Goal: Task Accomplishment & Management: Complete application form

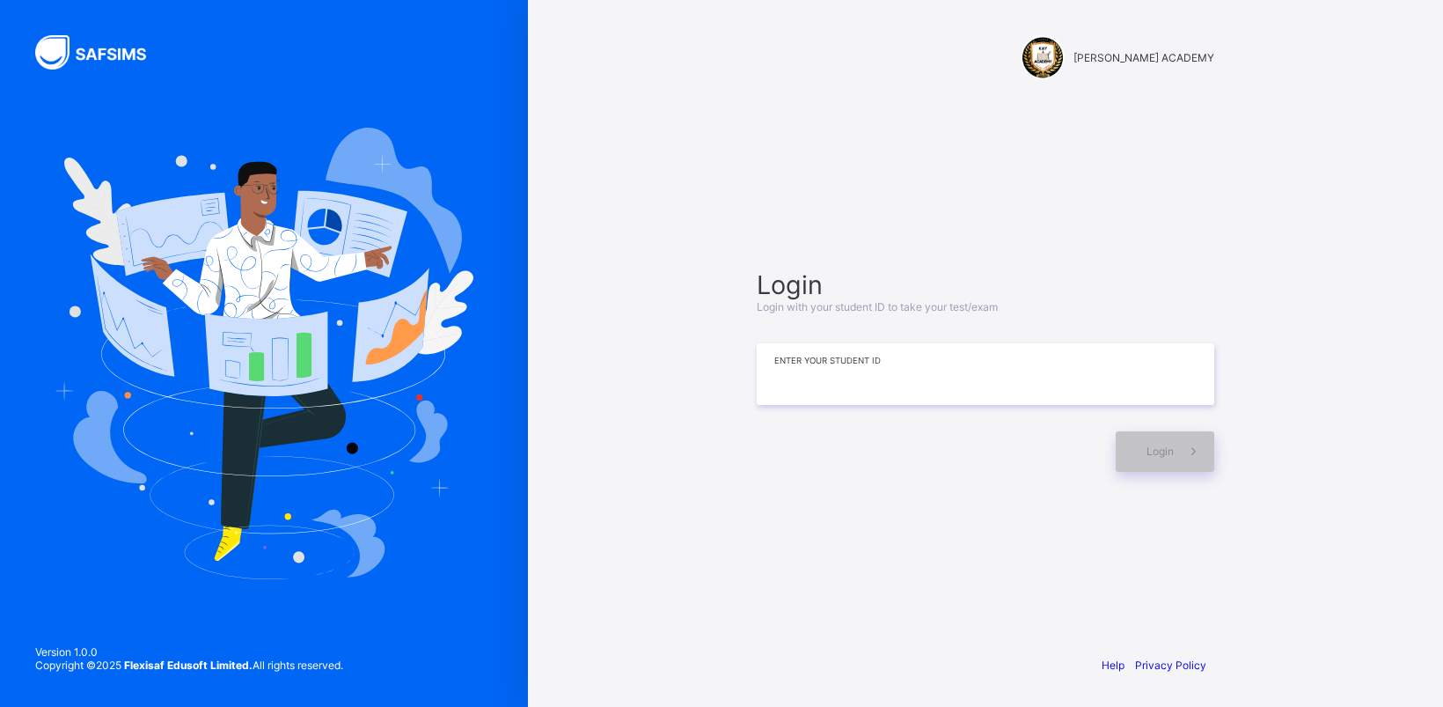
click at [1031, 371] on input at bounding box center [986, 374] width 458 height 62
type input "**********"
click at [1174, 444] on span at bounding box center [1194, 451] width 40 height 40
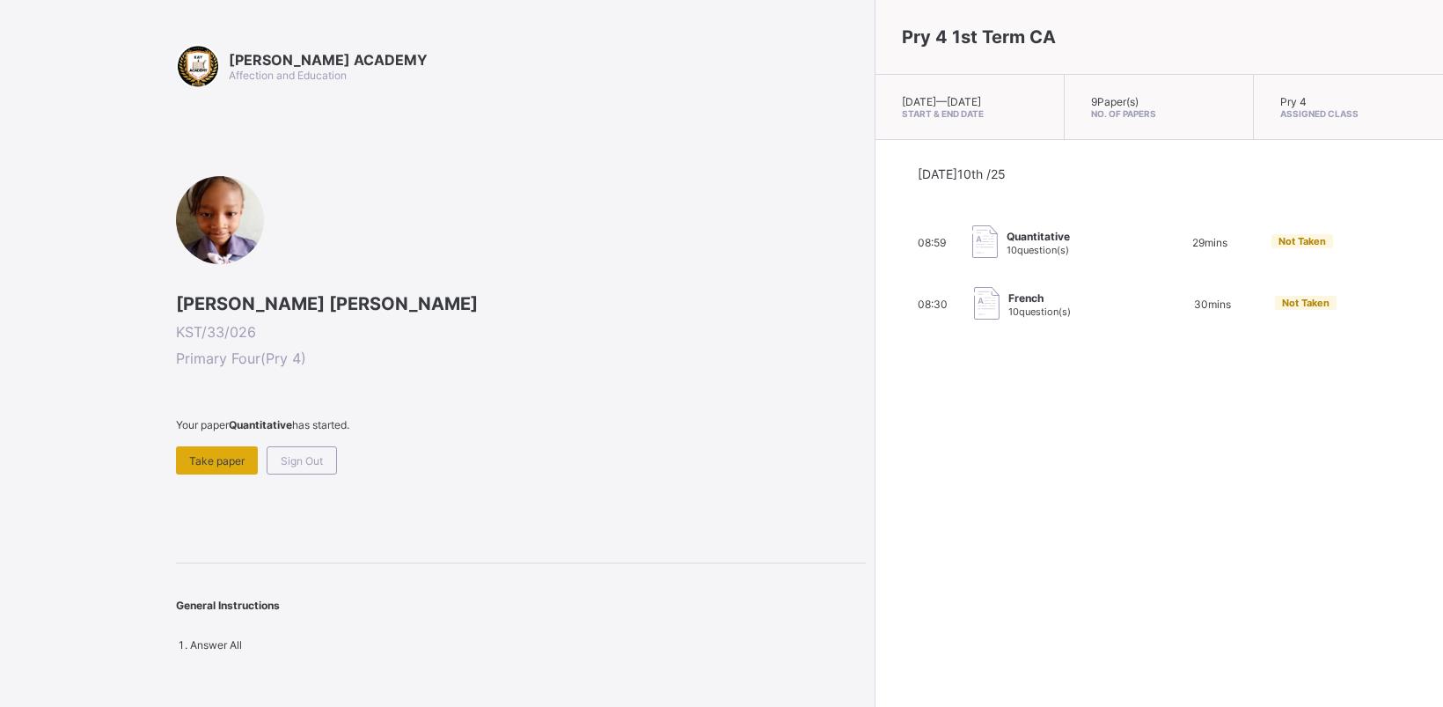
click at [212, 446] on div "Take paper" at bounding box center [217, 460] width 82 height 28
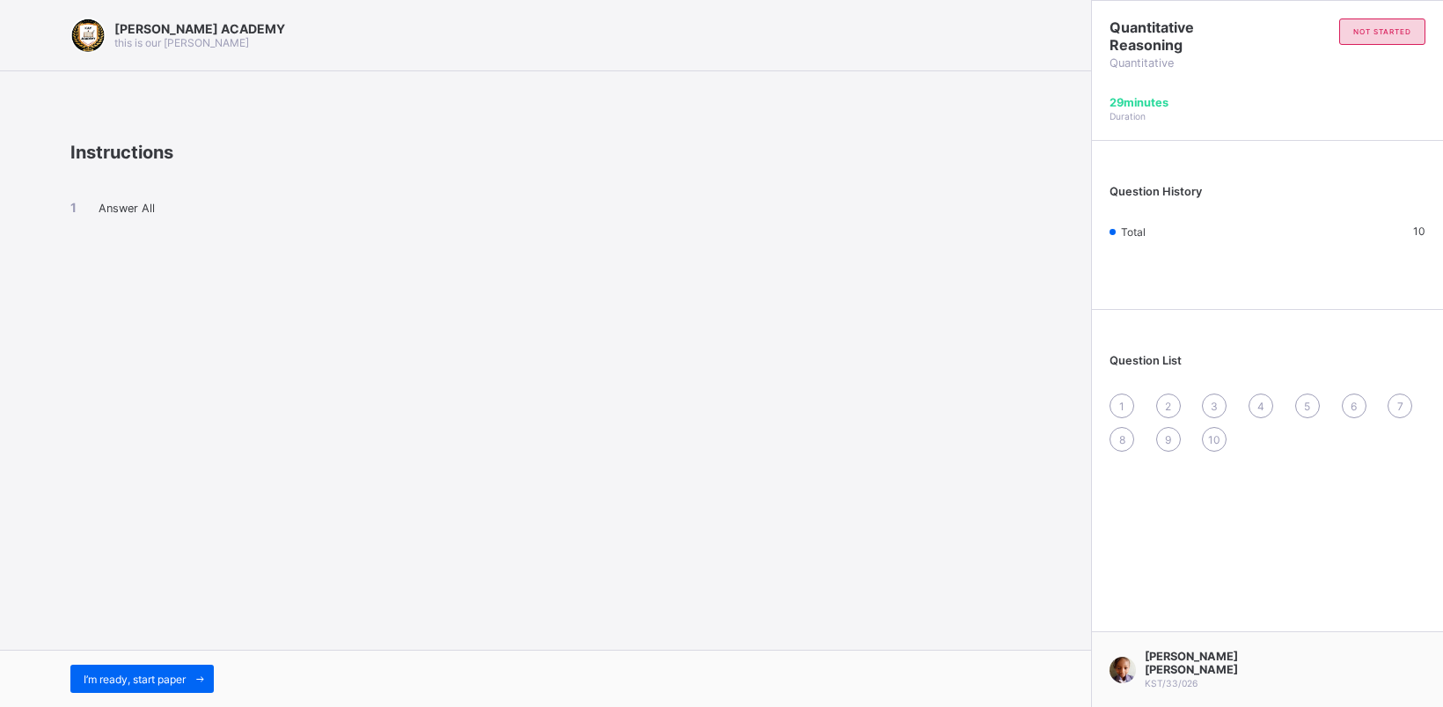
click at [187, 663] on div "I’m ready, start paper" at bounding box center [545, 678] width 1091 height 57
click at [187, 670] on div "I’m ready, start paper" at bounding box center [141, 678] width 143 height 28
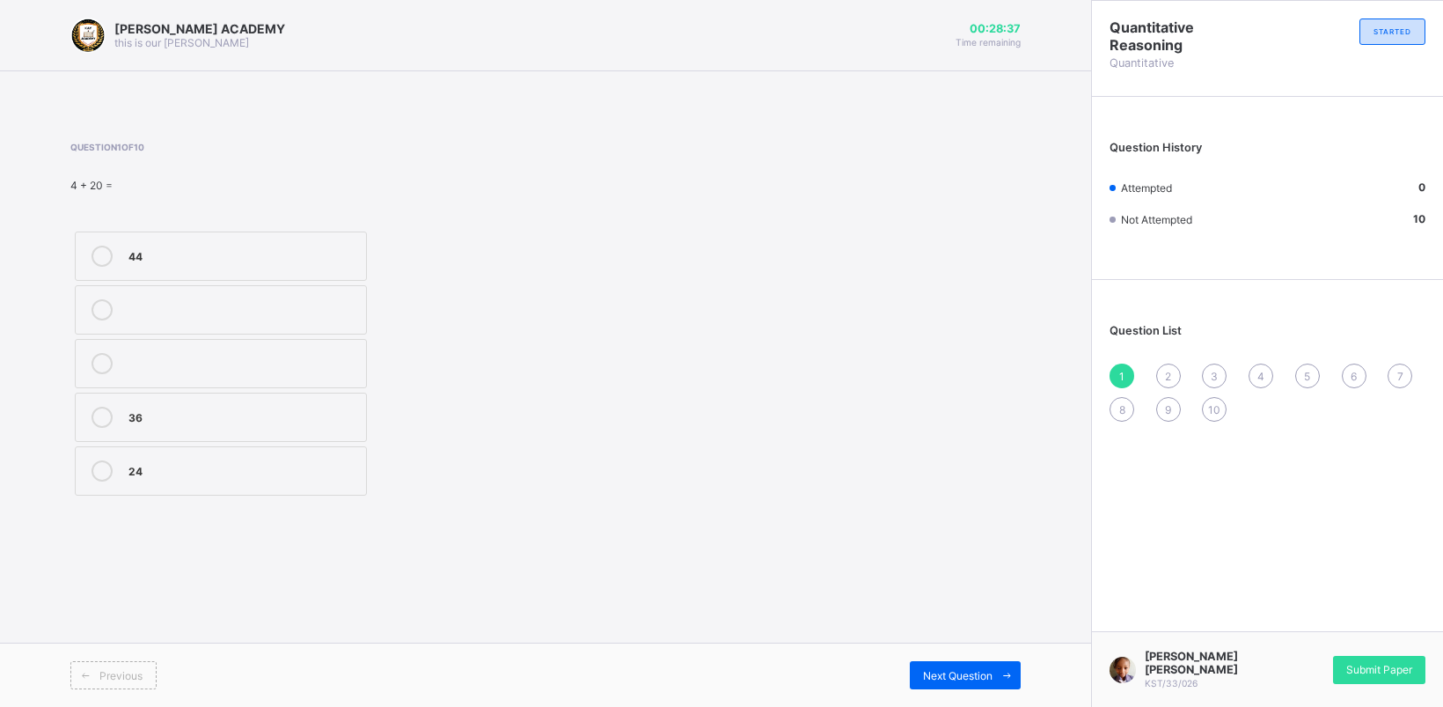
click at [337, 451] on label "24" at bounding box center [221, 470] width 292 height 49
click at [970, 663] on div "Next Question" at bounding box center [965, 675] width 111 height 28
click at [293, 416] on div "102" at bounding box center [242, 416] width 229 height 18
click at [984, 656] on div "Previous Next Question" at bounding box center [545, 674] width 1091 height 64
click at [983, 663] on div "Next Question" at bounding box center [965, 675] width 111 height 28
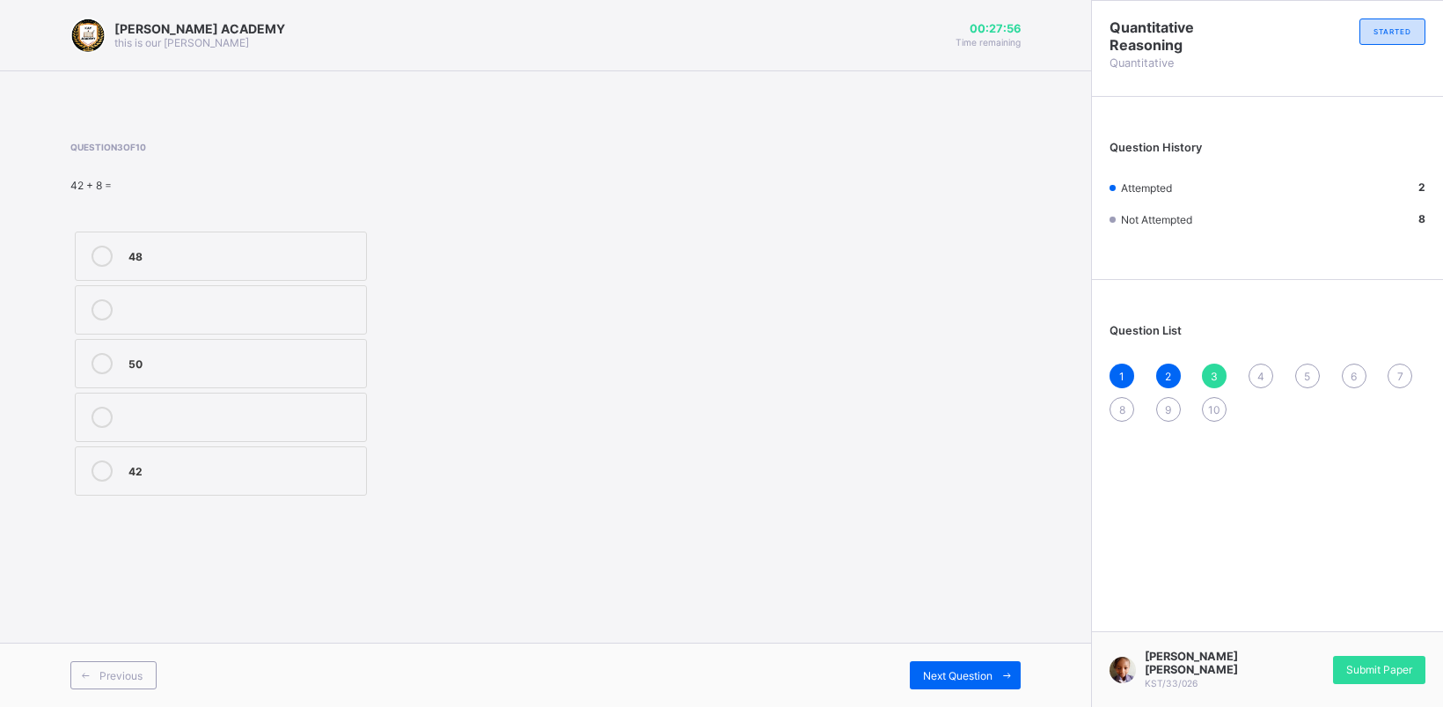
click at [327, 358] on div "50" at bounding box center [242, 362] width 229 height 18
click at [999, 663] on span at bounding box center [1007, 675] width 28 height 28
click at [227, 460] on div "52" at bounding box center [242, 469] width 229 height 18
click at [952, 664] on div "Next Question" at bounding box center [965, 675] width 111 height 28
click at [233, 236] on label "800, 900" at bounding box center [221, 255] width 292 height 49
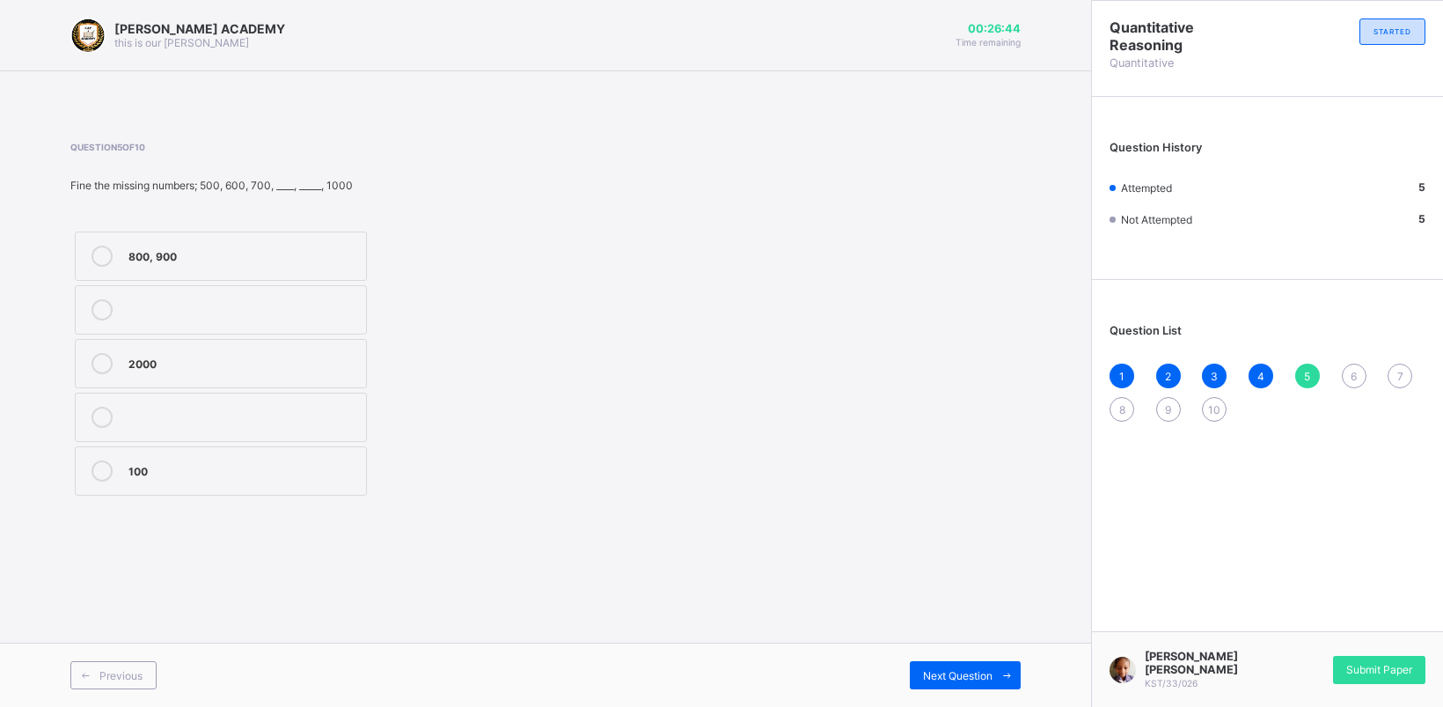
click at [950, 657] on div "Previous Next Question" at bounding box center [545, 674] width 1091 height 64
click at [948, 660] on div "Previous Next Question" at bounding box center [545, 674] width 1091 height 64
click at [977, 662] on div "Next Question" at bounding box center [965, 675] width 111 height 28
click at [314, 348] on label "330" at bounding box center [221, 363] width 292 height 49
click at [991, 664] on div "Next Question" at bounding box center [965, 675] width 111 height 28
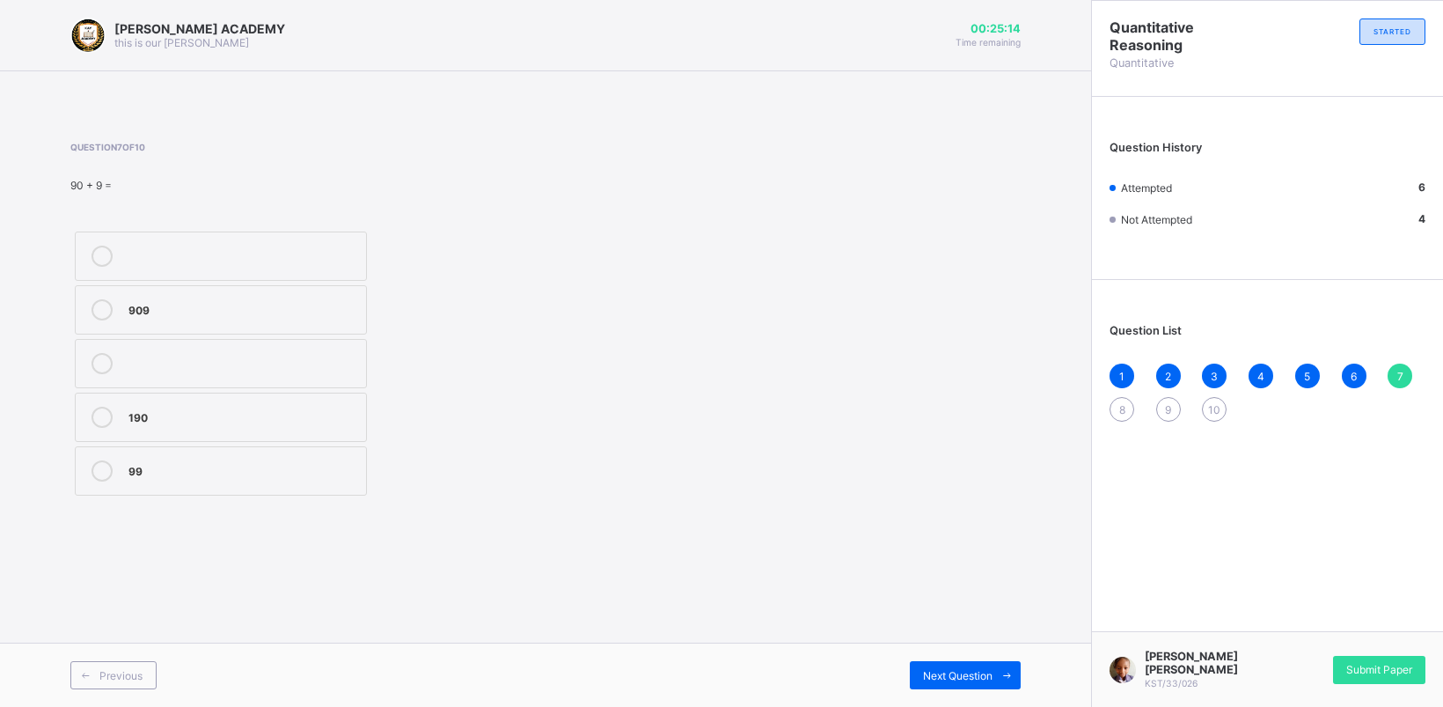
click at [309, 300] on div "909" at bounding box center [242, 308] width 229 height 18
click at [987, 657] on div "Previous Next Question" at bounding box center [545, 674] width 1091 height 64
click at [991, 673] on span "Next Question" at bounding box center [958, 675] width 70 height 13
click at [327, 358] on div "51" at bounding box center [242, 362] width 229 height 18
click at [982, 671] on span "Next Question" at bounding box center [958, 675] width 70 height 13
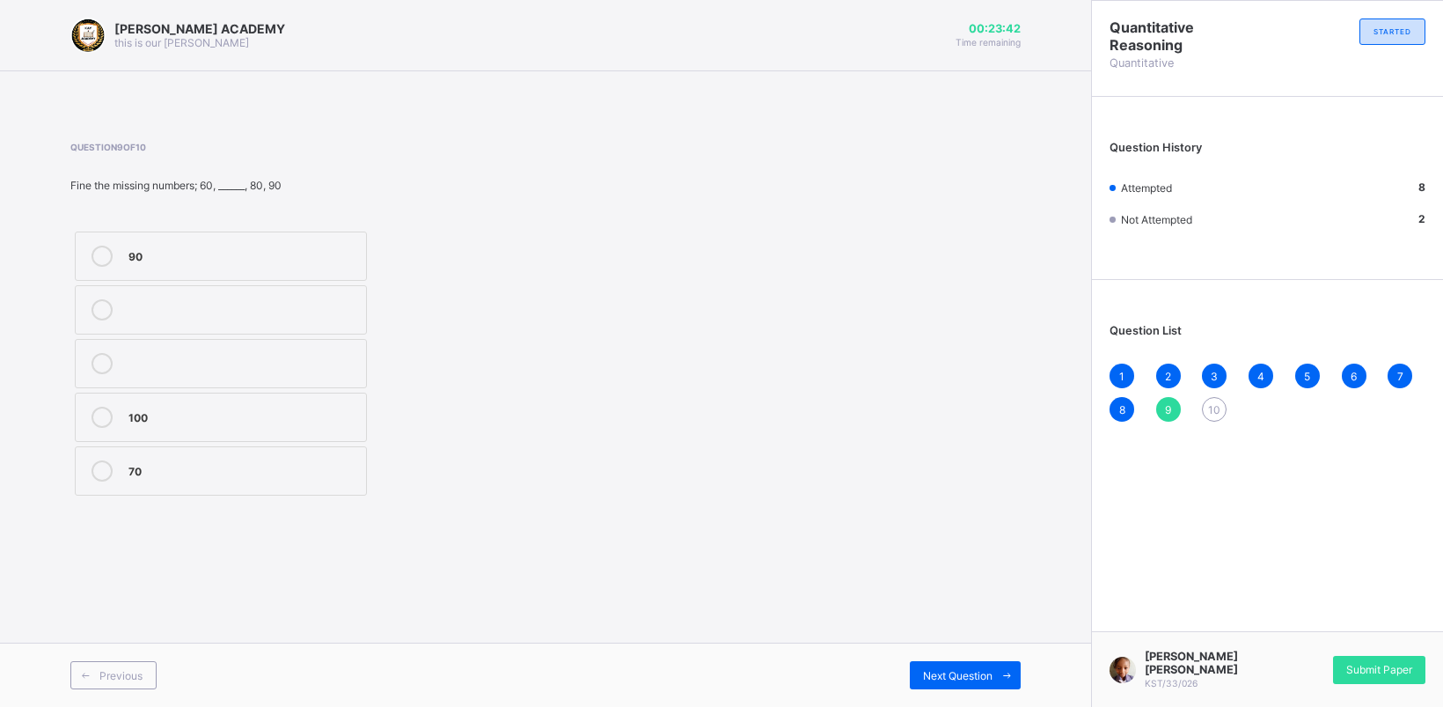
click at [297, 456] on label "70" at bounding box center [221, 470] width 292 height 49
click at [947, 663] on div "Next Question" at bounding box center [965, 675] width 111 height 28
click at [301, 235] on label "50" at bounding box center [221, 255] width 292 height 49
click at [1373, 657] on div "[PERSON_NAME] [PERSON_NAME] KST/33/026 Submit Paper" at bounding box center [1267, 669] width 352 height 76
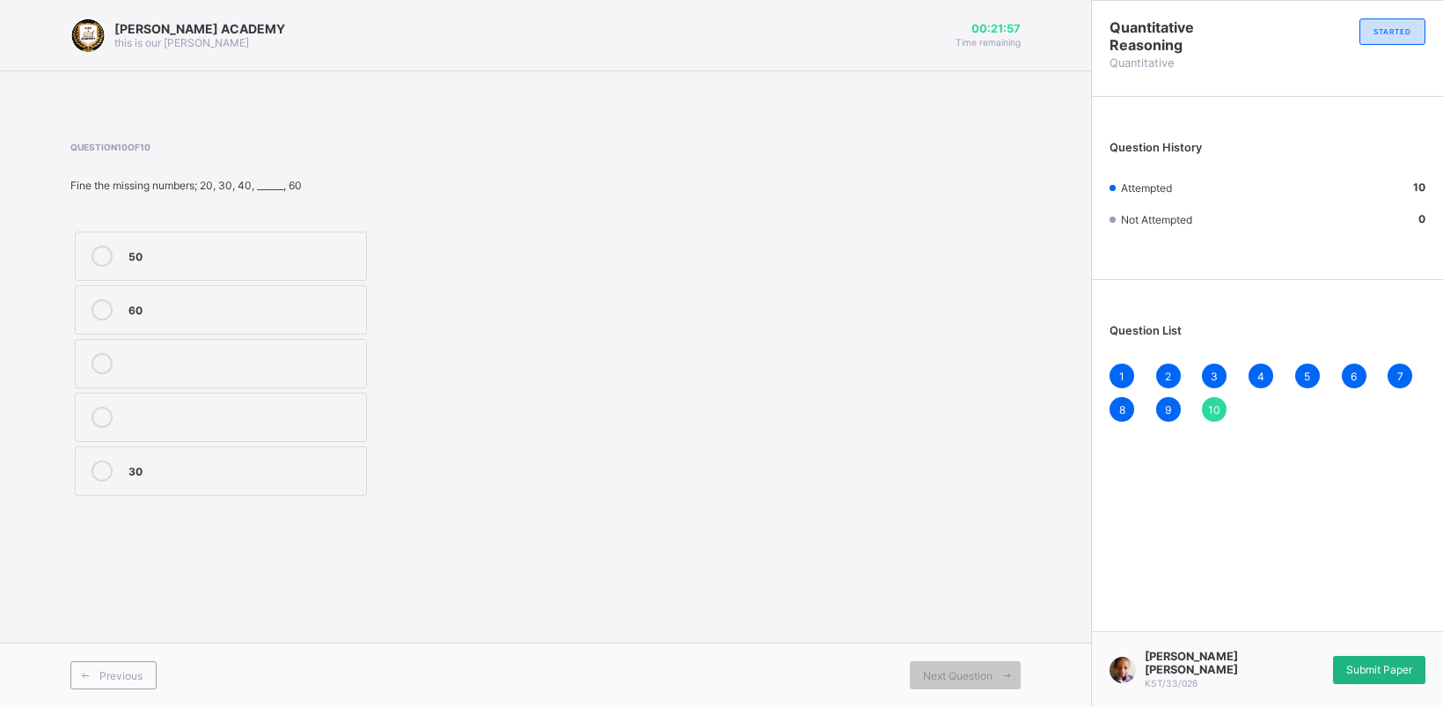
click at [1369, 663] on div "Submit Paper" at bounding box center [1379, 670] width 92 height 28
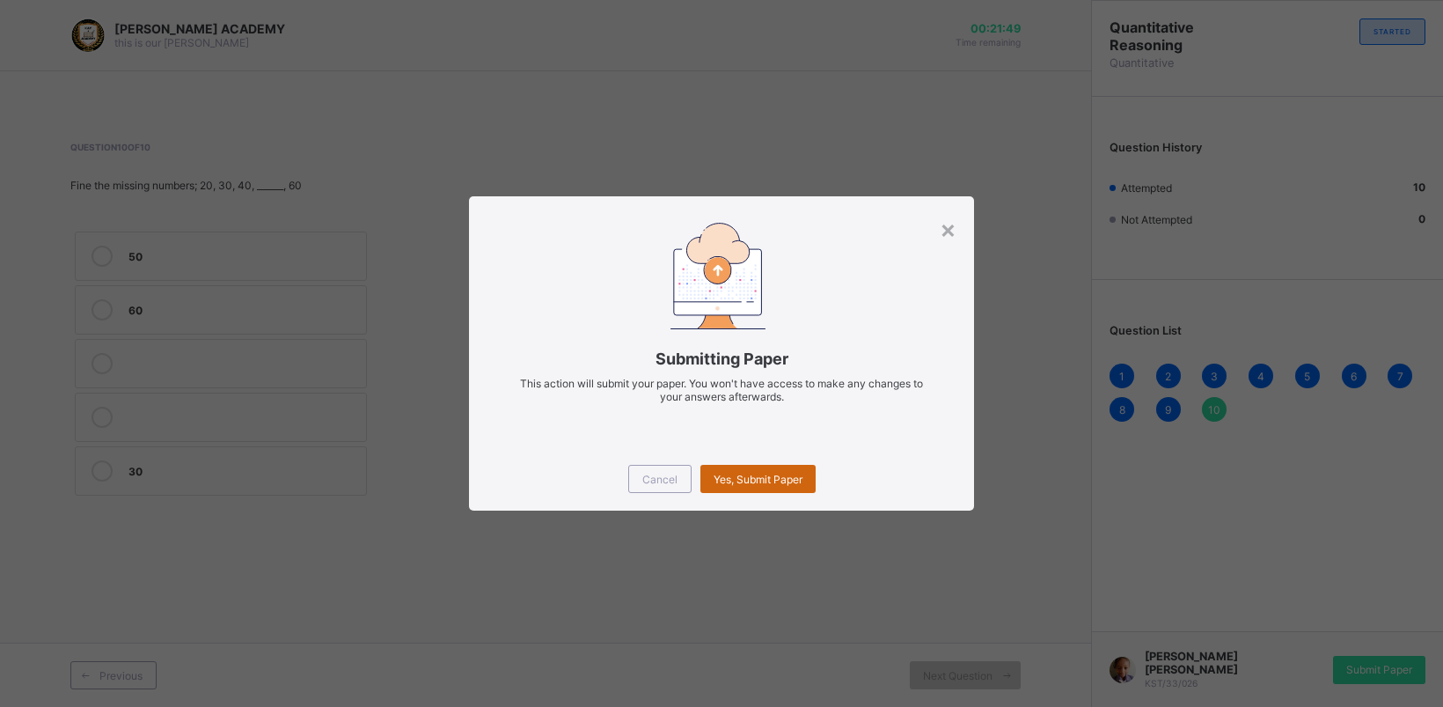
click at [786, 466] on div "Yes, Submit Paper" at bounding box center [758, 479] width 115 height 28
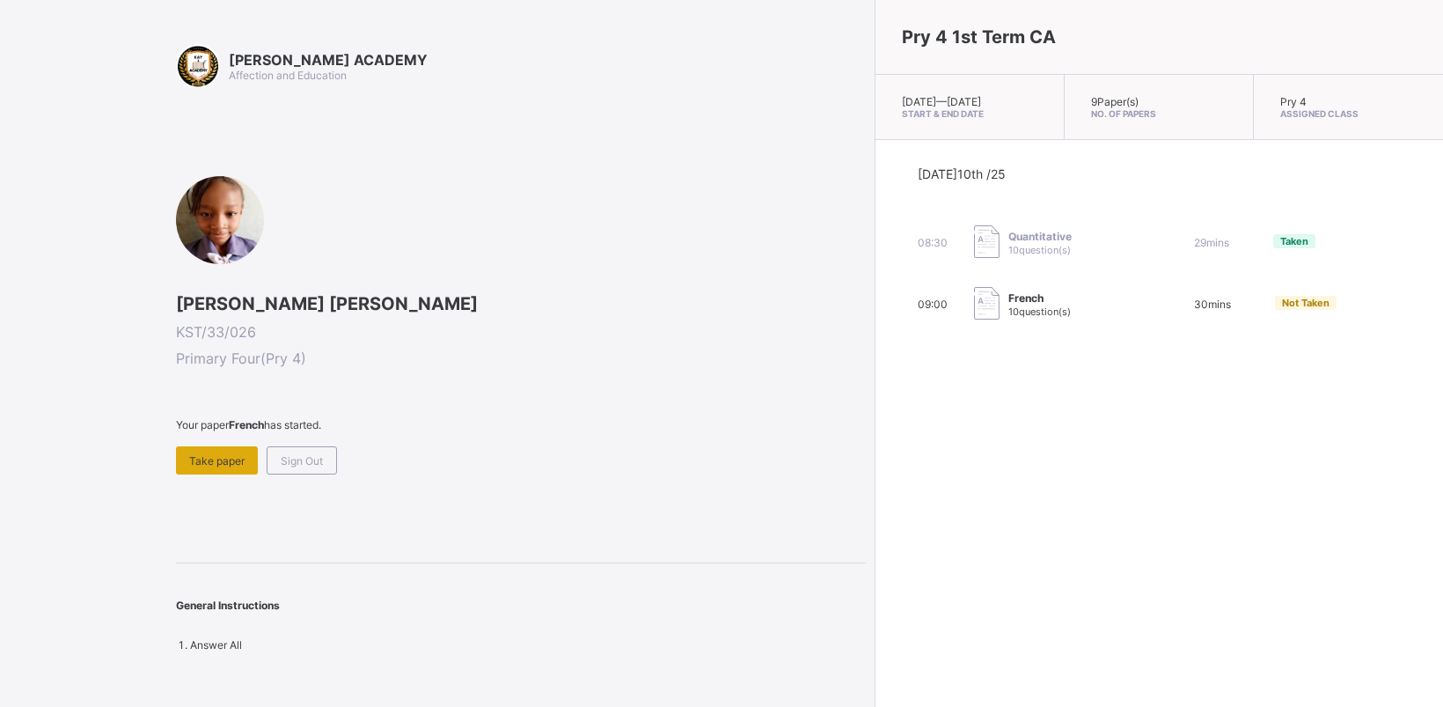
click at [200, 446] on div "Take paper" at bounding box center [217, 460] width 82 height 28
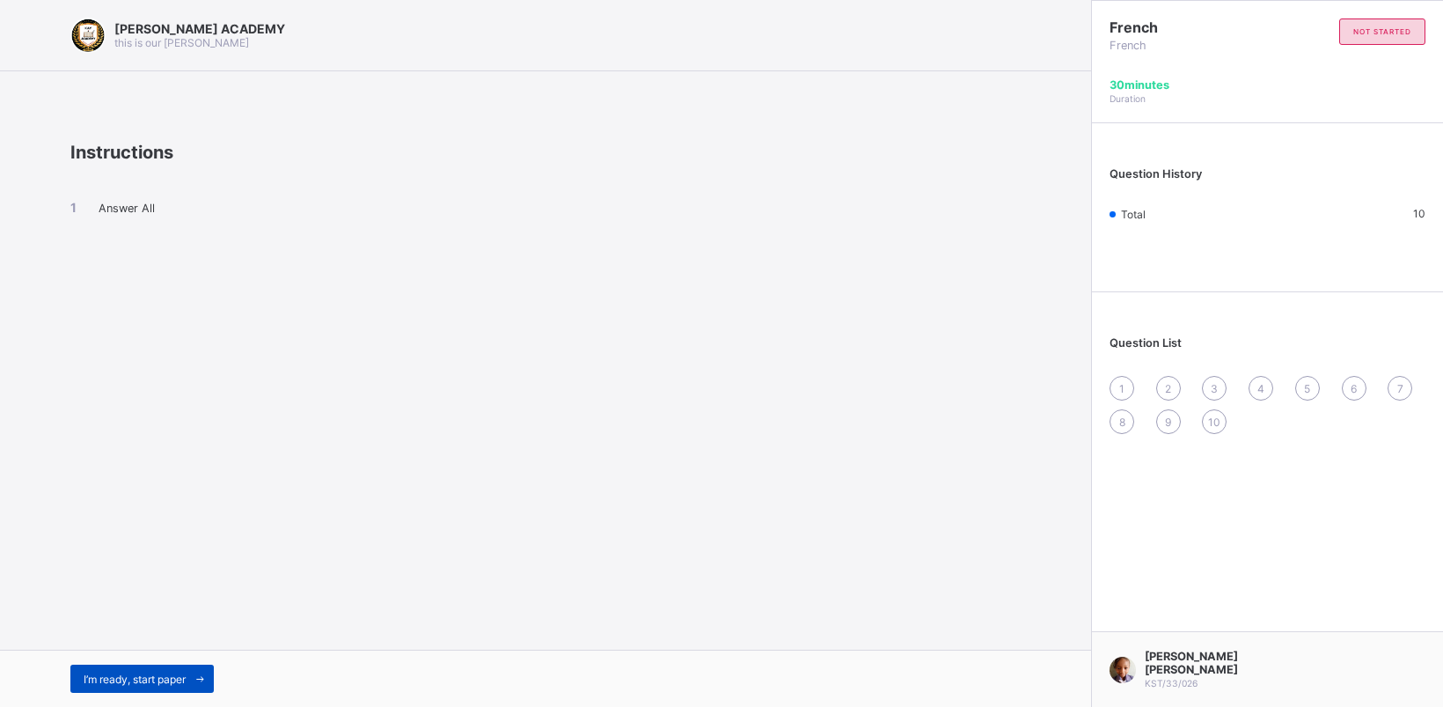
click at [179, 670] on div "I’m ready, start paper" at bounding box center [141, 678] width 143 height 28
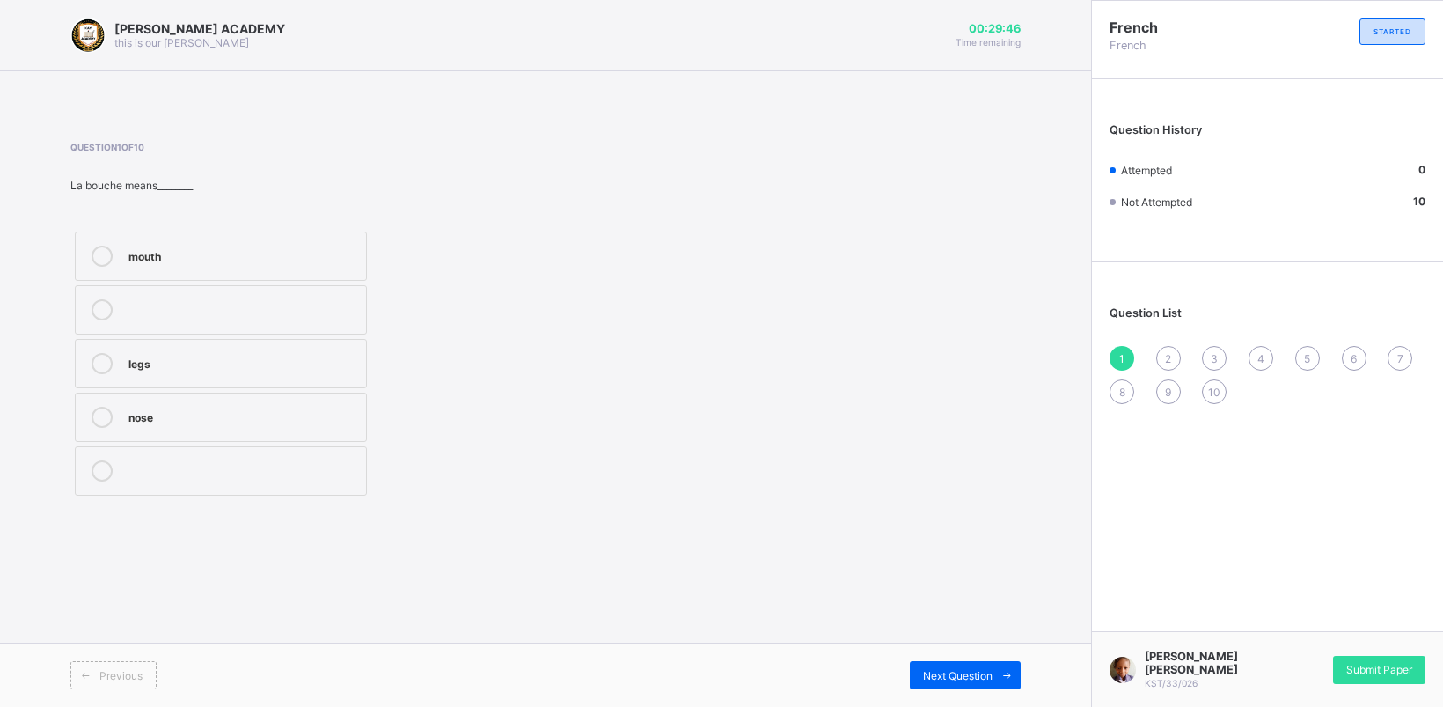
click at [332, 247] on div "mouth" at bounding box center [242, 255] width 229 height 18
click at [980, 661] on div "Next Question" at bounding box center [965, 675] width 111 height 28
click at [327, 407] on div "what is your name?" at bounding box center [242, 416] width 229 height 18
click at [964, 657] on div "Previous Next Question" at bounding box center [545, 674] width 1091 height 64
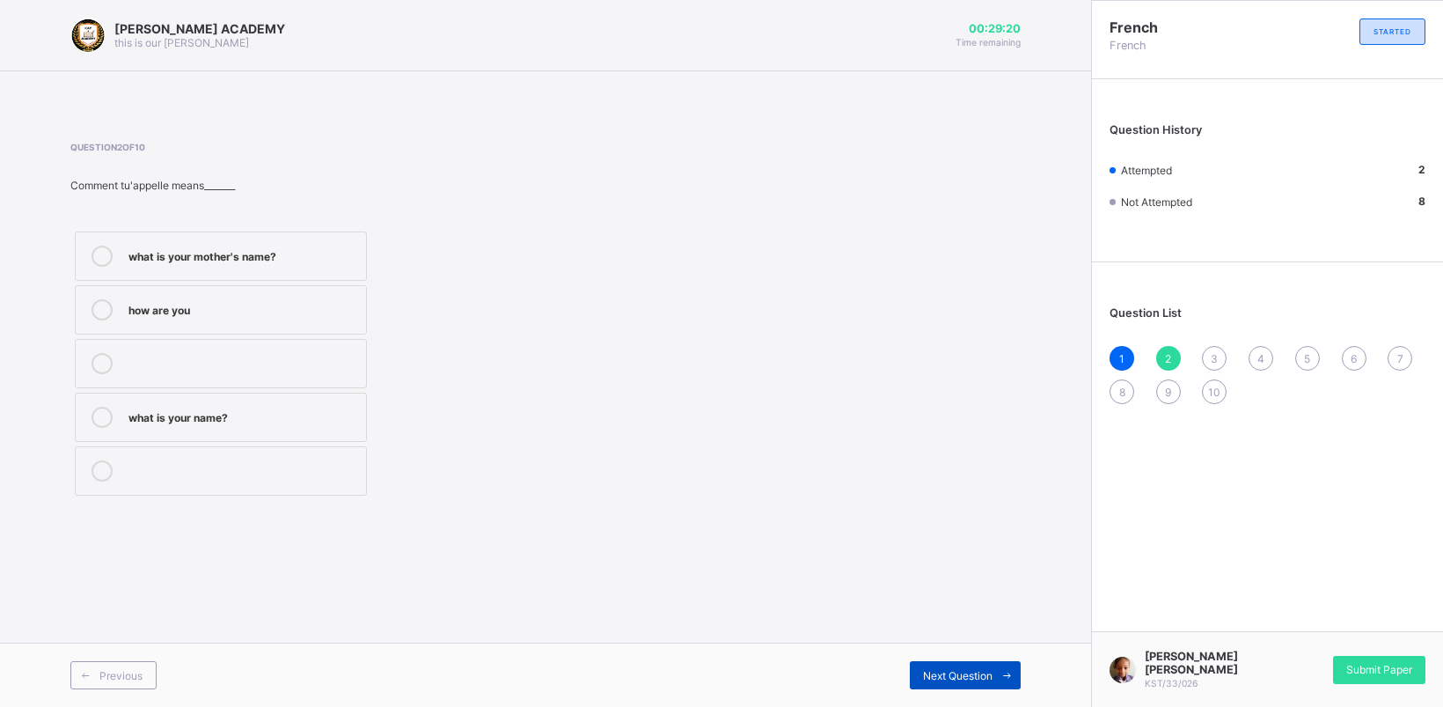
click at [970, 672] on span "Next Question" at bounding box center [958, 675] width 70 height 13
click at [328, 233] on label "come" at bounding box center [221, 255] width 292 height 49
click at [942, 672] on span "Next Question" at bounding box center [958, 675] width 70 height 13
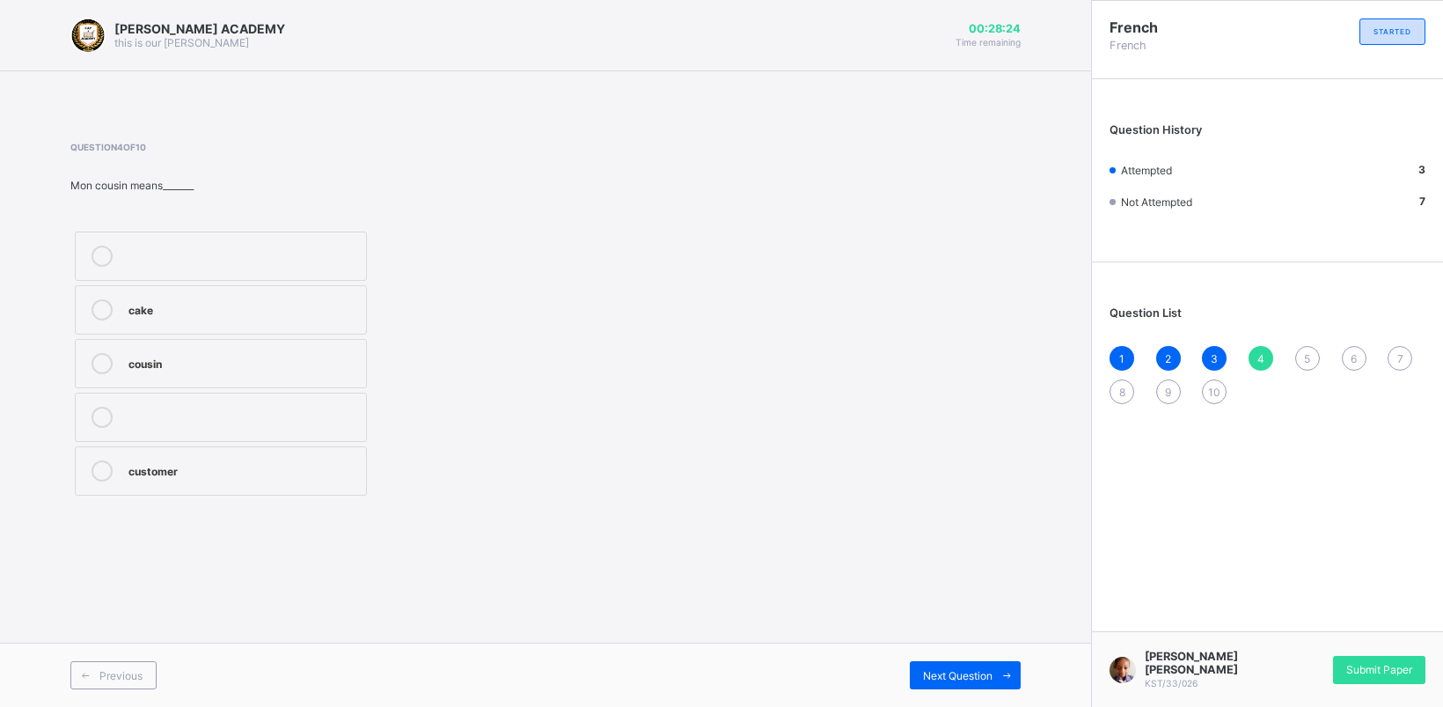
click at [296, 352] on label "cousin" at bounding box center [221, 363] width 292 height 49
click at [965, 669] on span "Next Question" at bounding box center [958, 675] width 70 height 13
click at [310, 242] on label "brother" at bounding box center [221, 255] width 292 height 49
click at [987, 671] on span "Next Question" at bounding box center [958, 675] width 70 height 13
click at [300, 353] on div "father" at bounding box center [242, 362] width 229 height 18
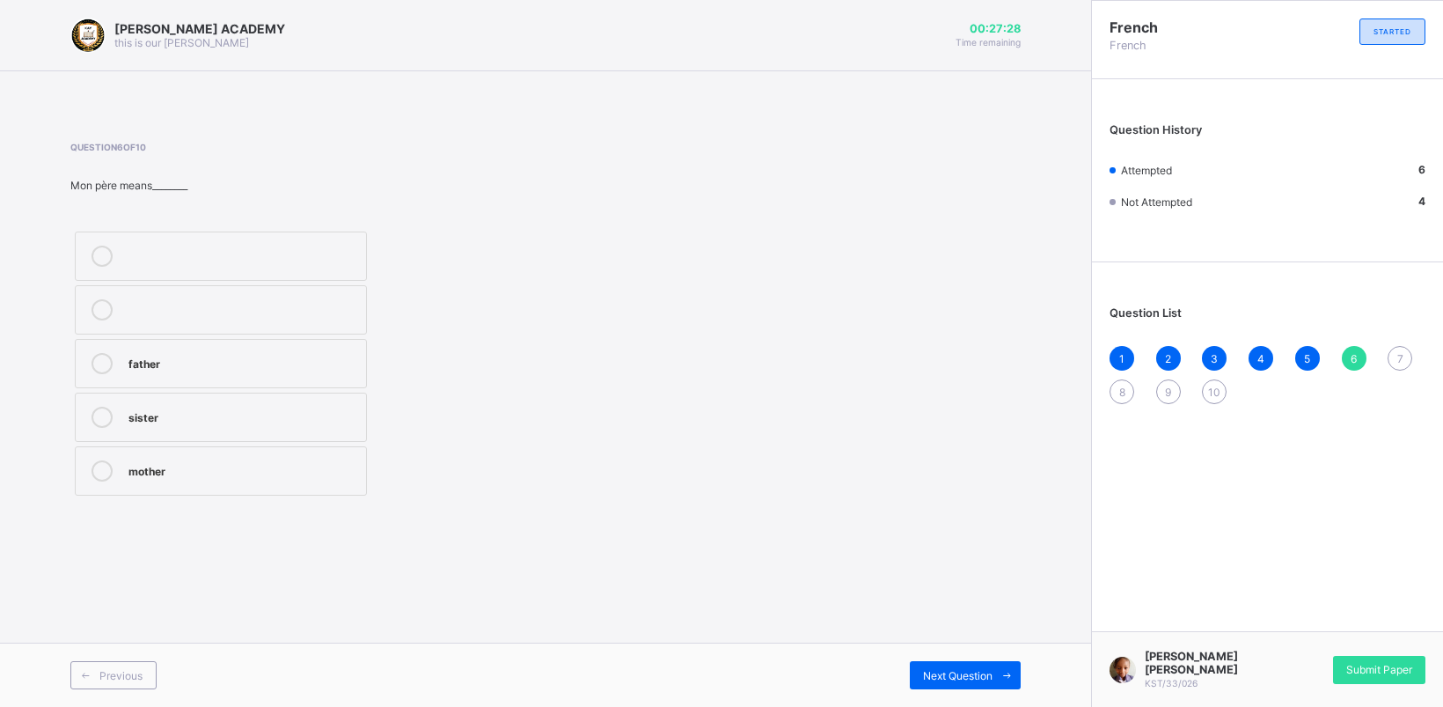
click at [948, 652] on div "Previous Next Question" at bounding box center [545, 674] width 1091 height 64
click at [961, 666] on div "Next Question" at bounding box center [965, 675] width 111 height 28
click at [323, 234] on label "mother" at bounding box center [221, 255] width 292 height 49
click at [970, 669] on span "Next Question" at bounding box center [958, 675] width 70 height 13
click at [335, 246] on div "see you" at bounding box center [242, 255] width 229 height 18
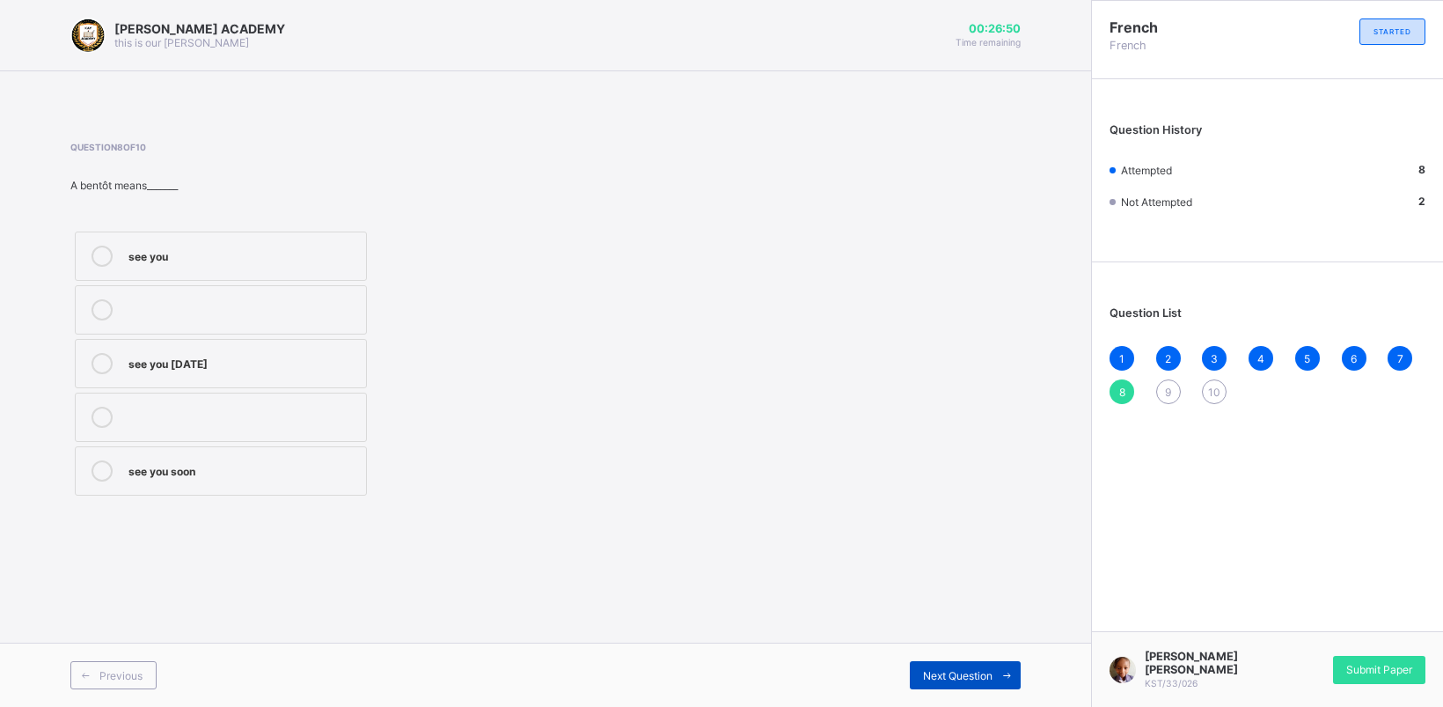
click at [969, 665] on div "Next Question" at bounding box center [965, 675] width 111 height 28
click at [375, 299] on div "sorry see you [DATE] come" at bounding box center [321, 363] width 502 height 273
click at [324, 299] on div "sorry" at bounding box center [242, 308] width 229 height 18
click at [962, 660] on div "Previous Next Question" at bounding box center [545, 674] width 1091 height 64
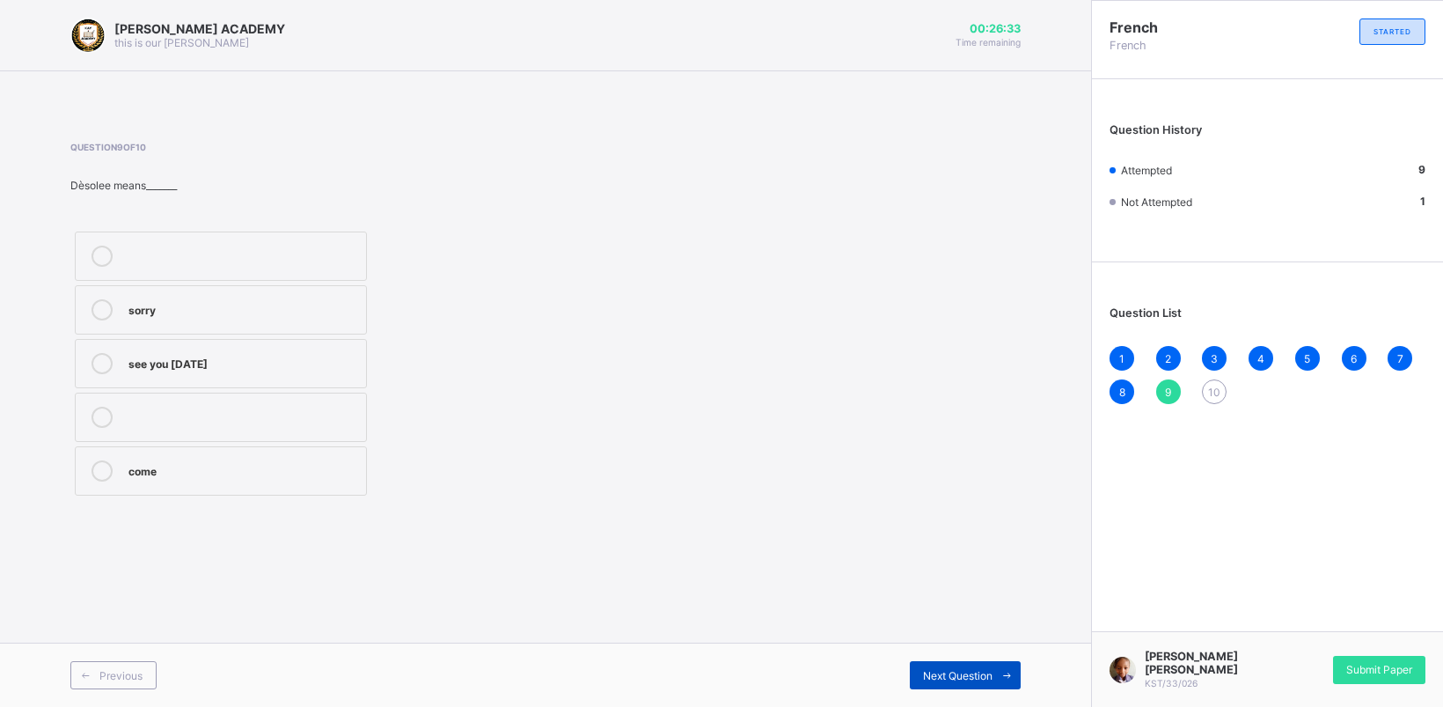
click at [965, 666] on div "Next Question" at bounding box center [965, 675] width 111 height 28
click at [305, 296] on label "head" at bounding box center [221, 309] width 292 height 49
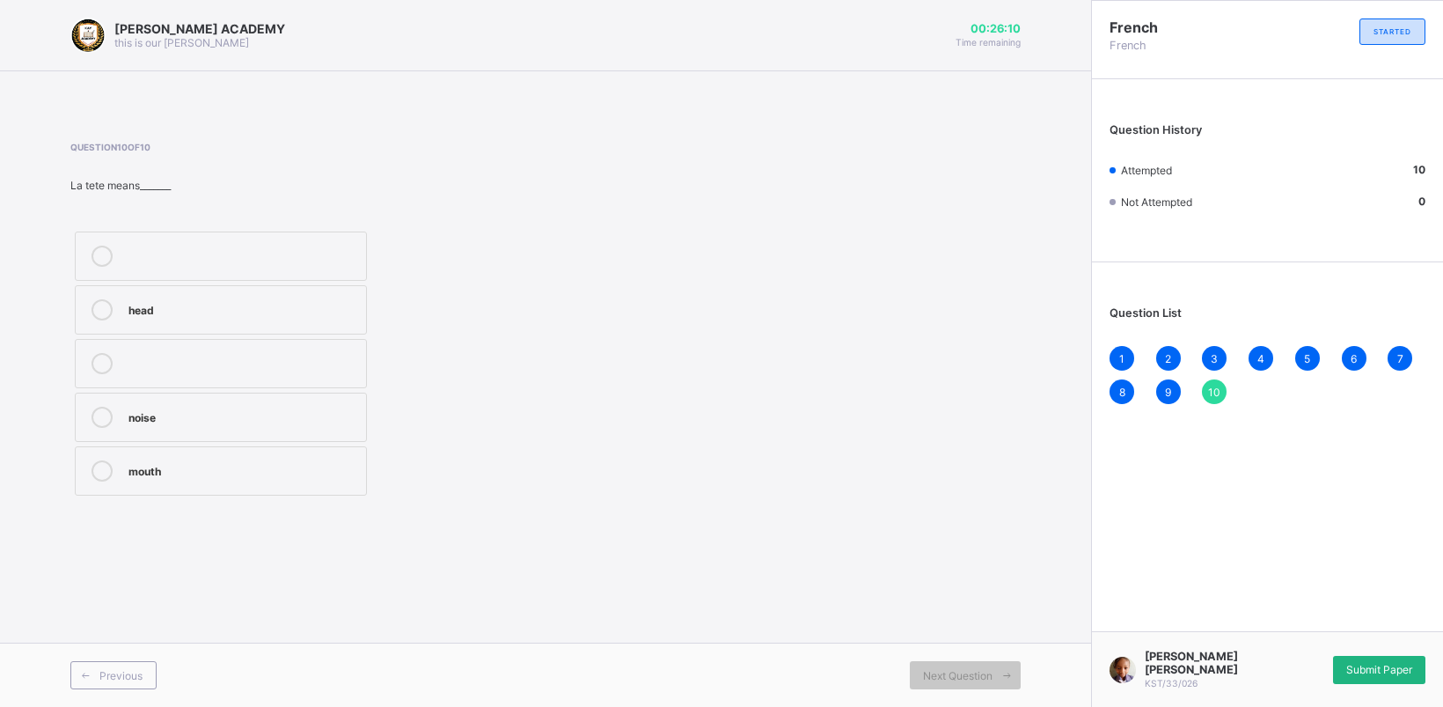
click at [1383, 667] on div "Submit Paper" at bounding box center [1379, 670] width 92 height 28
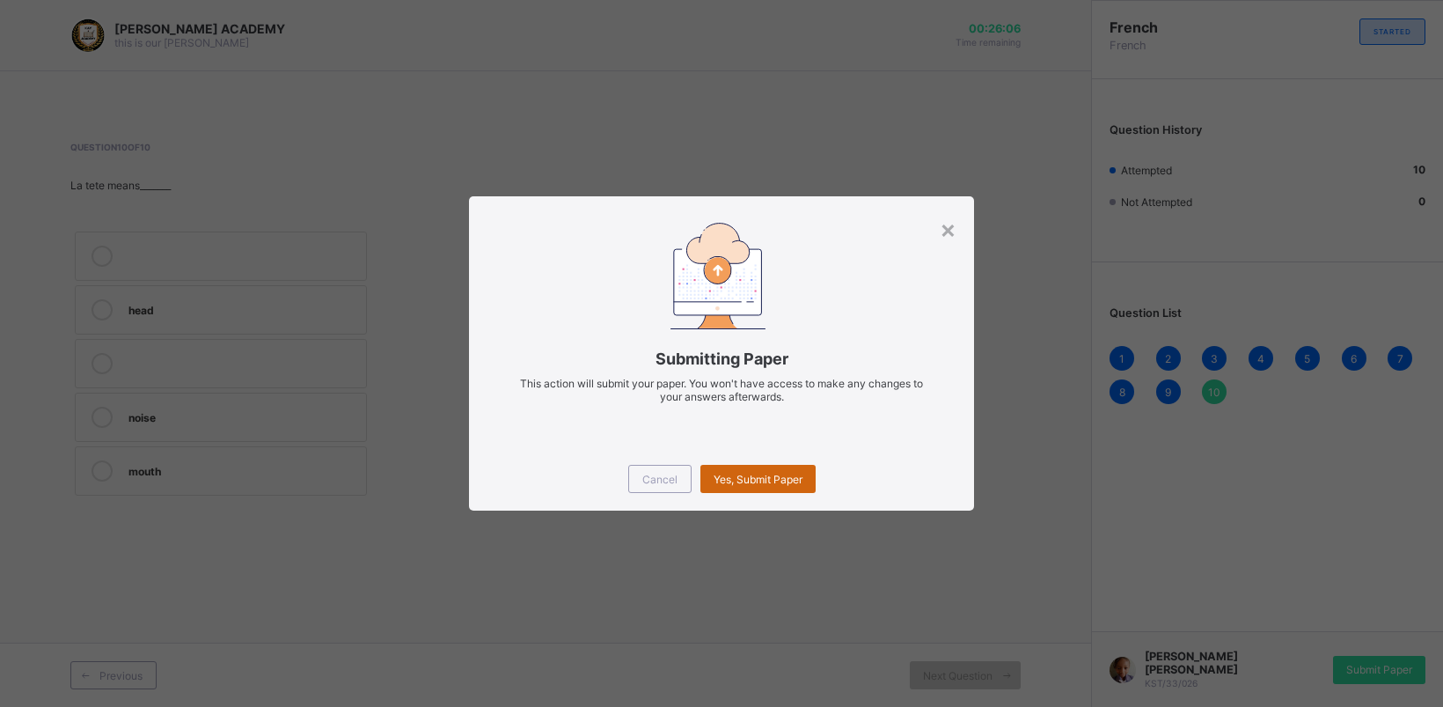
click at [781, 469] on div "Yes, Submit Paper" at bounding box center [758, 479] width 115 height 28
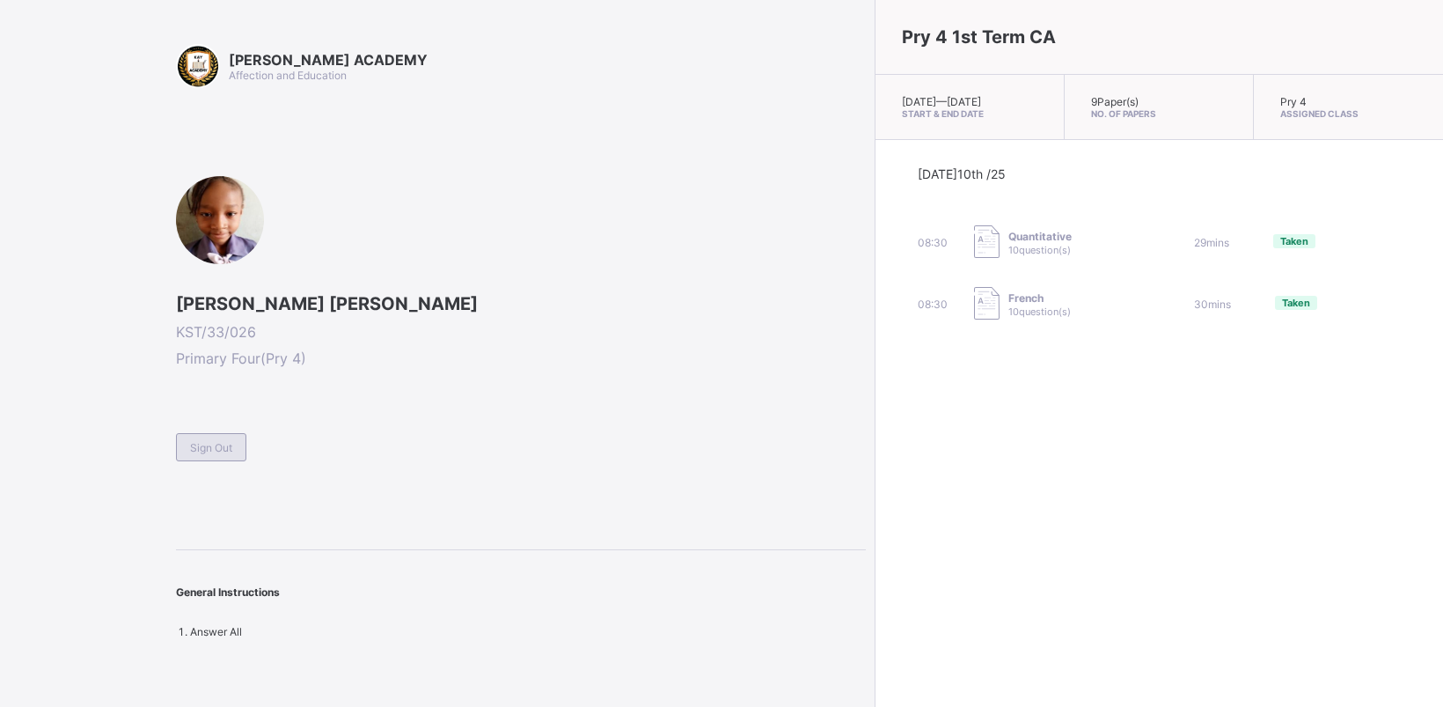
click at [207, 441] on span "Sign Out" at bounding box center [211, 447] width 42 height 13
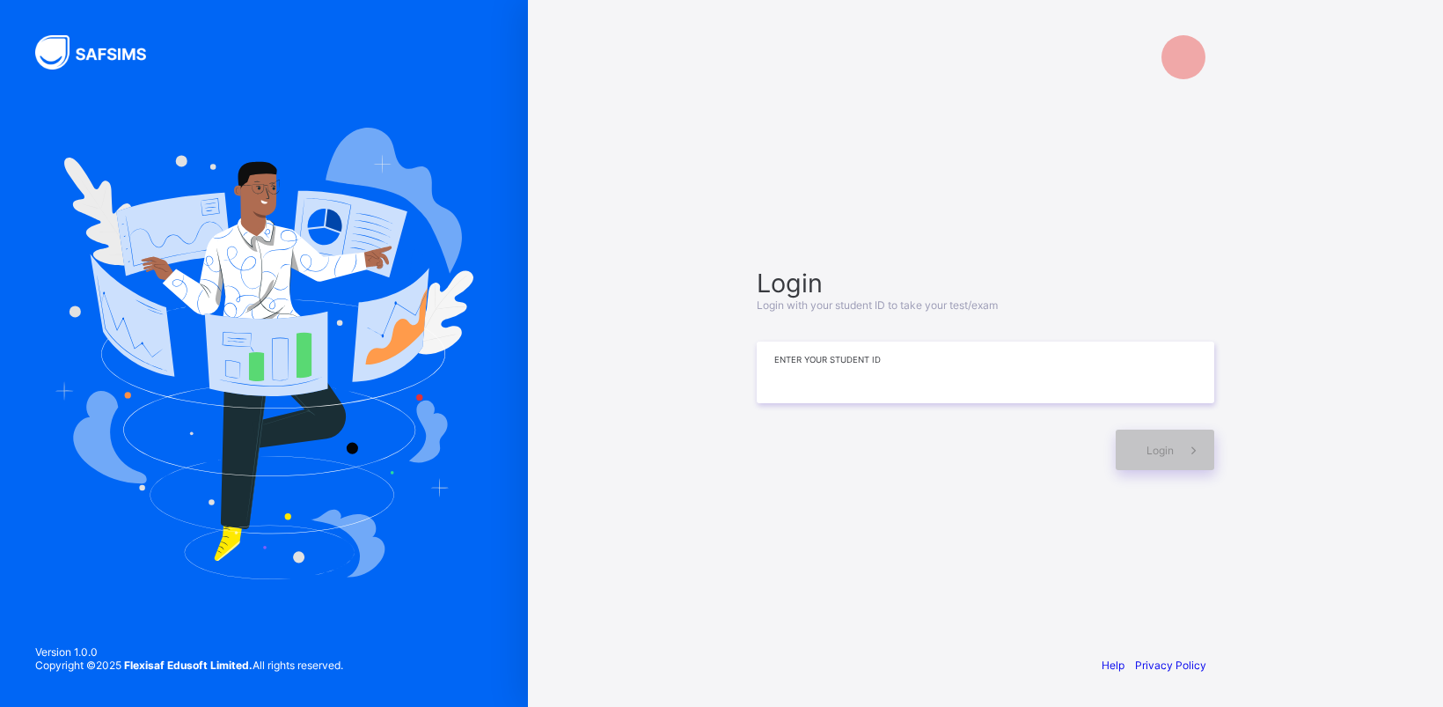
click at [1071, 366] on input at bounding box center [986, 372] width 458 height 62
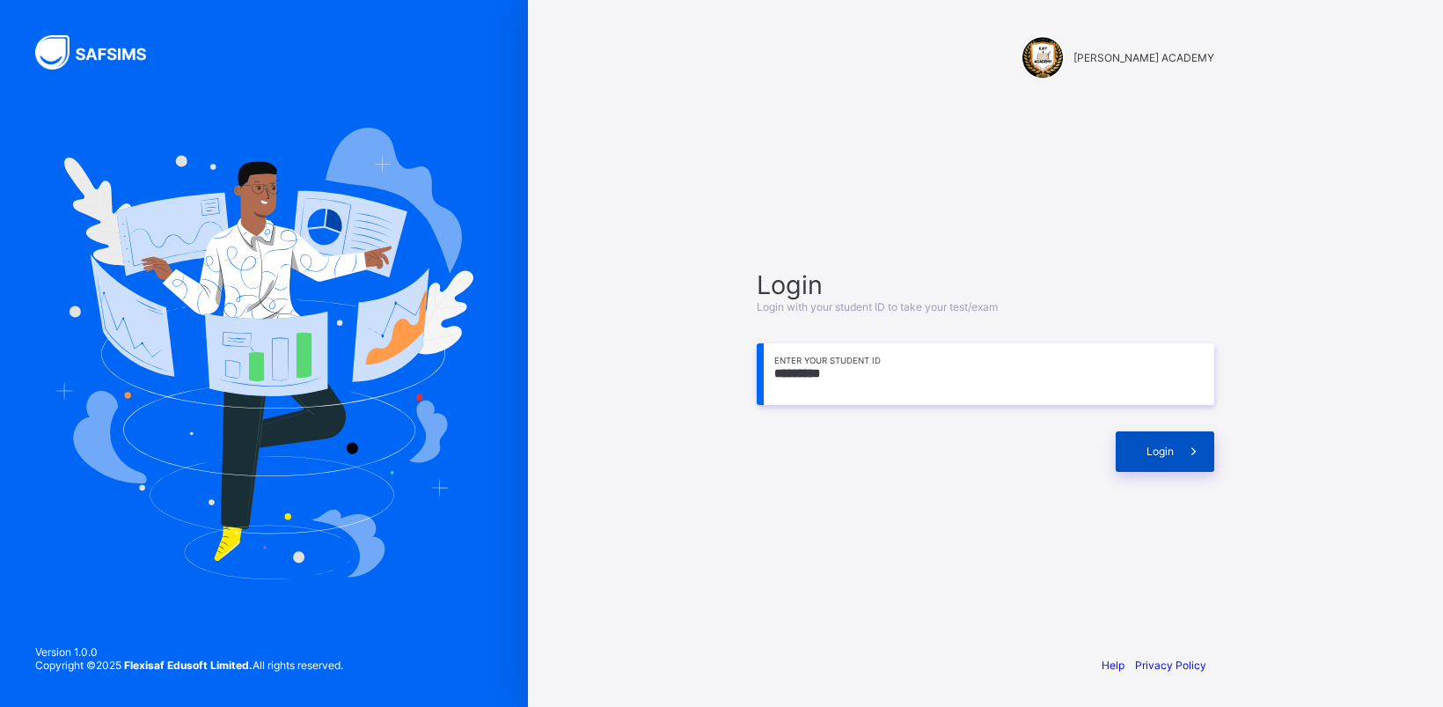
type input "*********"
click at [1163, 450] on span "Login" at bounding box center [1160, 450] width 27 height 13
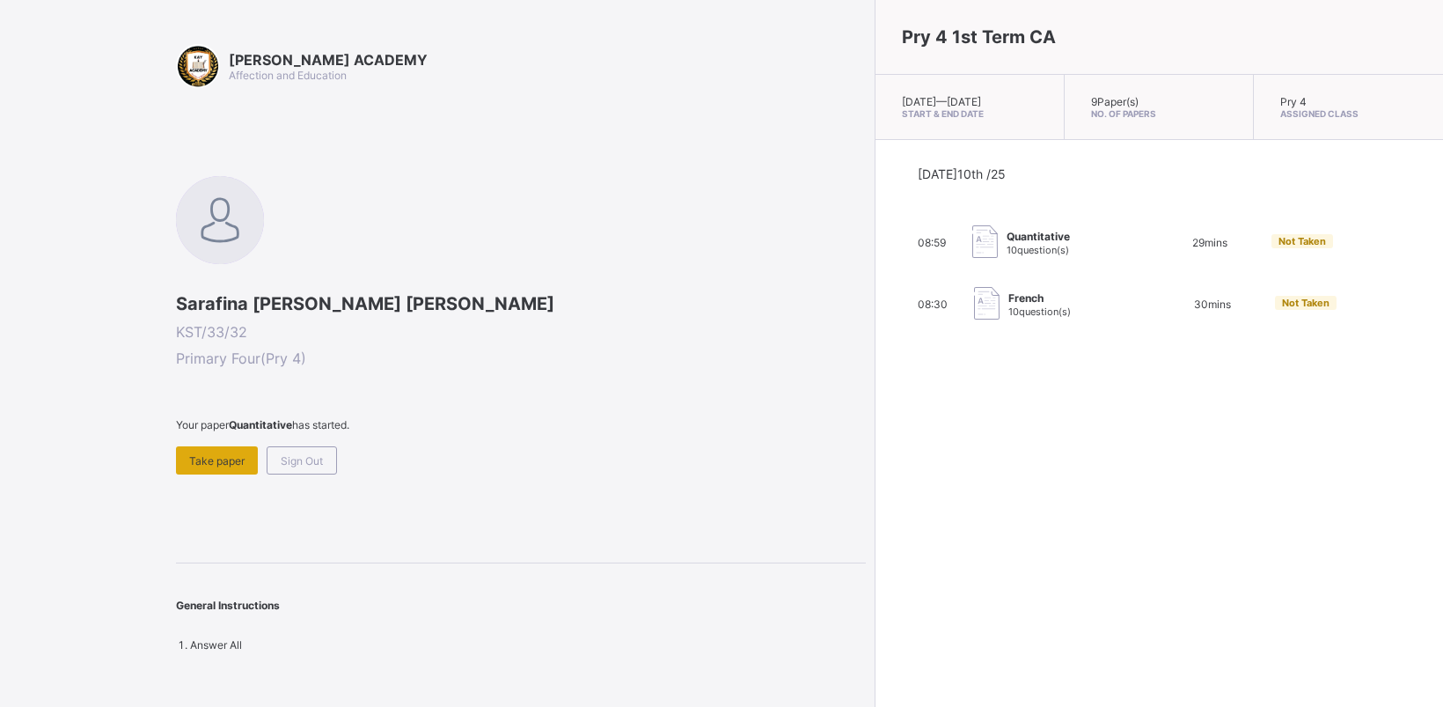
click at [209, 458] on span "Take paper" at bounding box center [216, 460] width 55 height 13
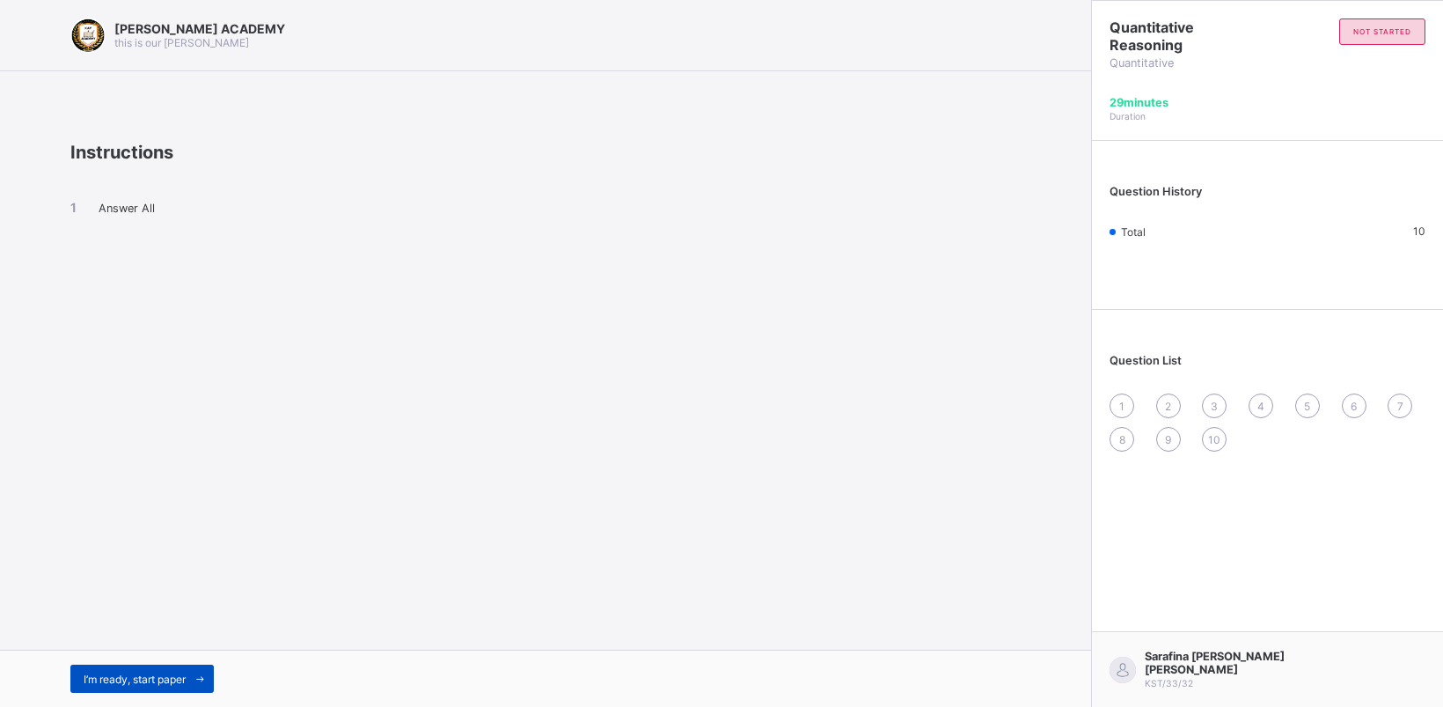
click at [126, 679] on span "I’m ready, start paper" at bounding box center [135, 678] width 102 height 13
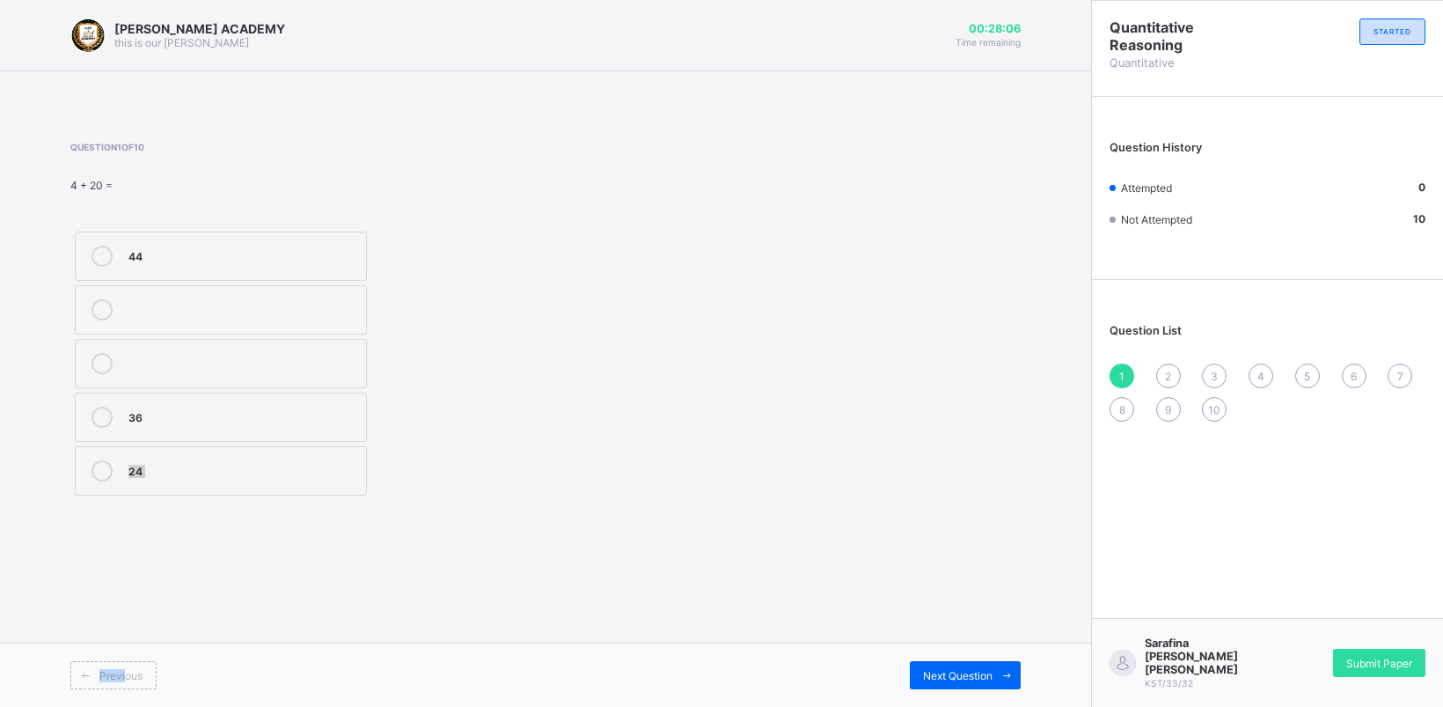
drag, startPoint x: 126, startPoint y: 679, endPoint x: 142, endPoint y: 622, distance: 58.5
click at [142, 622] on div "[PERSON_NAME] ACADEMY this is our [PERSON_NAME] 00:28:06 Time remaining Questio…" at bounding box center [545, 353] width 1091 height 707
click at [1301, 258] on div "Question History Attempted 0 Not Attempted 10" at bounding box center [1267, 192] width 351 height 173
click at [99, 463] on icon at bounding box center [102, 470] width 21 height 21
click at [980, 674] on span "Next Question" at bounding box center [958, 675] width 70 height 13
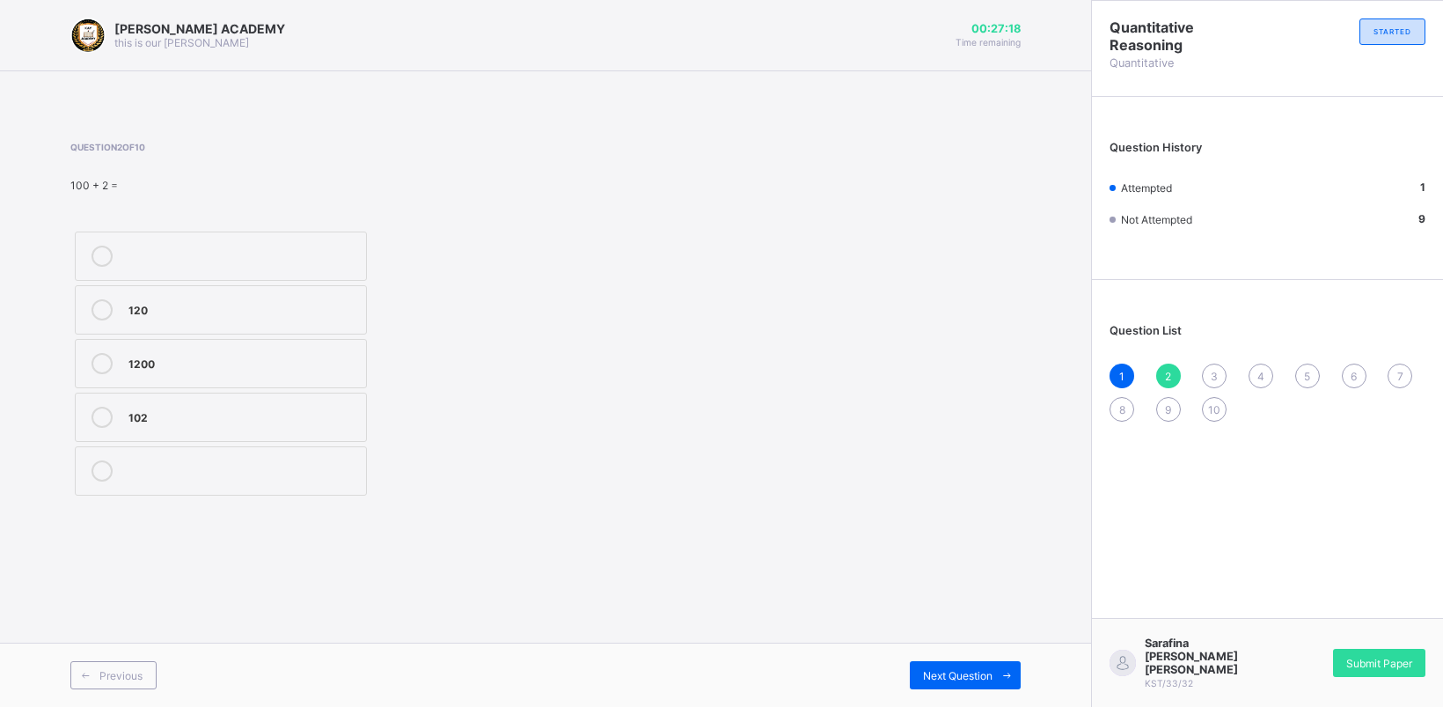
drag, startPoint x: 146, startPoint y: 432, endPoint x: 628, endPoint y: 516, distance: 488.6
click at [628, 516] on div "Question 2 of 10 100 + 2 = 120 1200 102" at bounding box center [545, 320] width 950 height 411
drag, startPoint x: 249, startPoint y: 431, endPoint x: 810, endPoint y: 547, distance: 572.3
click at [810, 547] on div "[PERSON_NAME] ACADEMY this is our [PERSON_NAME] 00:27:11 Time remaining Questio…" at bounding box center [545, 353] width 1091 height 707
click at [135, 405] on label "102" at bounding box center [221, 417] width 292 height 49
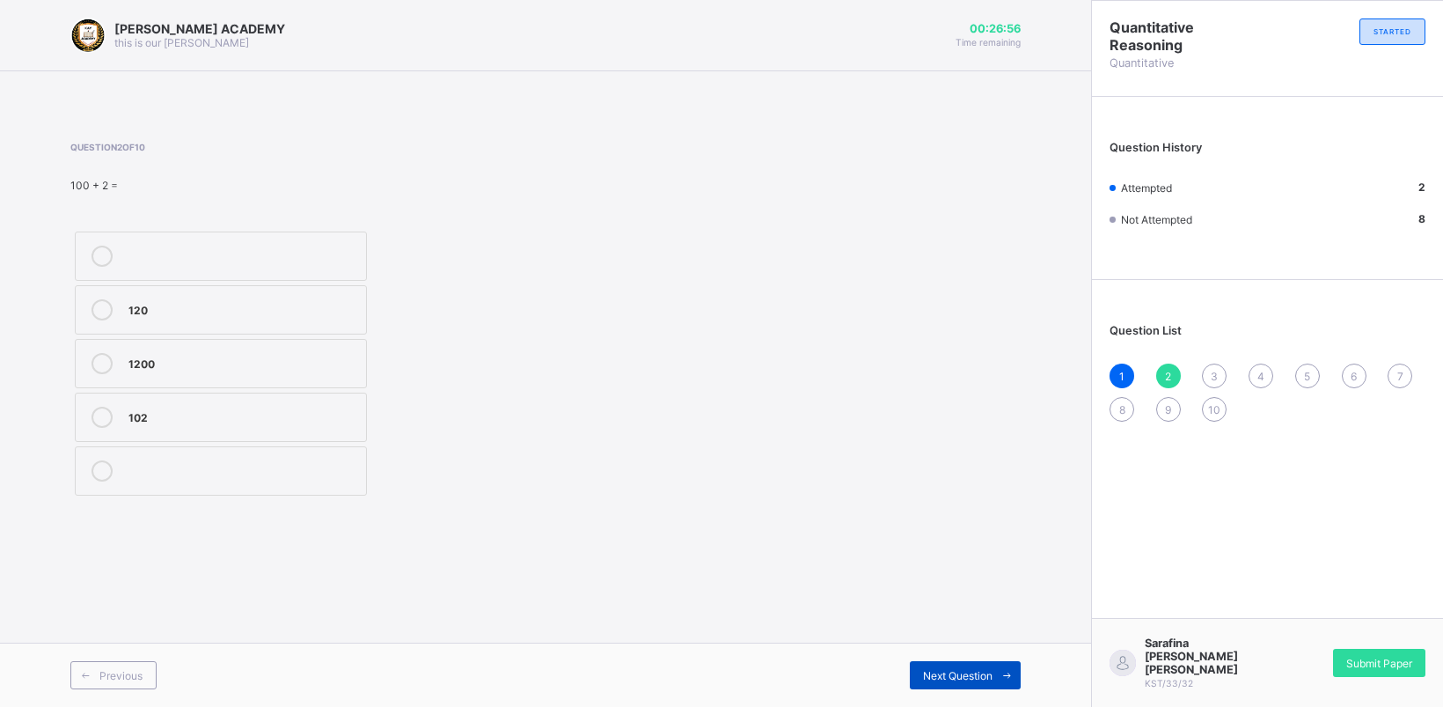
click at [959, 683] on div "Next Question" at bounding box center [965, 675] width 111 height 28
click at [187, 363] on div "50" at bounding box center [242, 362] width 229 height 18
click at [987, 663] on div "Next Question" at bounding box center [965, 675] width 111 height 28
click at [221, 477] on div "52" at bounding box center [242, 469] width 229 height 18
click at [949, 663] on div "Next Question" at bounding box center [965, 675] width 111 height 28
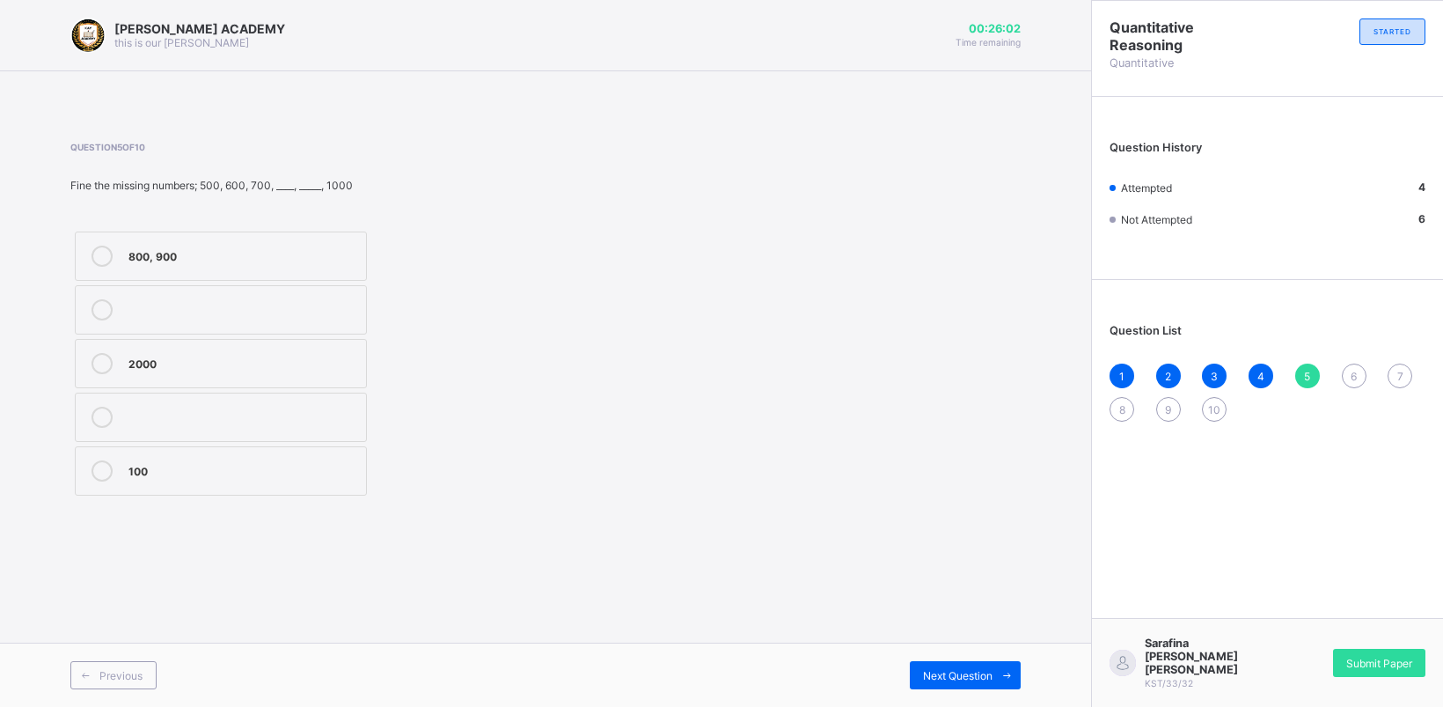
click at [255, 238] on label "800, 900" at bounding box center [221, 255] width 292 height 49
click at [946, 670] on span "Next Question" at bounding box center [958, 675] width 70 height 13
click at [579, 590] on div "[PERSON_NAME] ACADEMY this is our [PERSON_NAME] 00:24:12 Time remaining Questio…" at bounding box center [545, 353] width 1091 height 707
click at [579, 590] on div "[PERSON_NAME] ACADEMY this is our [PERSON_NAME] 00:24:11 Time remaining Questio…" at bounding box center [545, 353] width 1091 height 707
click at [287, 427] on div at bounding box center [242, 417] width 229 height 21
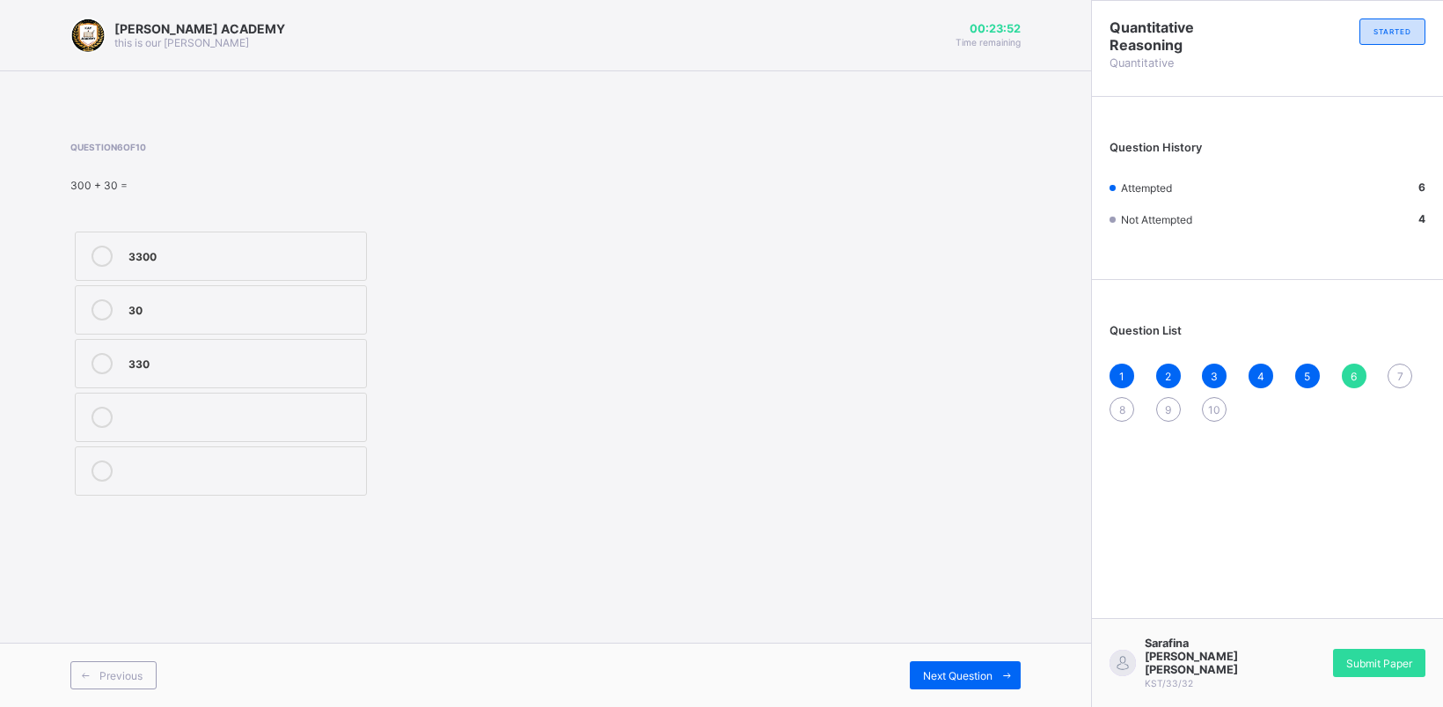
click at [331, 398] on label at bounding box center [221, 417] width 292 height 49
click at [183, 246] on div "3300" at bounding box center [242, 255] width 229 height 18
click at [930, 685] on div "Next Question" at bounding box center [965, 675] width 111 height 28
click at [190, 475] on div "99" at bounding box center [242, 469] width 229 height 18
click at [974, 667] on div "Next Question" at bounding box center [965, 675] width 111 height 28
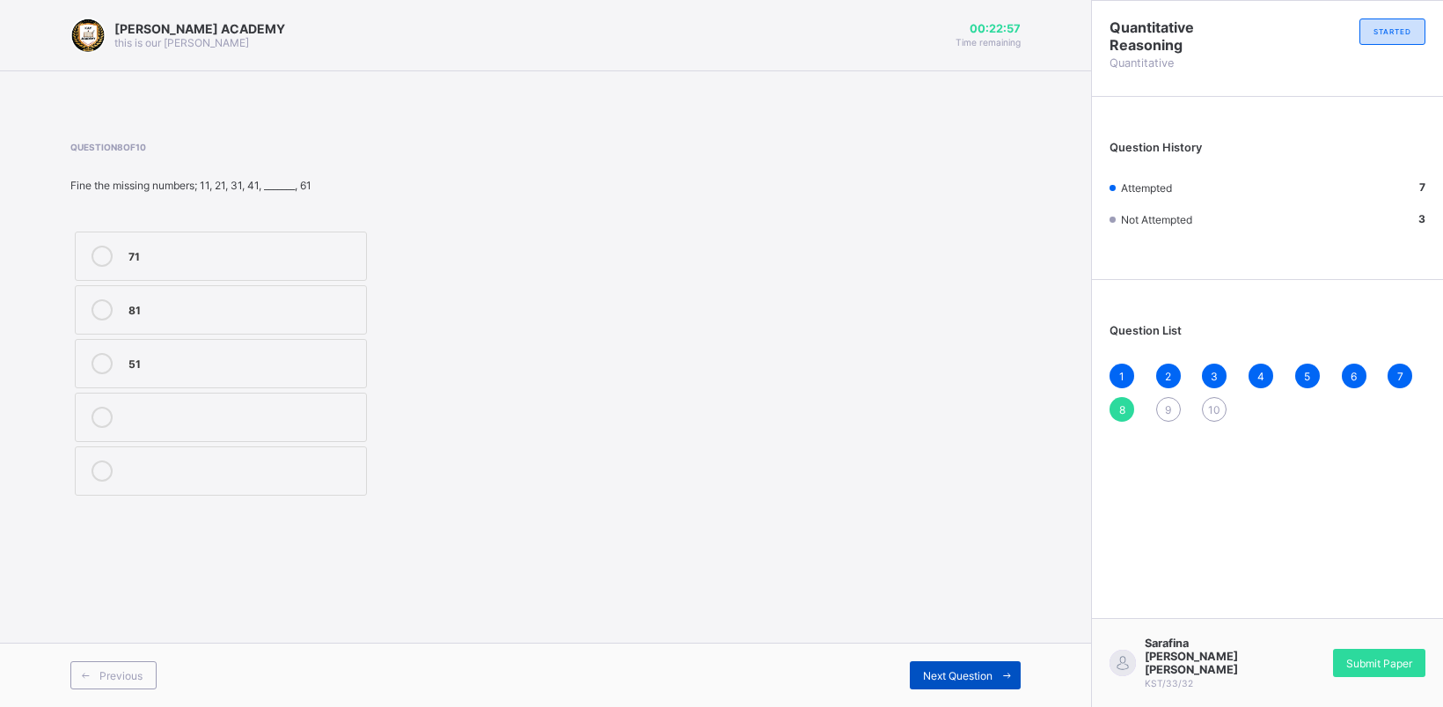
click at [974, 666] on div "Next Question" at bounding box center [965, 675] width 111 height 28
click at [1101, 407] on div "Question List 1 2 3 4 5 6 7 8 9 10" at bounding box center [1267, 364] width 351 height 150
click at [1100, 406] on div "Question List 1 2 3 4 5 6 7 8 9 10" at bounding box center [1267, 364] width 351 height 150
click at [1113, 402] on div "8" at bounding box center [1122, 409] width 25 height 25
drag, startPoint x: 224, startPoint y: 346, endPoint x: 685, endPoint y: 422, distance: 466.6
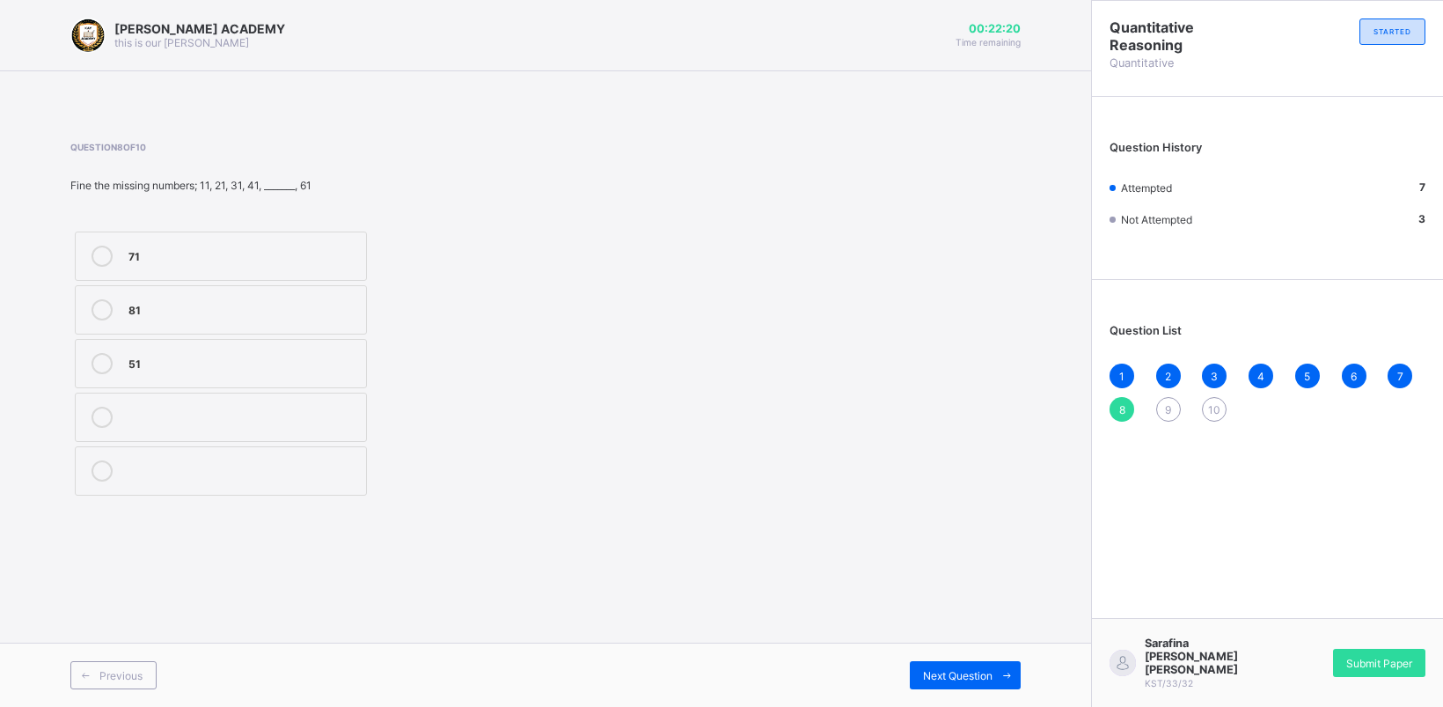
click at [685, 422] on div "Question 8 of 10 Fine the missing numbers; 11, 21, 31, 41, _______, 61 71 81 51" at bounding box center [545, 321] width 950 height 358
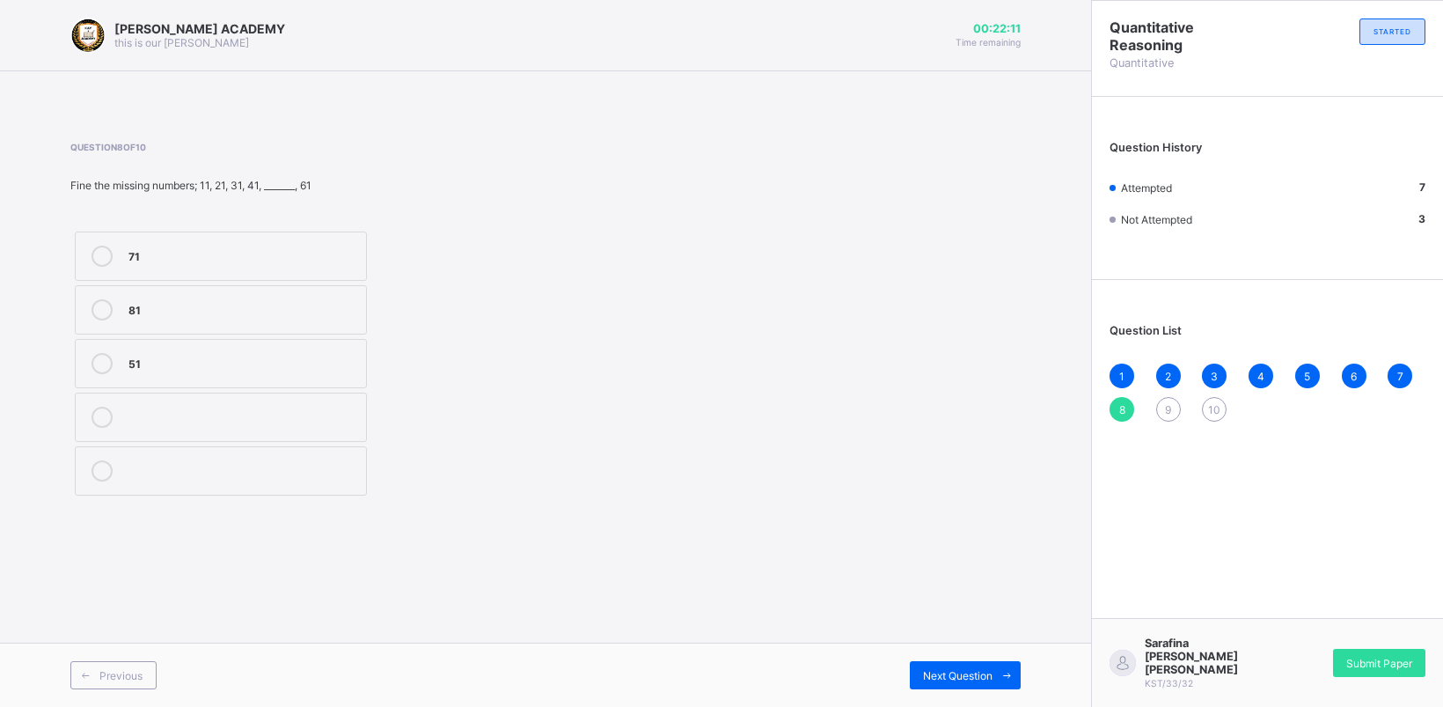
click at [685, 422] on div "Question 8 of 10 Fine the missing numbers; 11, 21, 31, 41, _______, 61 71 81 51" at bounding box center [545, 321] width 950 height 358
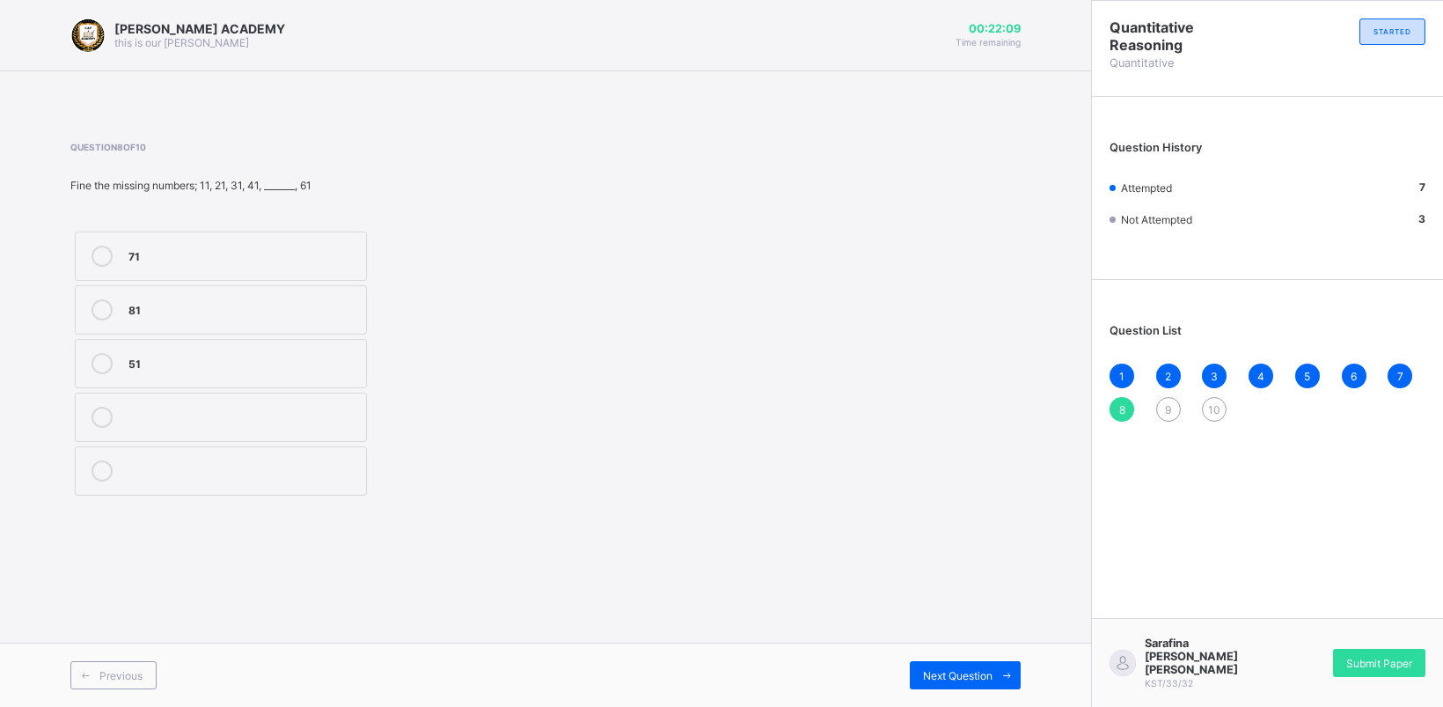
click at [685, 422] on div "Question 8 of 10 Fine the missing numbers; 11, 21, 31, 41, _______, 61 71 81 51" at bounding box center [545, 321] width 950 height 358
click at [176, 381] on label "51" at bounding box center [221, 363] width 292 height 49
click at [944, 701] on div "Previous Next Question" at bounding box center [545, 674] width 1091 height 64
click at [958, 673] on span "Next Question" at bounding box center [958, 675] width 70 height 13
click at [155, 463] on div "70" at bounding box center [242, 469] width 229 height 18
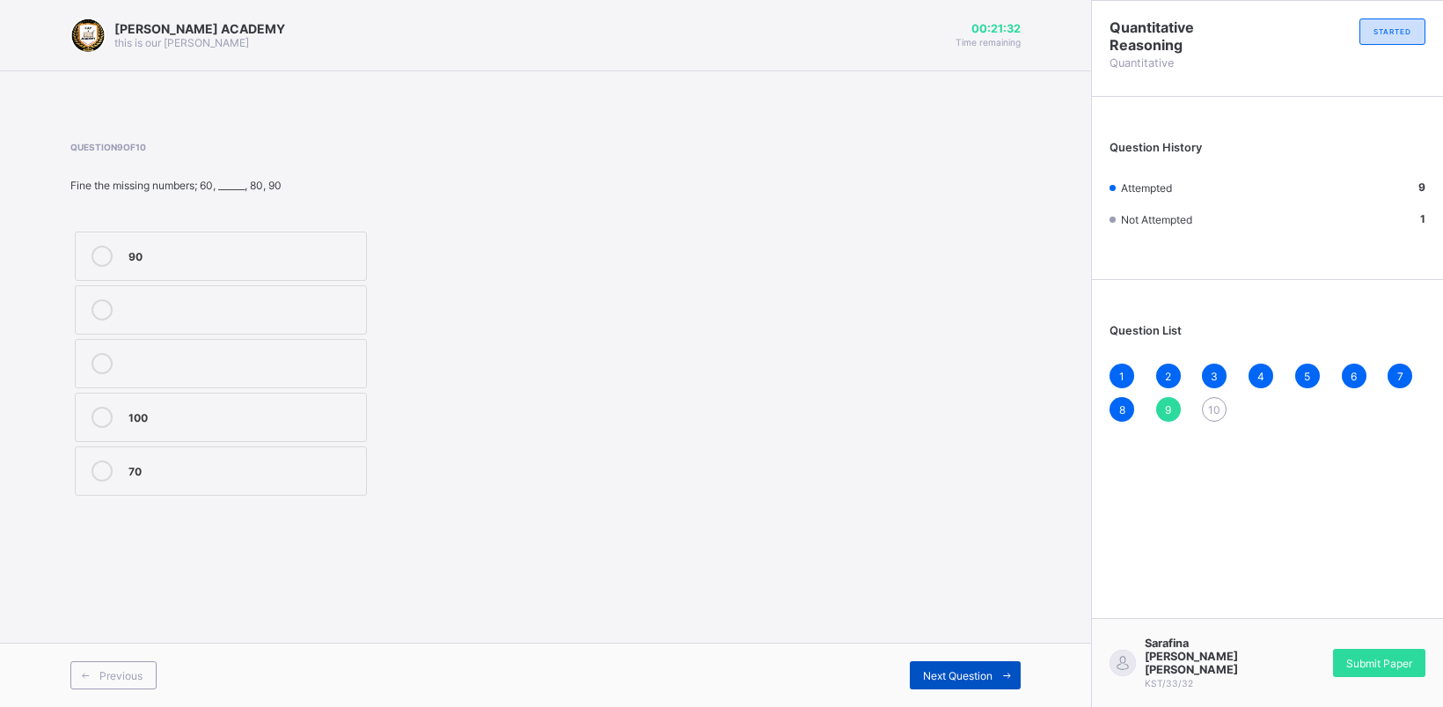
click at [956, 664] on div "Next Question" at bounding box center [965, 675] width 111 height 28
click at [191, 455] on label "30" at bounding box center [221, 470] width 292 height 49
click at [167, 255] on div "50" at bounding box center [242, 255] width 229 height 18
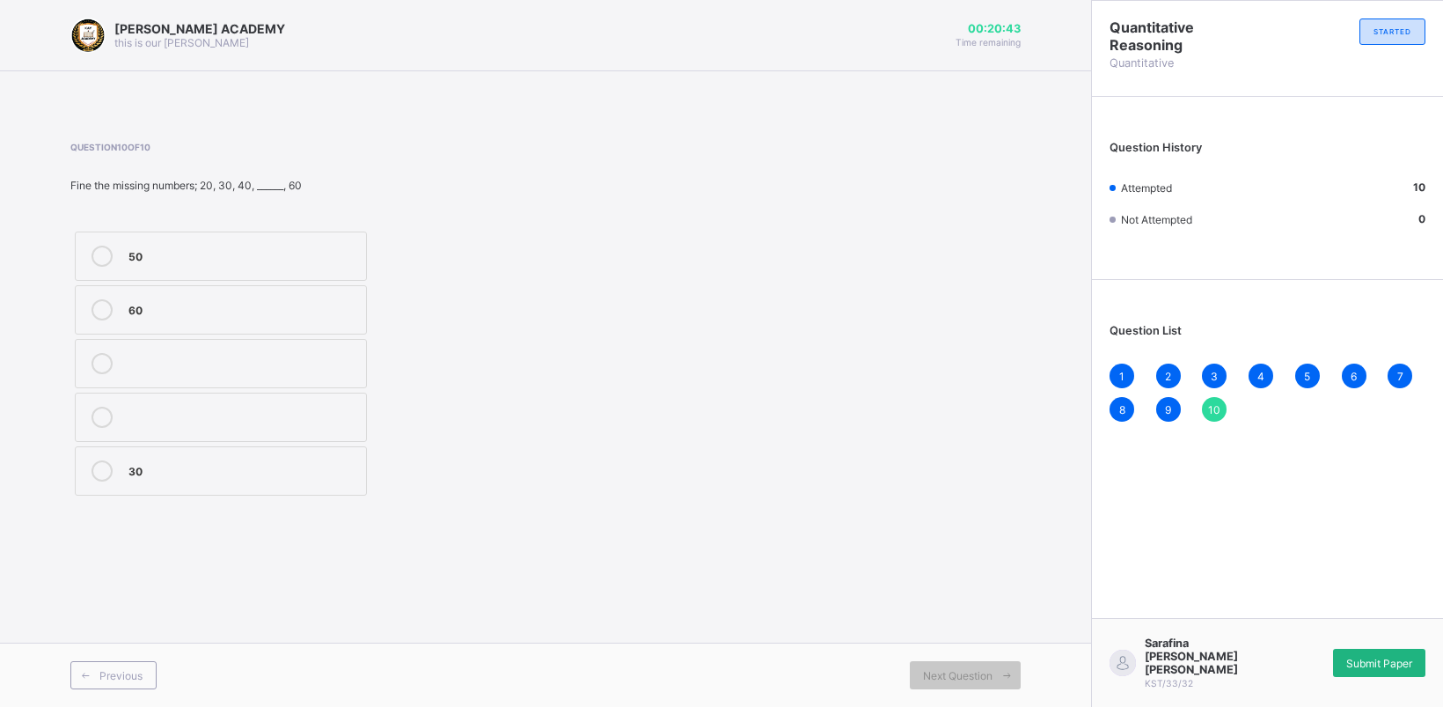
click at [1374, 670] on span "Submit Paper" at bounding box center [1380, 663] width 66 height 13
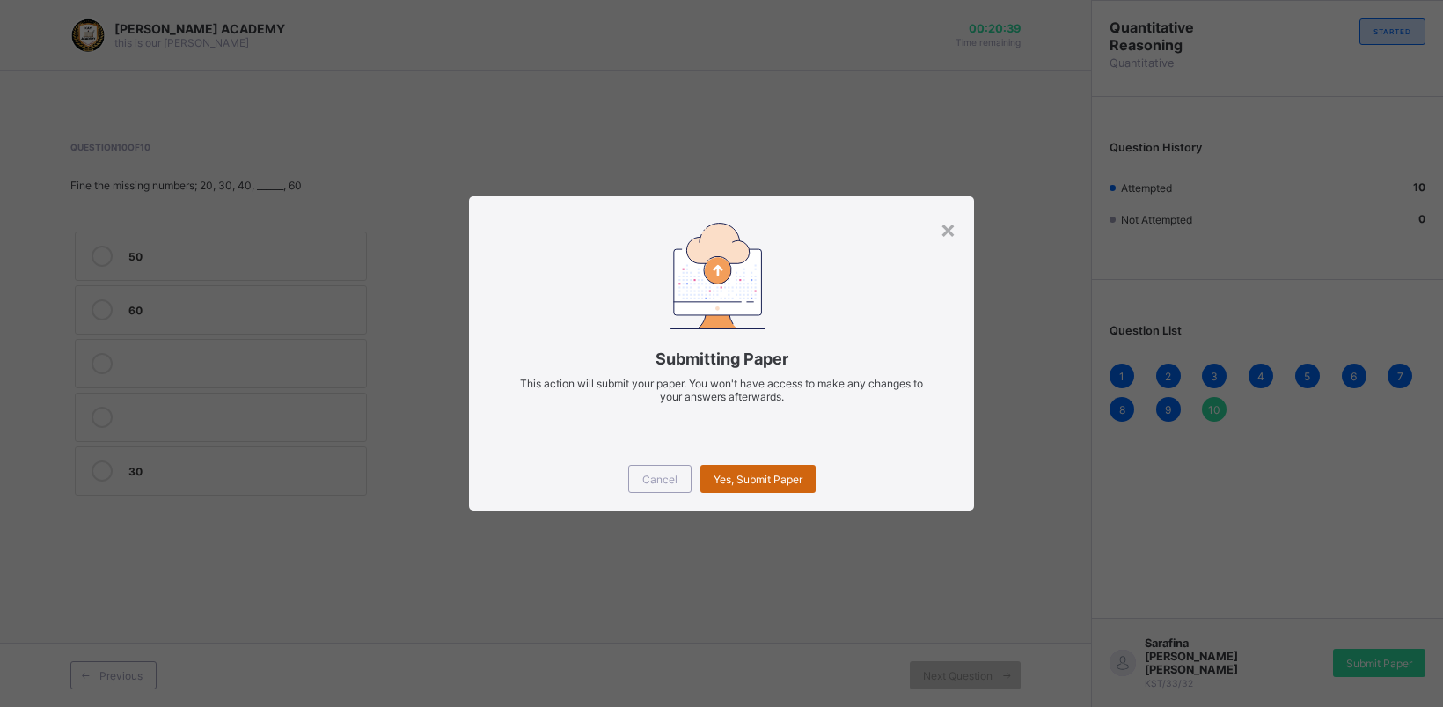
click at [746, 475] on span "Yes, Submit Paper" at bounding box center [758, 479] width 89 height 13
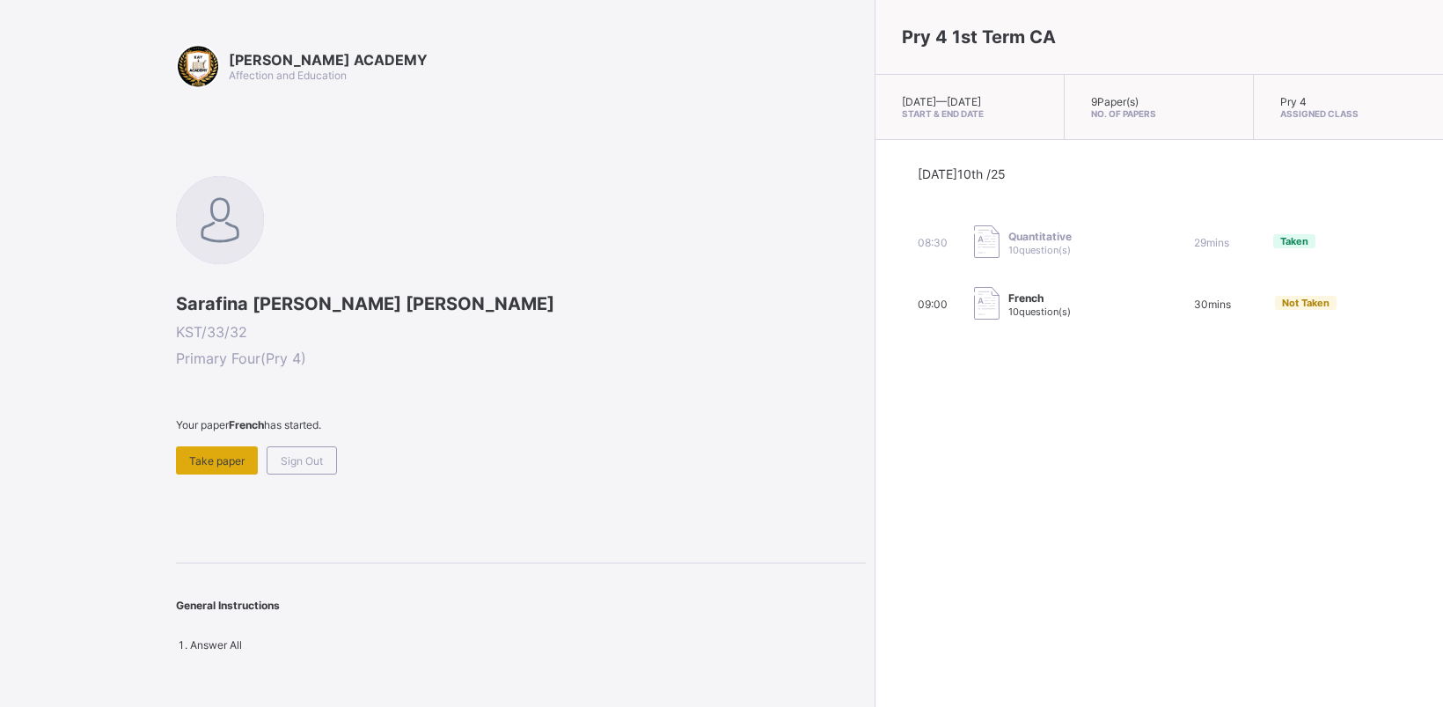
click at [204, 446] on div "Take paper" at bounding box center [217, 460] width 82 height 28
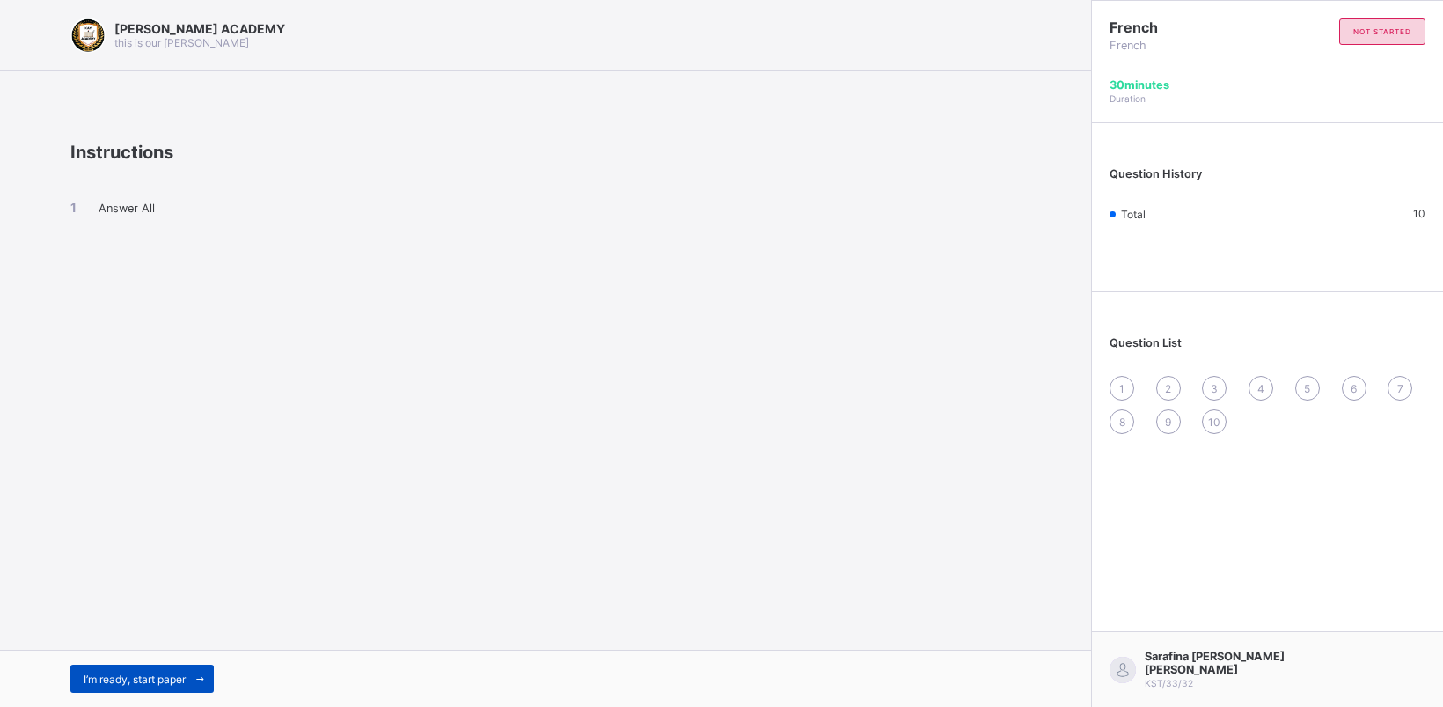
click at [133, 670] on div "I’m ready, start paper" at bounding box center [141, 678] width 143 height 28
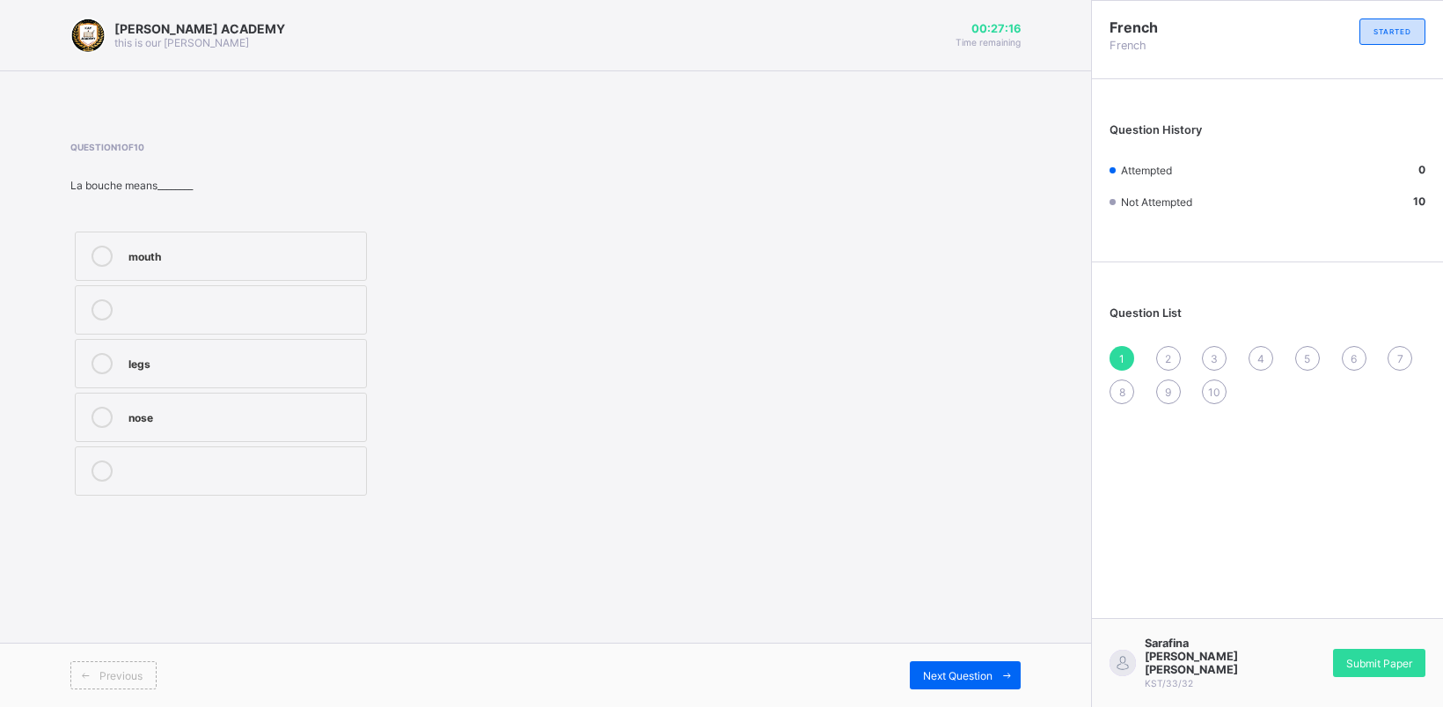
click at [75, 441] on label "nose" at bounding box center [221, 417] width 292 height 49
click at [996, 672] on span at bounding box center [1007, 675] width 28 height 28
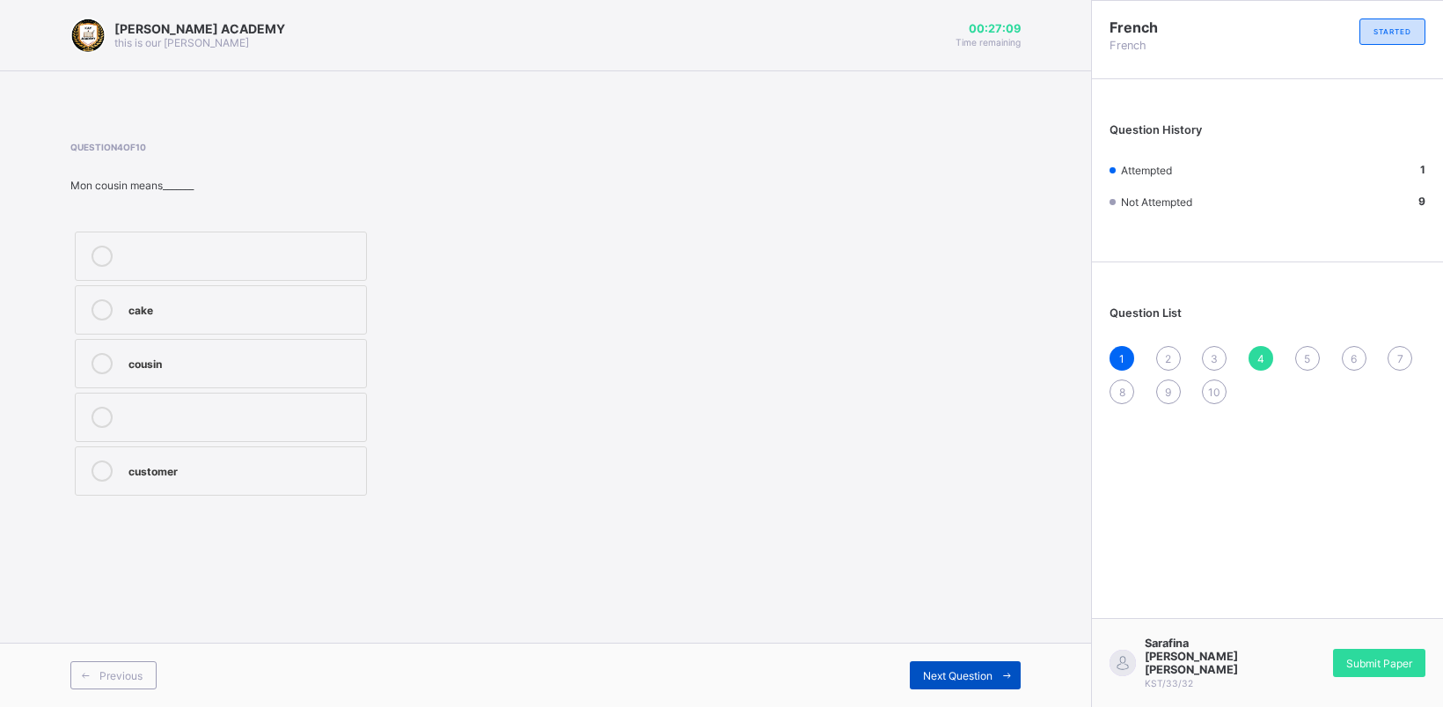
click at [996, 672] on span at bounding box center [1007, 675] width 28 height 28
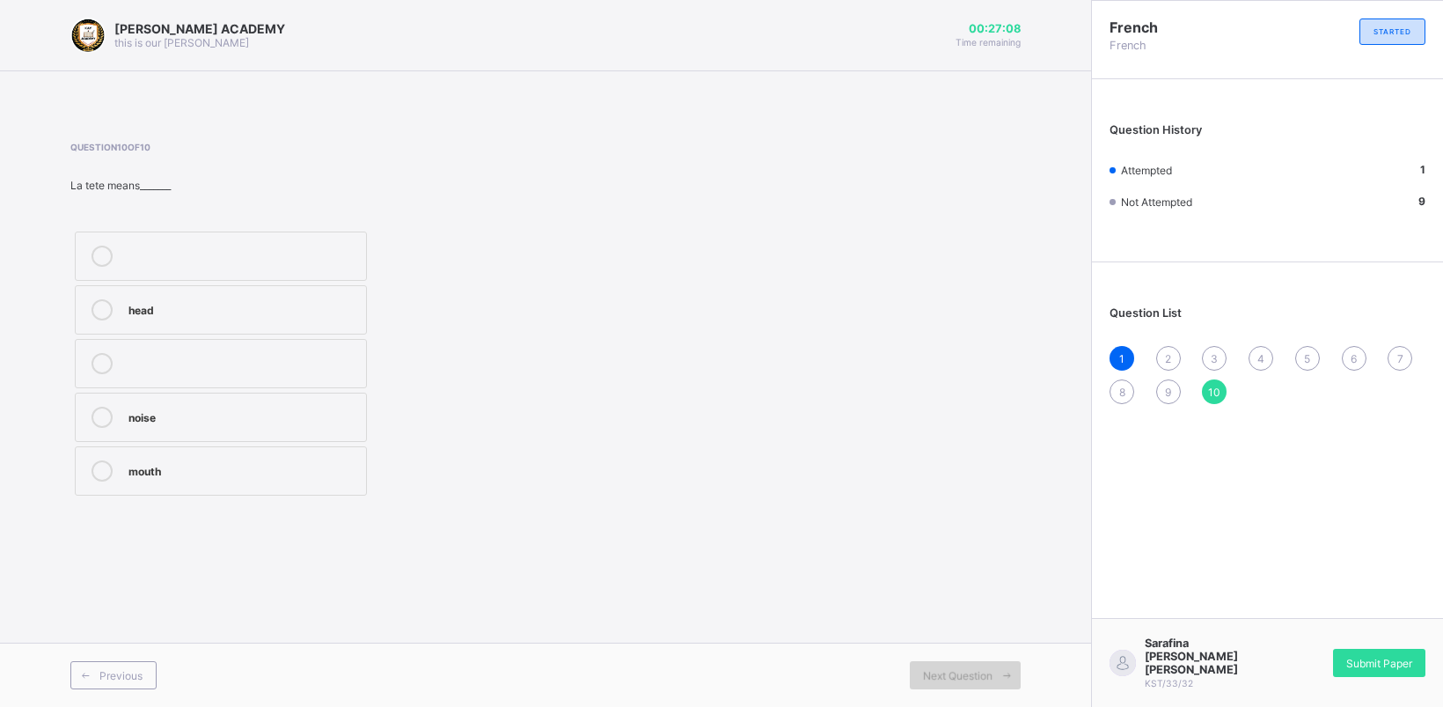
click at [996, 672] on span at bounding box center [1007, 675] width 28 height 28
click at [1163, 346] on div "2" at bounding box center [1168, 358] width 25 height 25
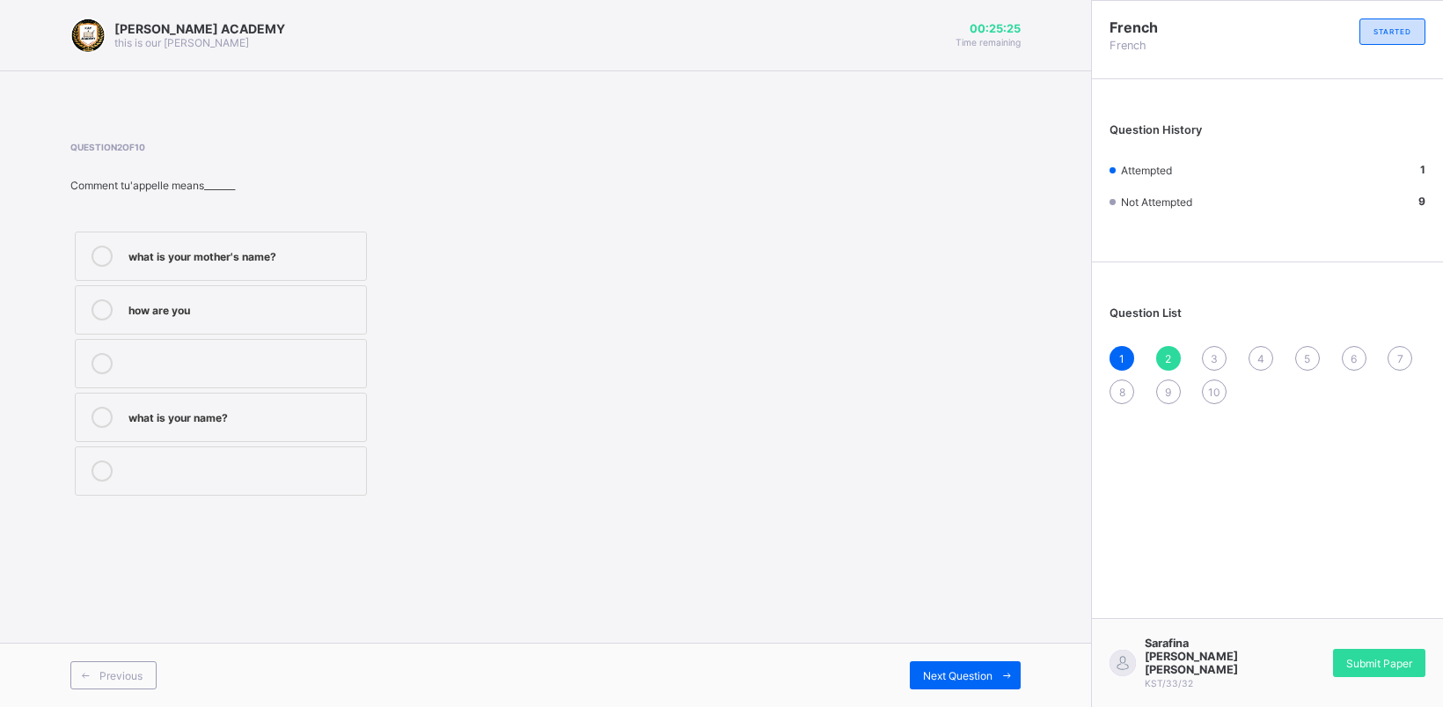
click at [631, 172] on div "Question 2 of 10 Comment tu'appelle means_______ what is your mother's name? ho…" at bounding box center [545, 321] width 950 height 358
click at [233, 304] on div "how are you" at bounding box center [242, 308] width 229 height 18
click at [974, 669] on span "Next Question" at bounding box center [958, 675] width 70 height 13
click at [243, 459] on label "see you next time" at bounding box center [221, 470] width 292 height 49
click at [962, 660] on div "Previous Next Question" at bounding box center [545, 674] width 1091 height 64
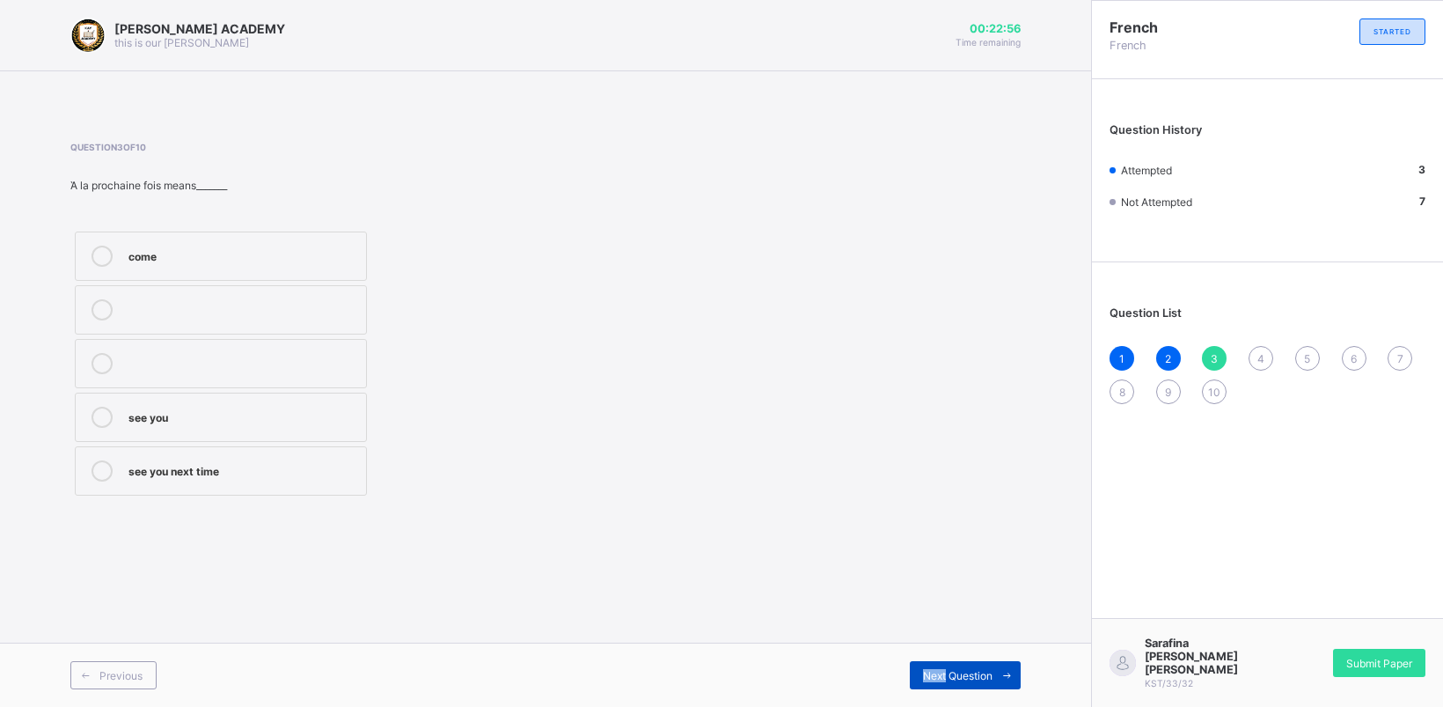
drag, startPoint x: 962, startPoint y: 660, endPoint x: 931, endPoint y: 675, distance: 34.2
click at [931, 675] on div "Previous Next Question" at bounding box center [545, 674] width 1091 height 64
click at [931, 675] on span "Next Question" at bounding box center [958, 675] width 70 height 13
click at [268, 485] on label "customer" at bounding box center [221, 470] width 292 height 49
click at [953, 665] on div "Next Question" at bounding box center [965, 675] width 111 height 28
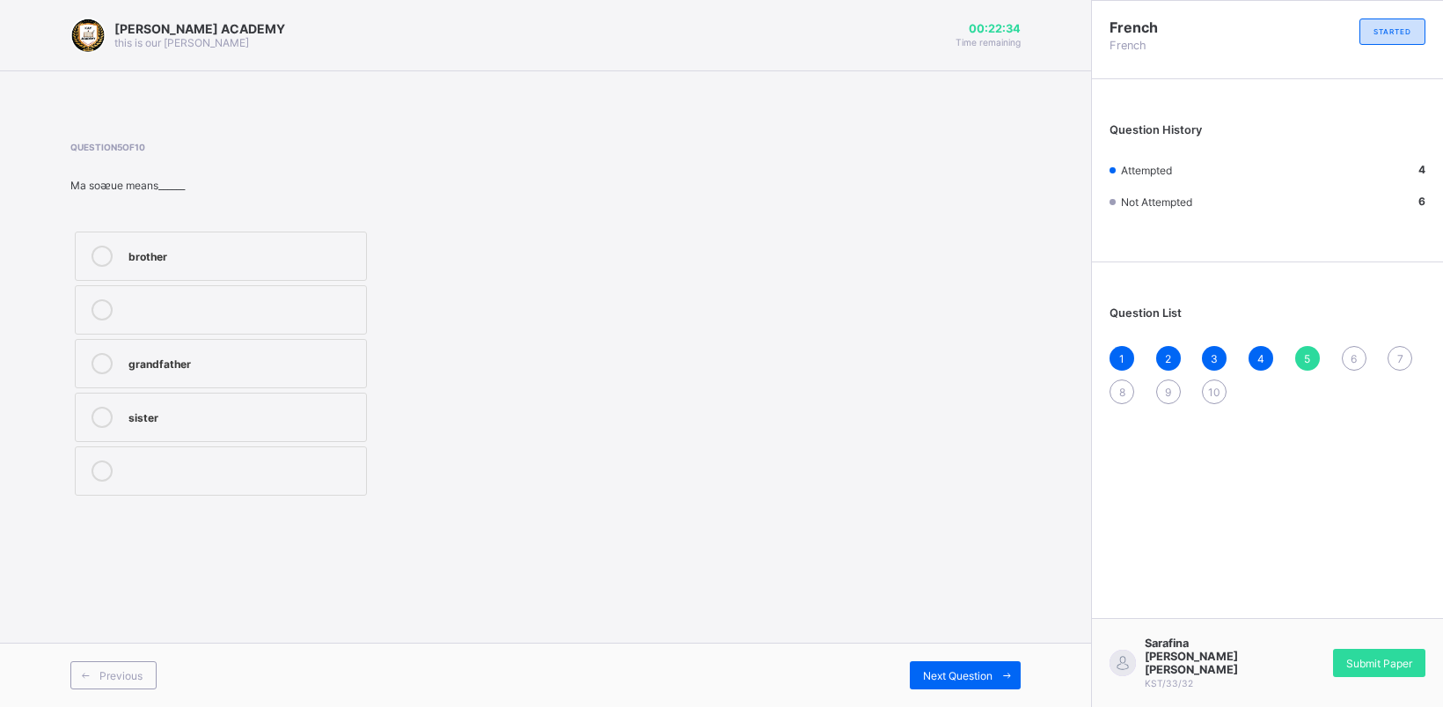
click at [266, 409] on div "sister" at bounding box center [242, 416] width 229 height 18
click at [1012, 673] on icon at bounding box center [1007, 675] width 13 height 11
click at [252, 366] on div "father" at bounding box center [242, 362] width 229 height 18
click at [987, 665] on div "Next Question" at bounding box center [965, 675] width 111 height 28
click at [280, 255] on div "mother" at bounding box center [242, 255] width 229 height 18
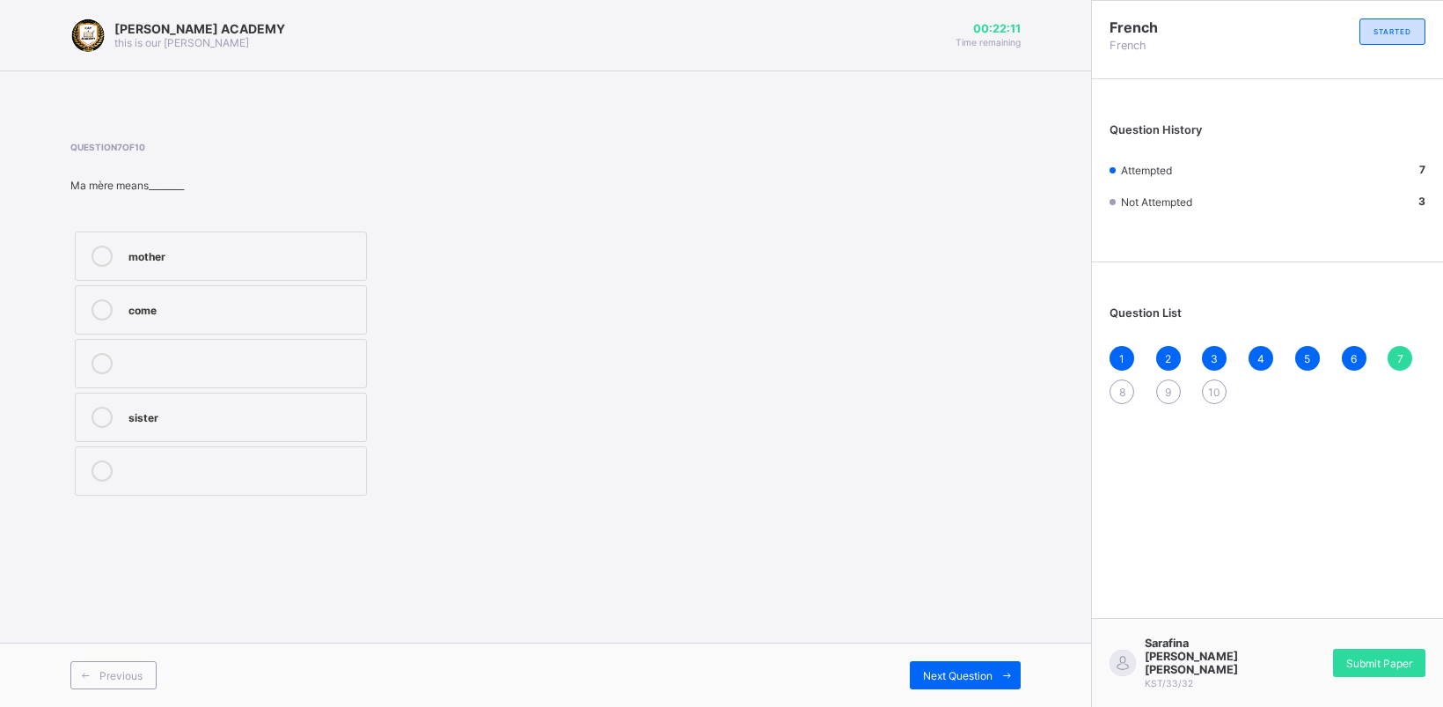
click at [978, 660] on div "Previous Next Question" at bounding box center [545, 674] width 1091 height 64
click at [978, 658] on div "Previous Next Question" at bounding box center [545, 674] width 1091 height 64
click at [983, 688] on div "Next Question" at bounding box center [965, 675] width 111 height 28
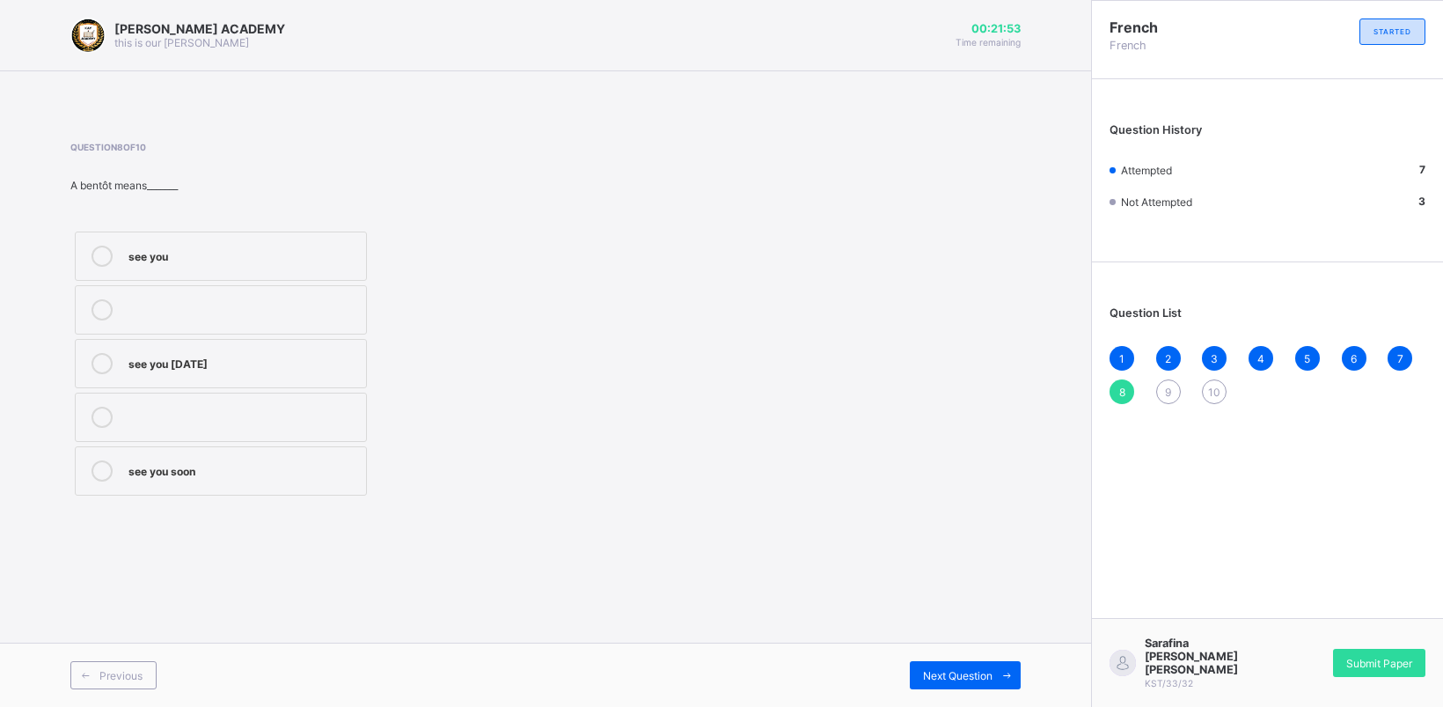
click at [253, 475] on div "see you soon" at bounding box center [242, 469] width 229 height 18
click at [982, 658] on div "Previous Next Question" at bounding box center [545, 674] width 1091 height 64
click at [982, 660] on div "Previous Next Question" at bounding box center [545, 674] width 1091 height 64
click at [980, 666] on div "Next Question" at bounding box center [965, 675] width 111 height 28
click at [268, 299] on div "sorry" at bounding box center [242, 308] width 229 height 18
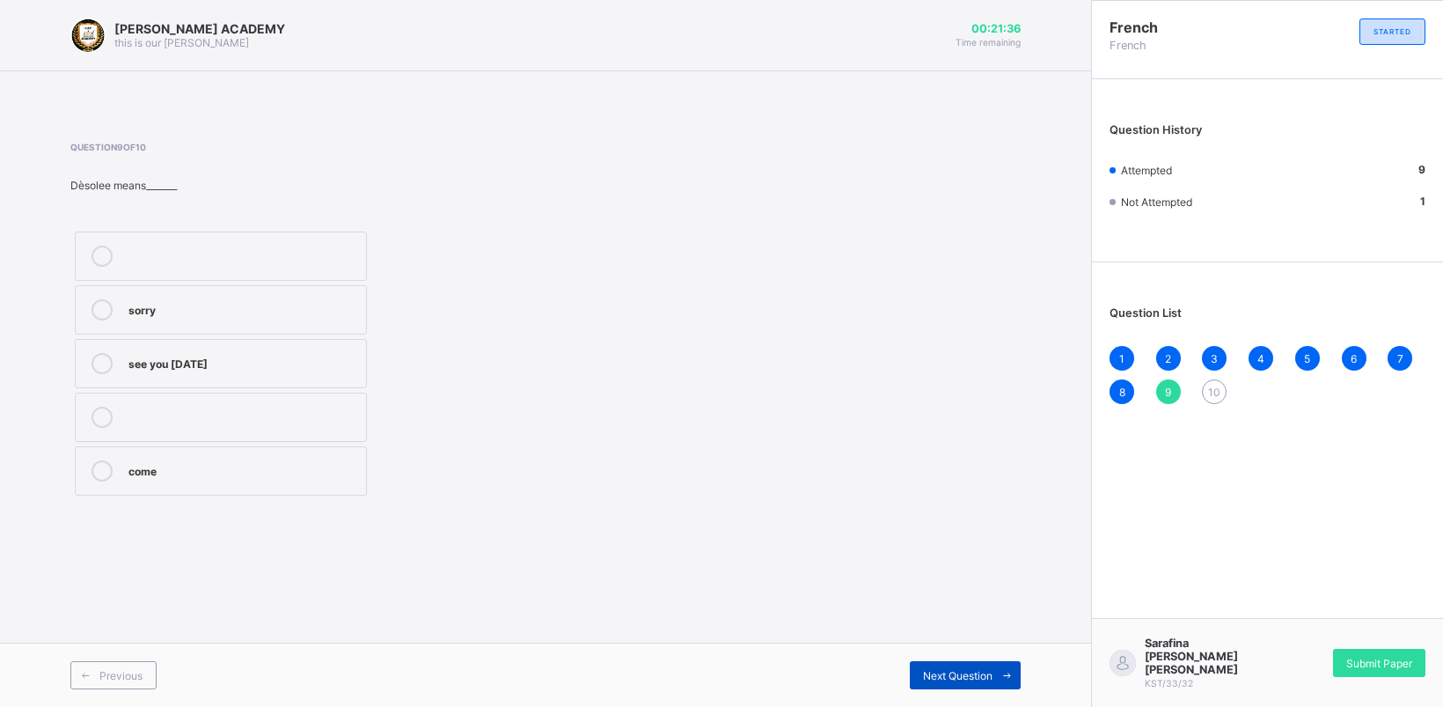
click at [947, 671] on span "Next Question" at bounding box center [958, 675] width 70 height 13
click at [948, 674] on span "Next Question" at bounding box center [958, 675] width 70 height 13
click at [158, 459] on label "mouth" at bounding box center [221, 470] width 292 height 49
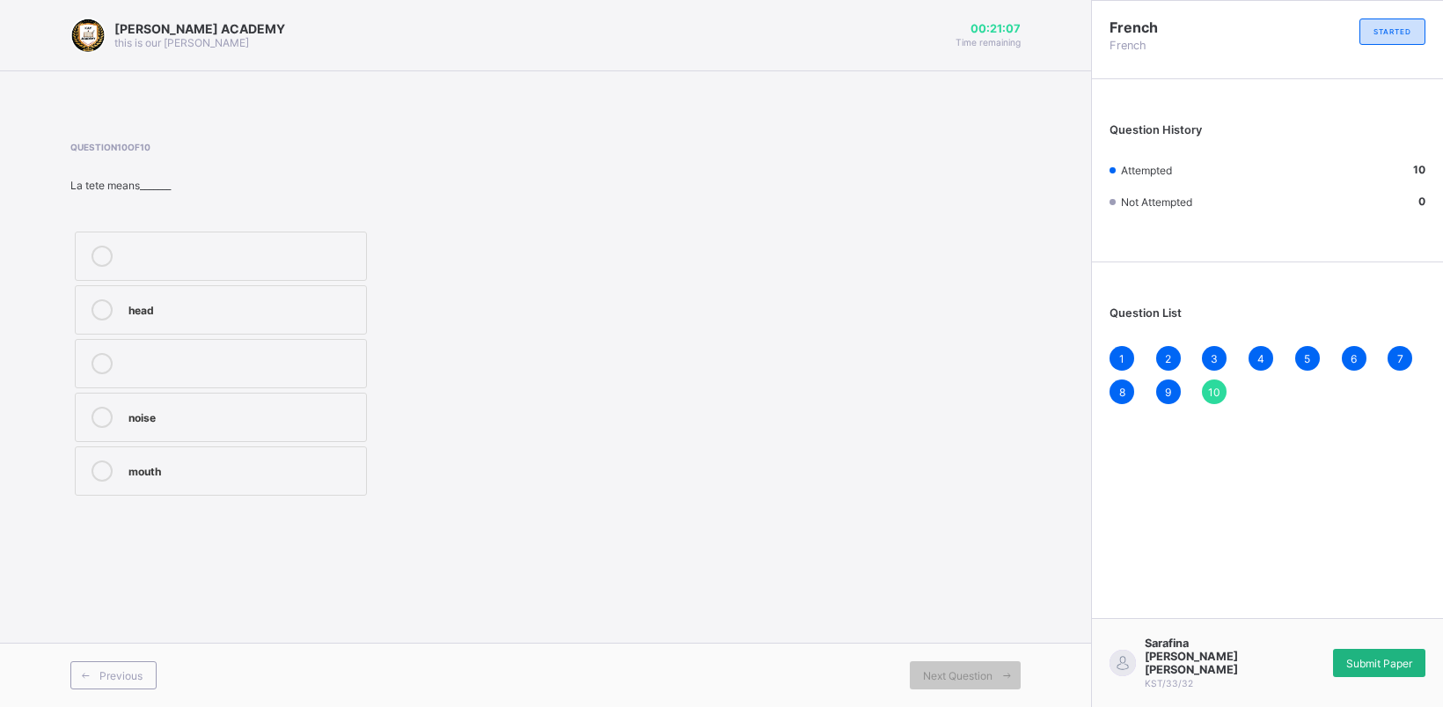
click at [1386, 670] on span "Submit Paper" at bounding box center [1380, 663] width 66 height 13
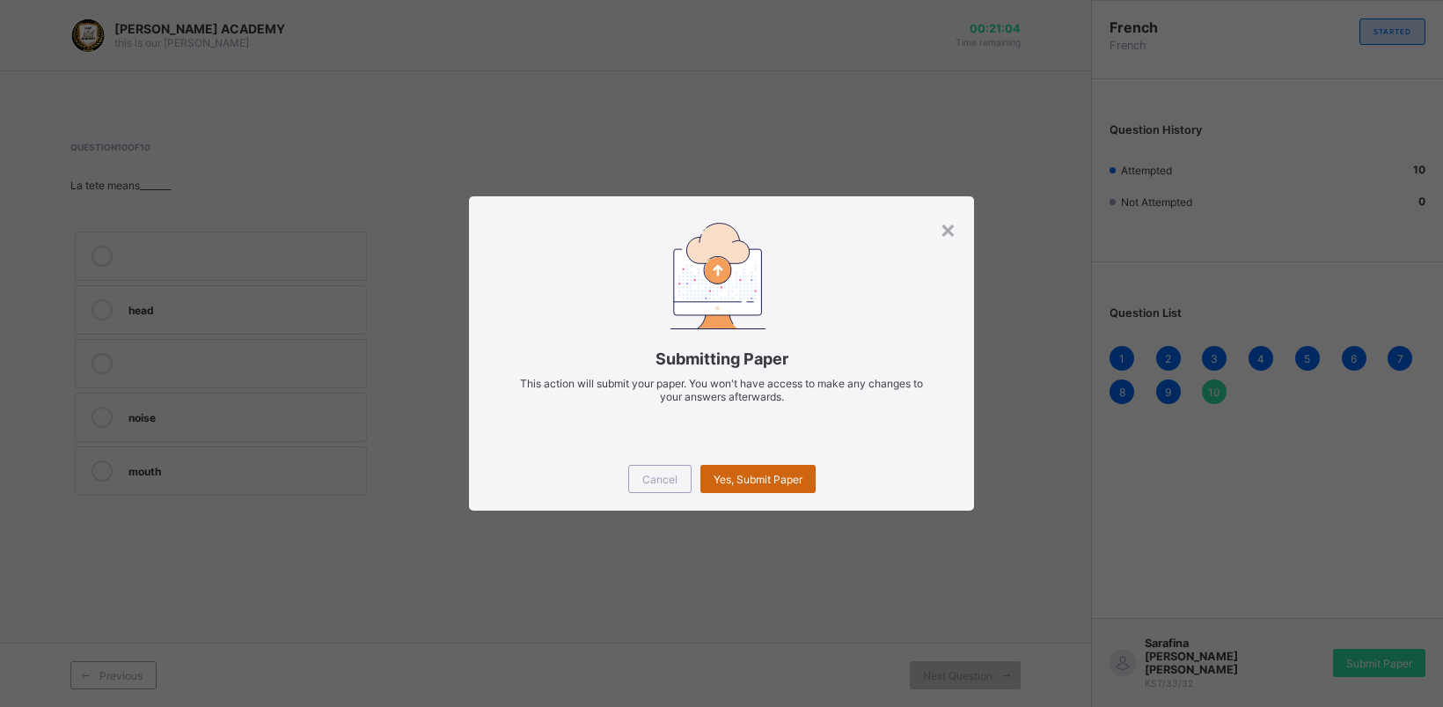
click at [770, 475] on span "Yes, Submit Paper" at bounding box center [758, 479] width 89 height 13
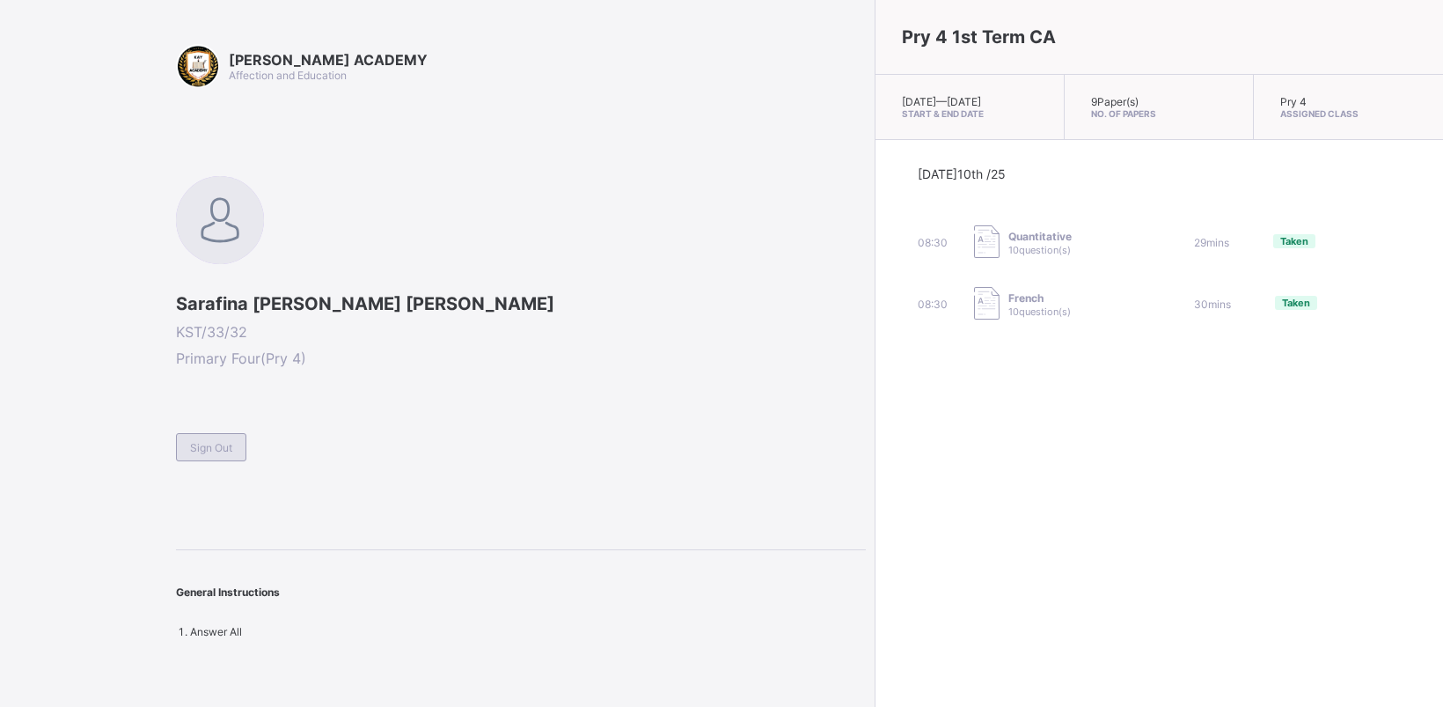
click at [218, 446] on span "Sign Out" at bounding box center [211, 447] width 42 height 13
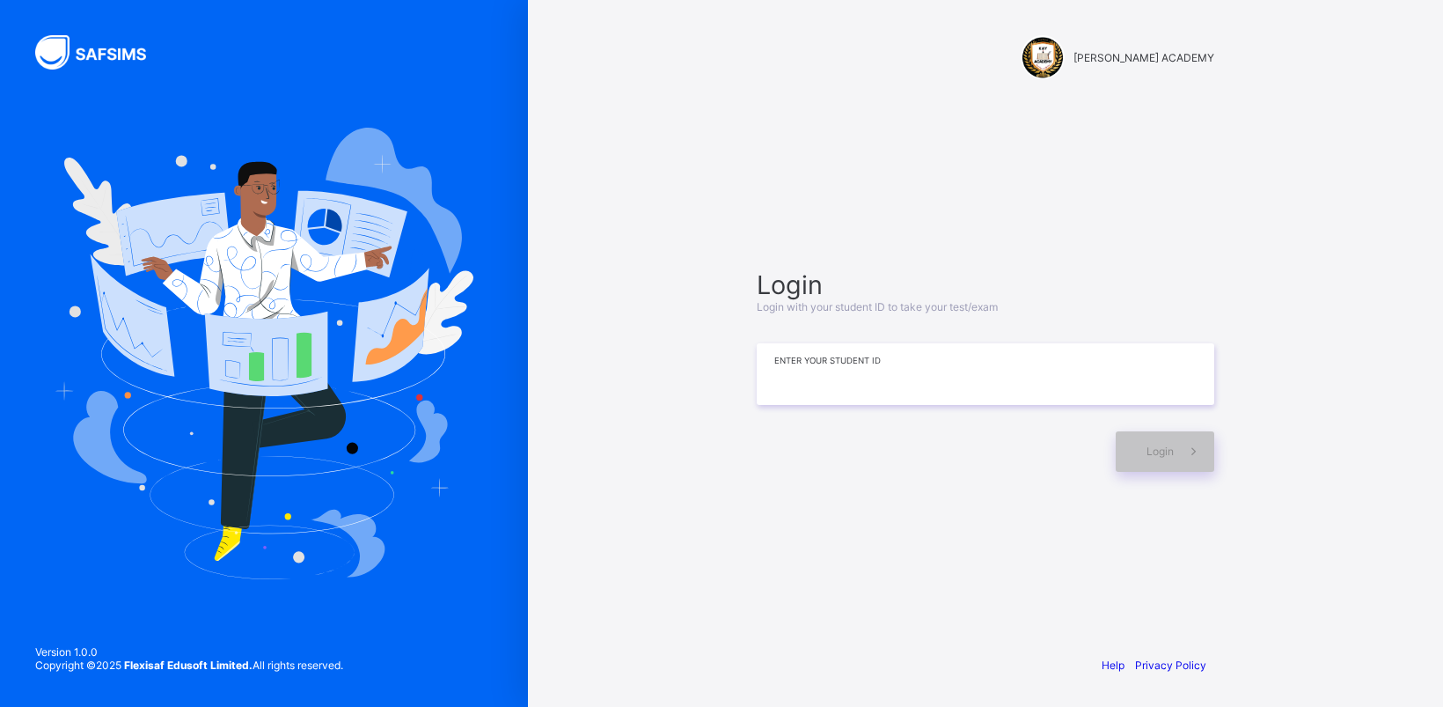
click at [962, 365] on input at bounding box center [986, 374] width 458 height 62
type input "**********"
click at [1171, 437] on div "Login" at bounding box center [1165, 451] width 99 height 40
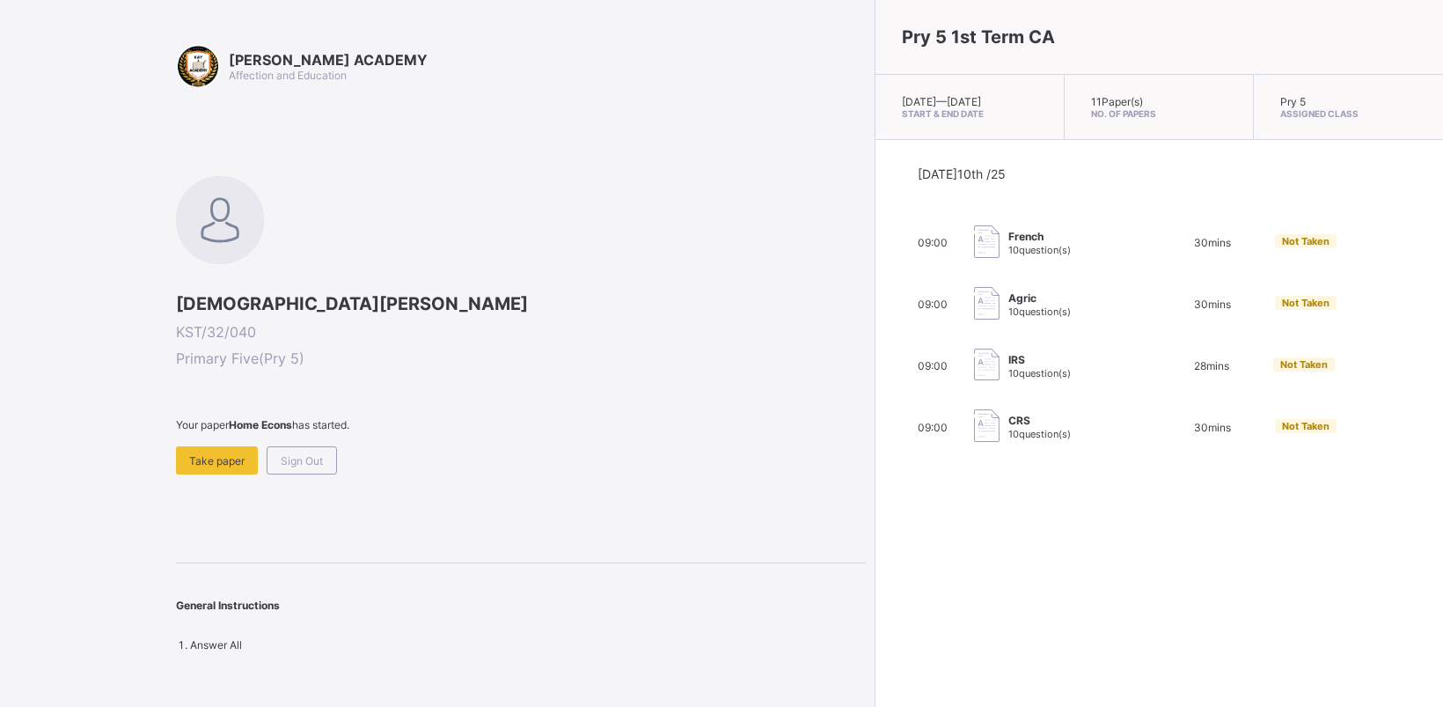
click at [1012, 376] on div "09:00 IRS 10 question(s) 28 mins Not Taken" at bounding box center [1159, 366] width 482 height 35
click at [218, 454] on span "Take paper" at bounding box center [216, 460] width 55 height 13
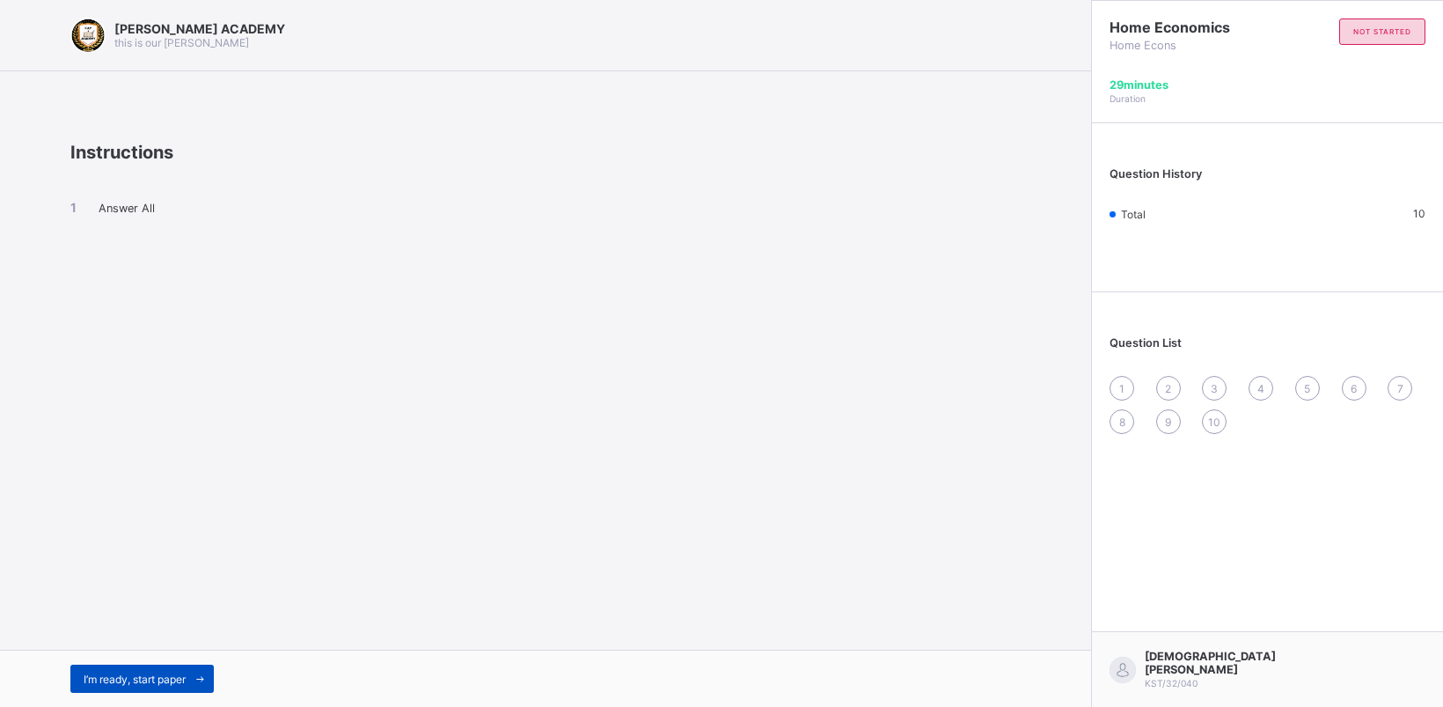
click at [145, 669] on div "I’m ready, start paper" at bounding box center [141, 678] width 143 height 28
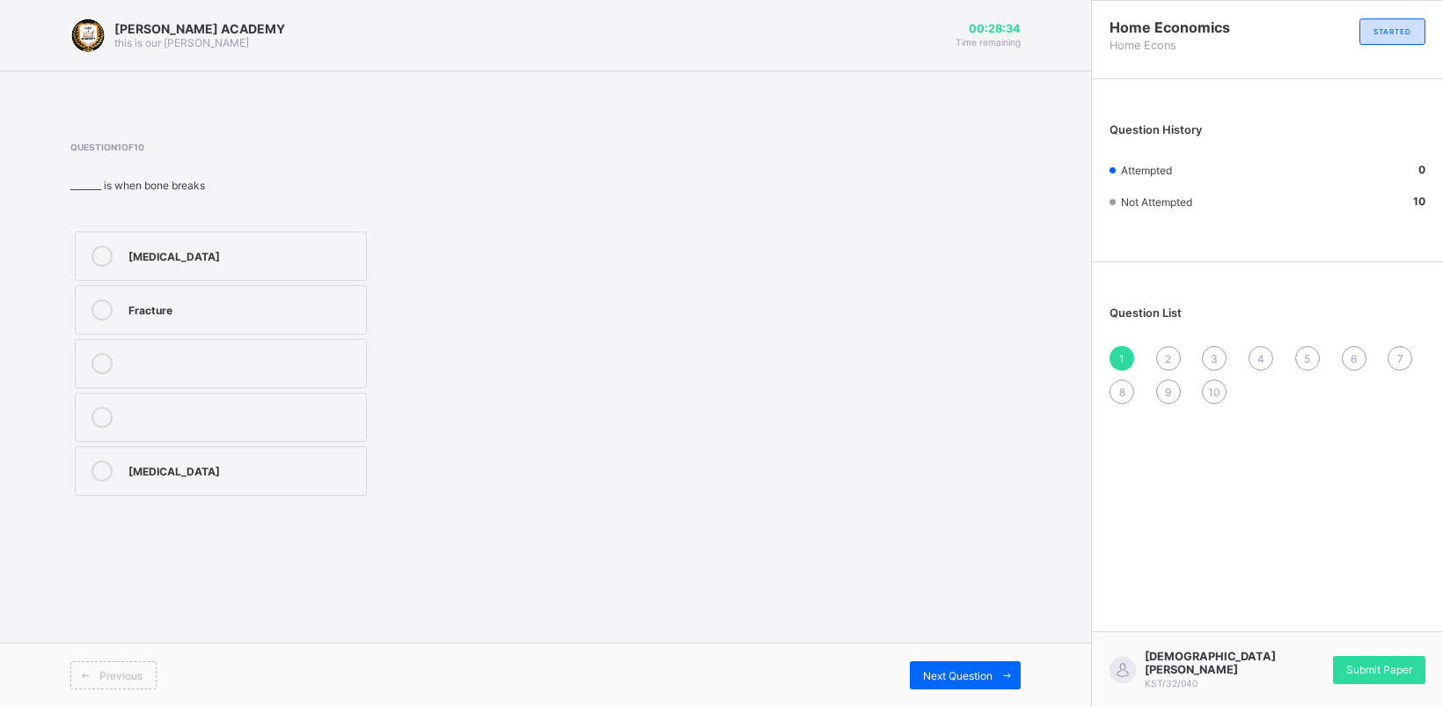
click at [134, 676] on span "Previous" at bounding box center [120, 675] width 43 height 13
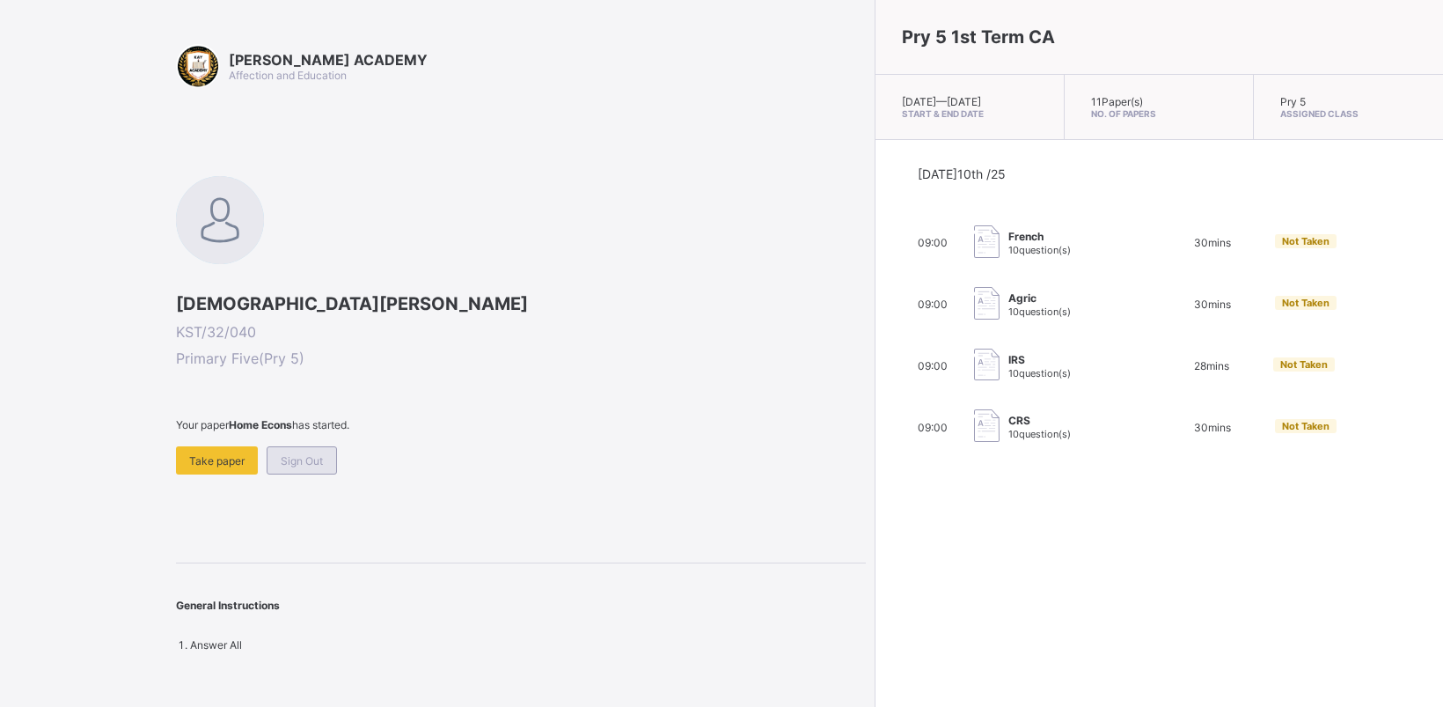
click at [308, 450] on div "Sign Out" at bounding box center [302, 460] width 70 height 28
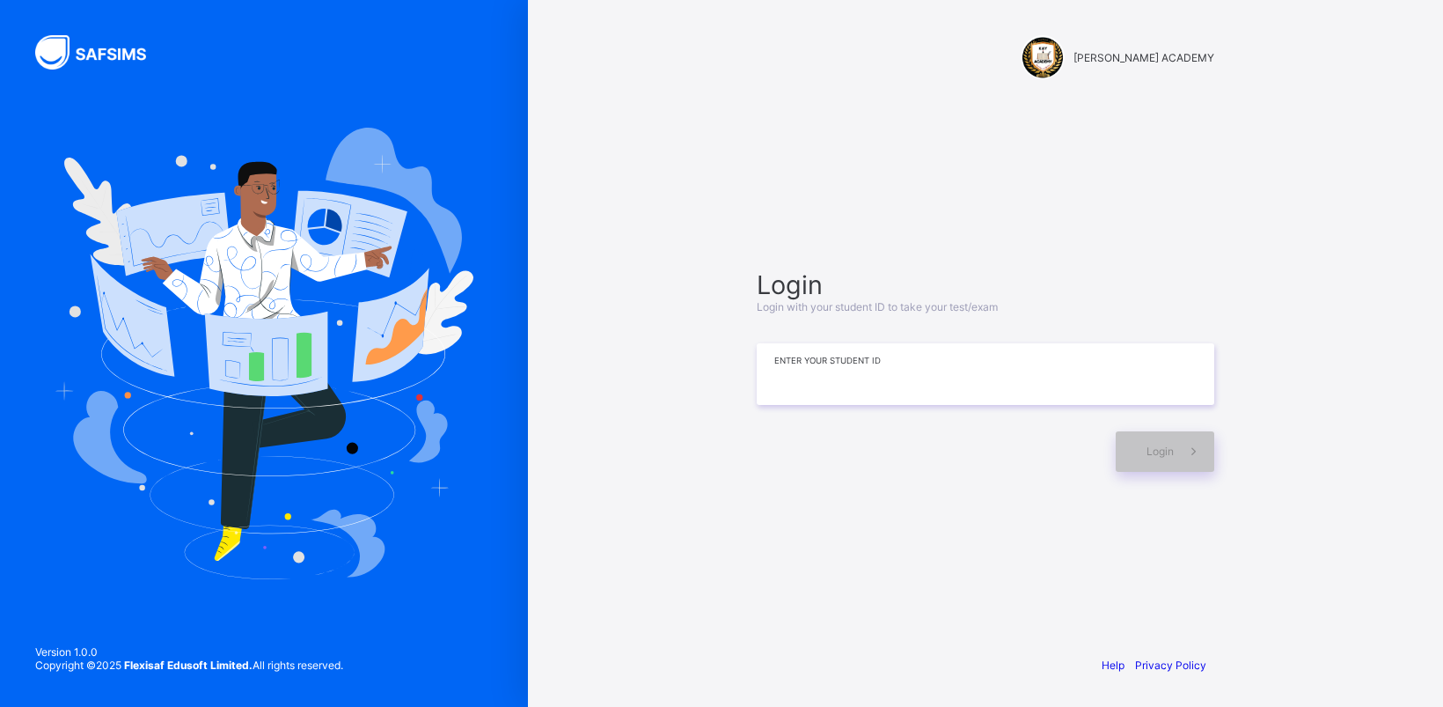
click at [970, 385] on input at bounding box center [986, 374] width 458 height 62
type input "**********"
click at [1141, 446] on div "Login" at bounding box center [1165, 451] width 99 height 40
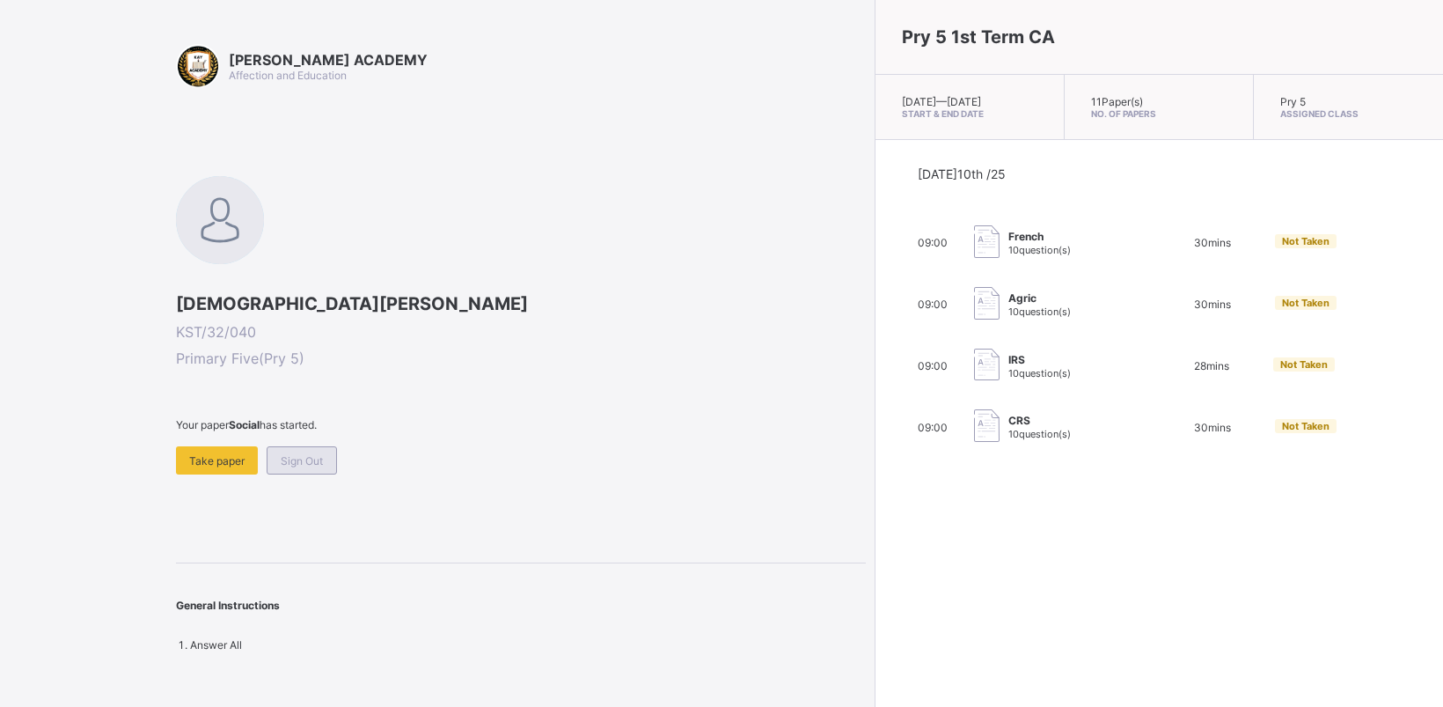
click at [318, 454] on span "Sign Out" at bounding box center [302, 460] width 42 height 13
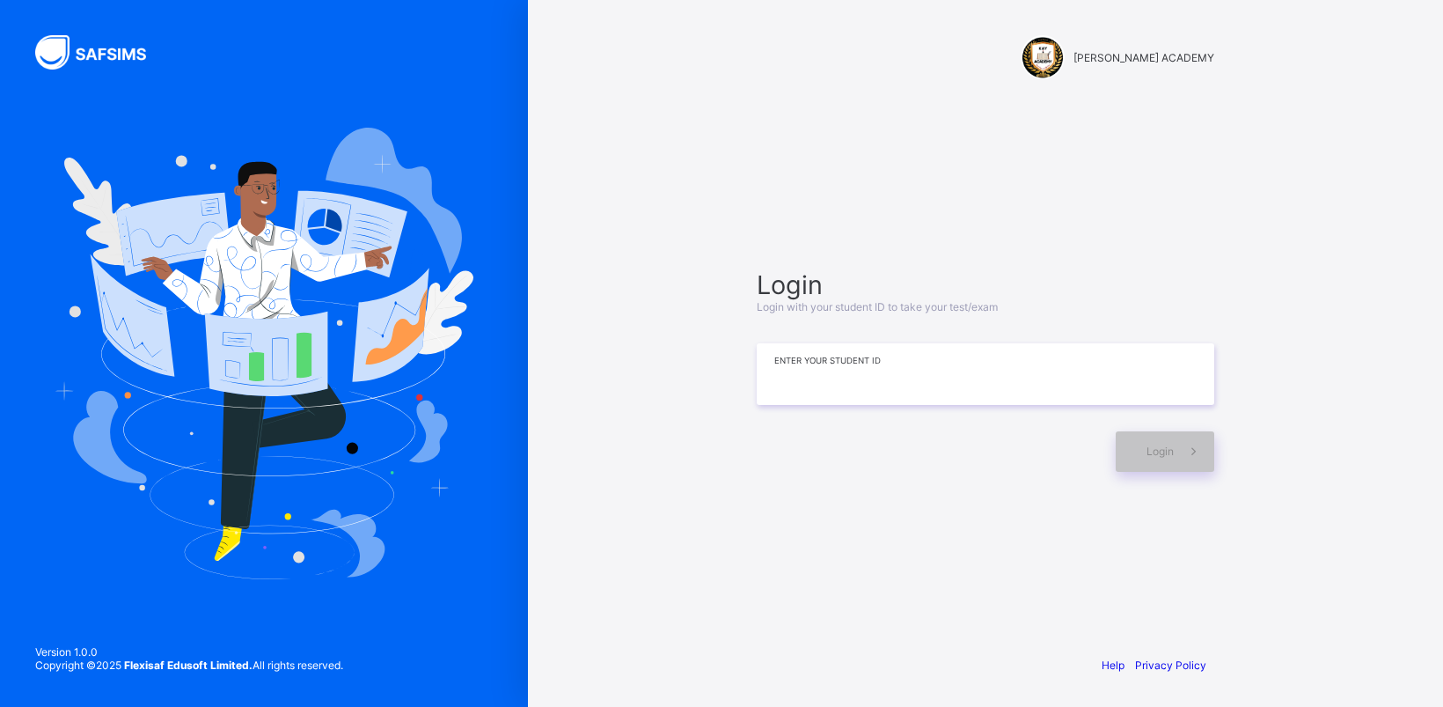
click at [930, 370] on input at bounding box center [986, 374] width 458 height 62
type input "**********"
click at [1163, 463] on div "Login" at bounding box center [1165, 451] width 99 height 40
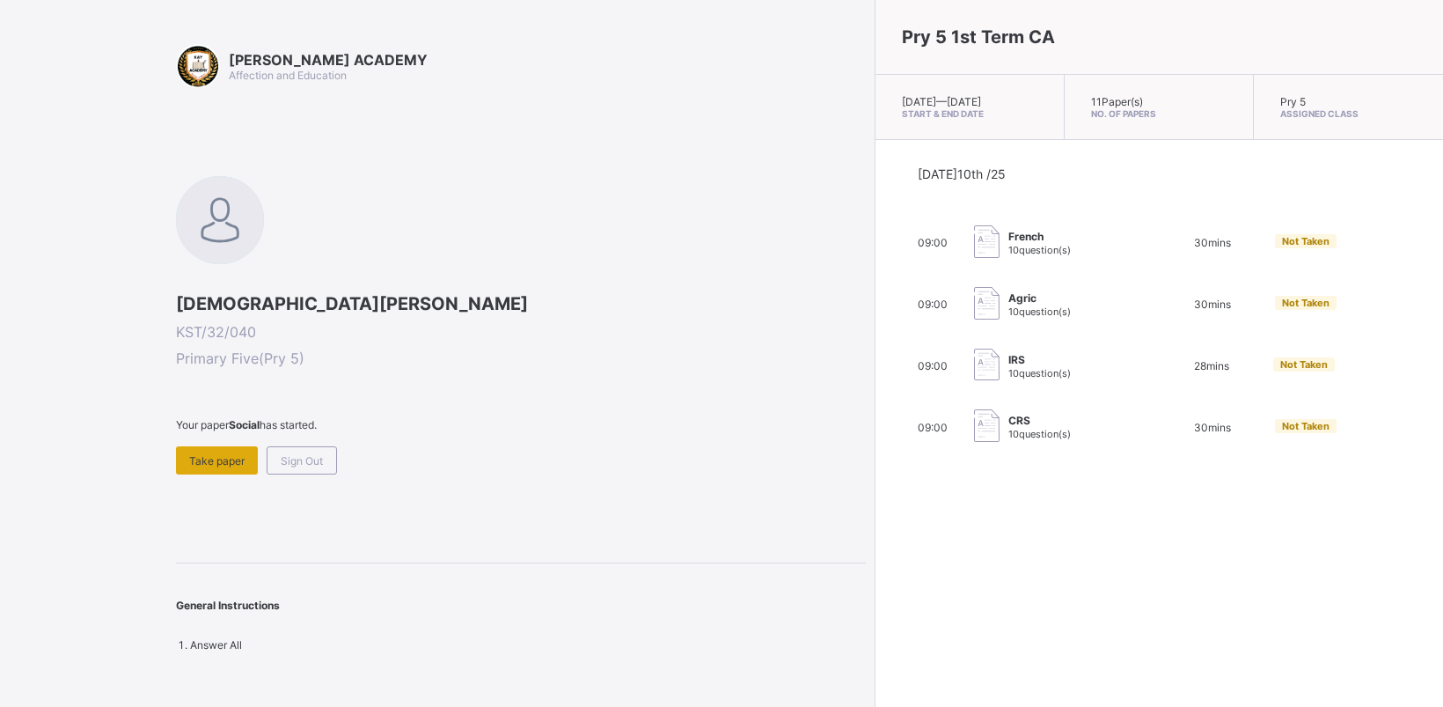
click at [227, 468] on div "Take paper" at bounding box center [217, 460] width 82 height 28
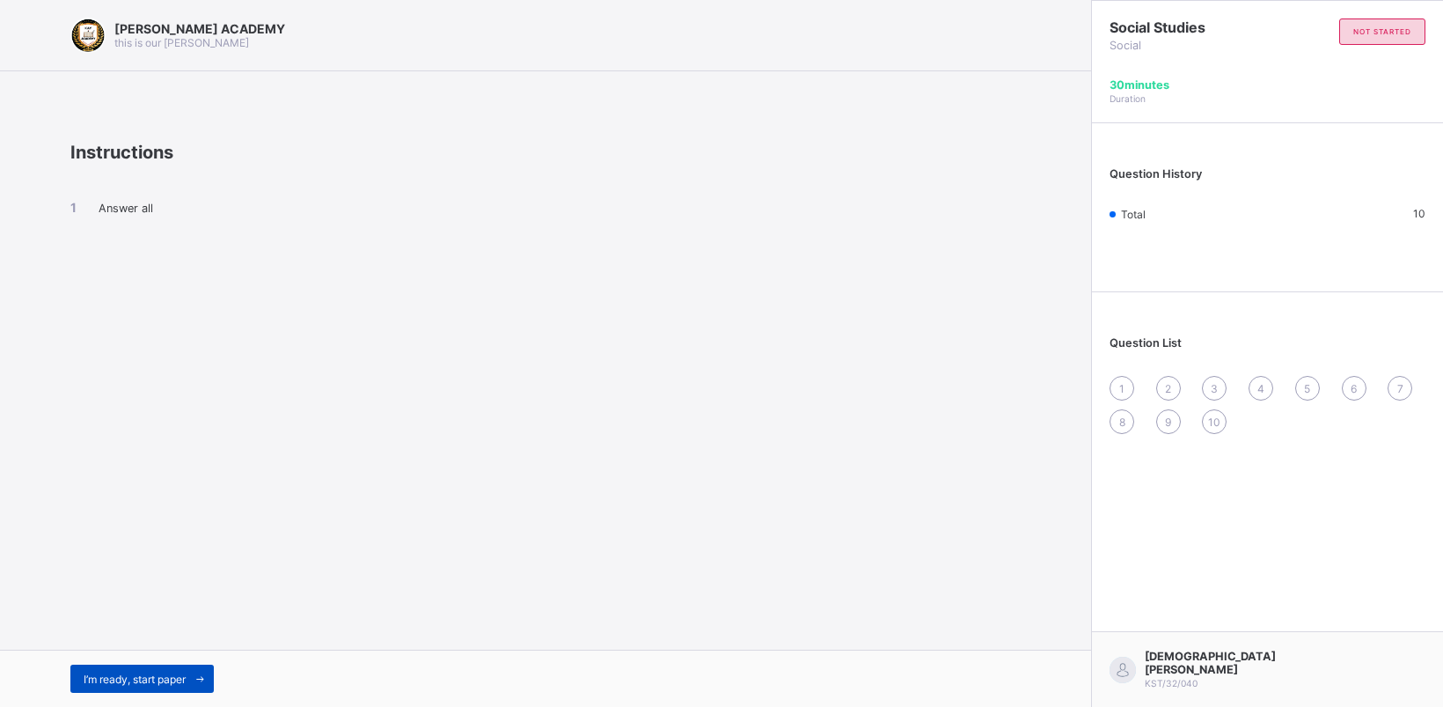
click at [172, 685] on div "I’m ready, start paper" at bounding box center [141, 678] width 143 height 28
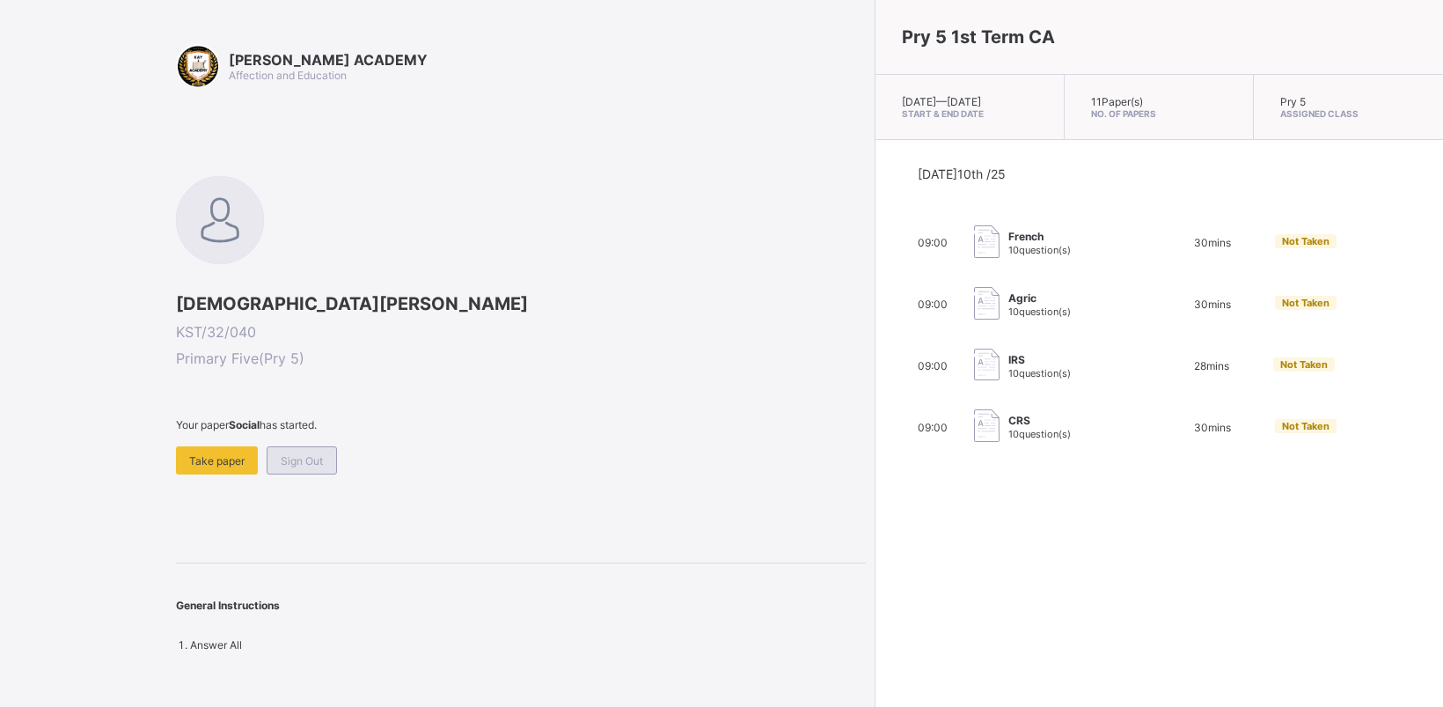
click at [301, 459] on span "Sign Out" at bounding box center [302, 460] width 42 height 13
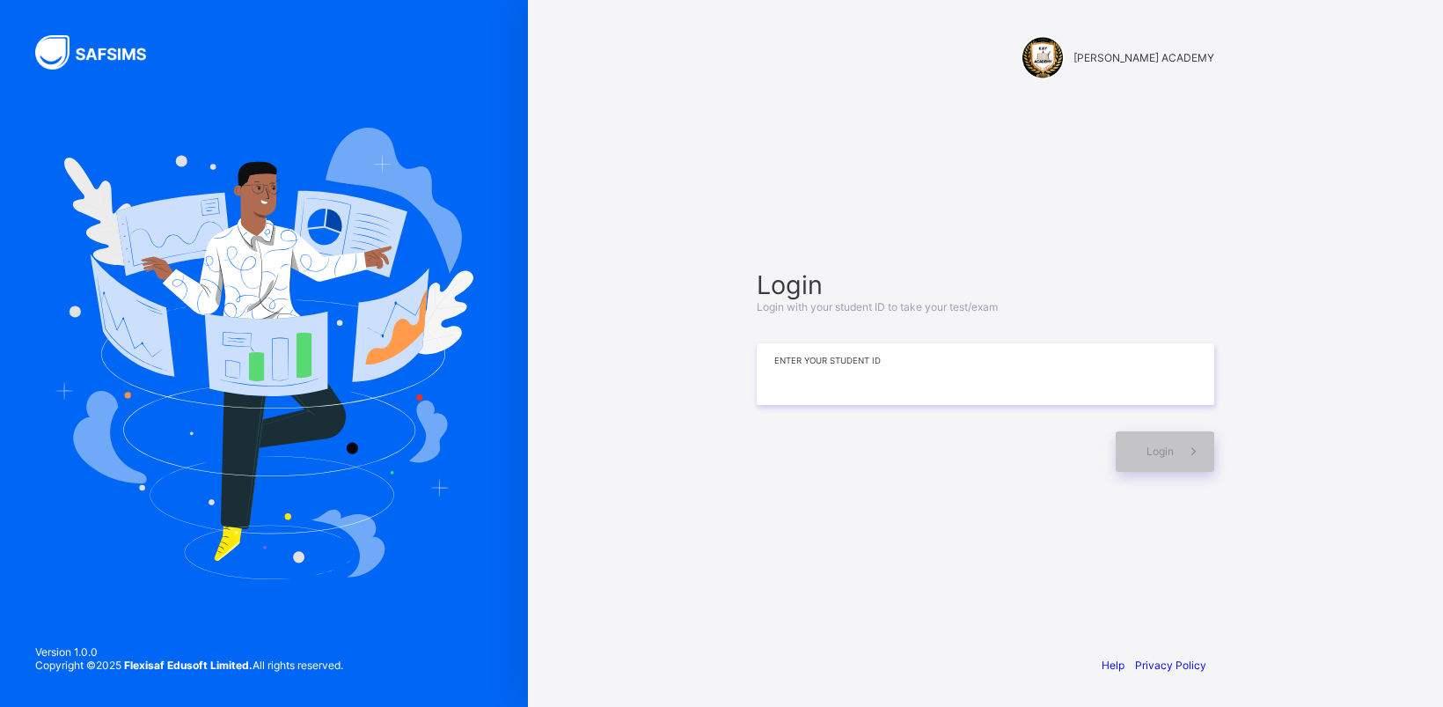
click at [867, 371] on input at bounding box center [986, 374] width 458 height 62
type input "**********"
click at [1175, 453] on span at bounding box center [1194, 451] width 40 height 40
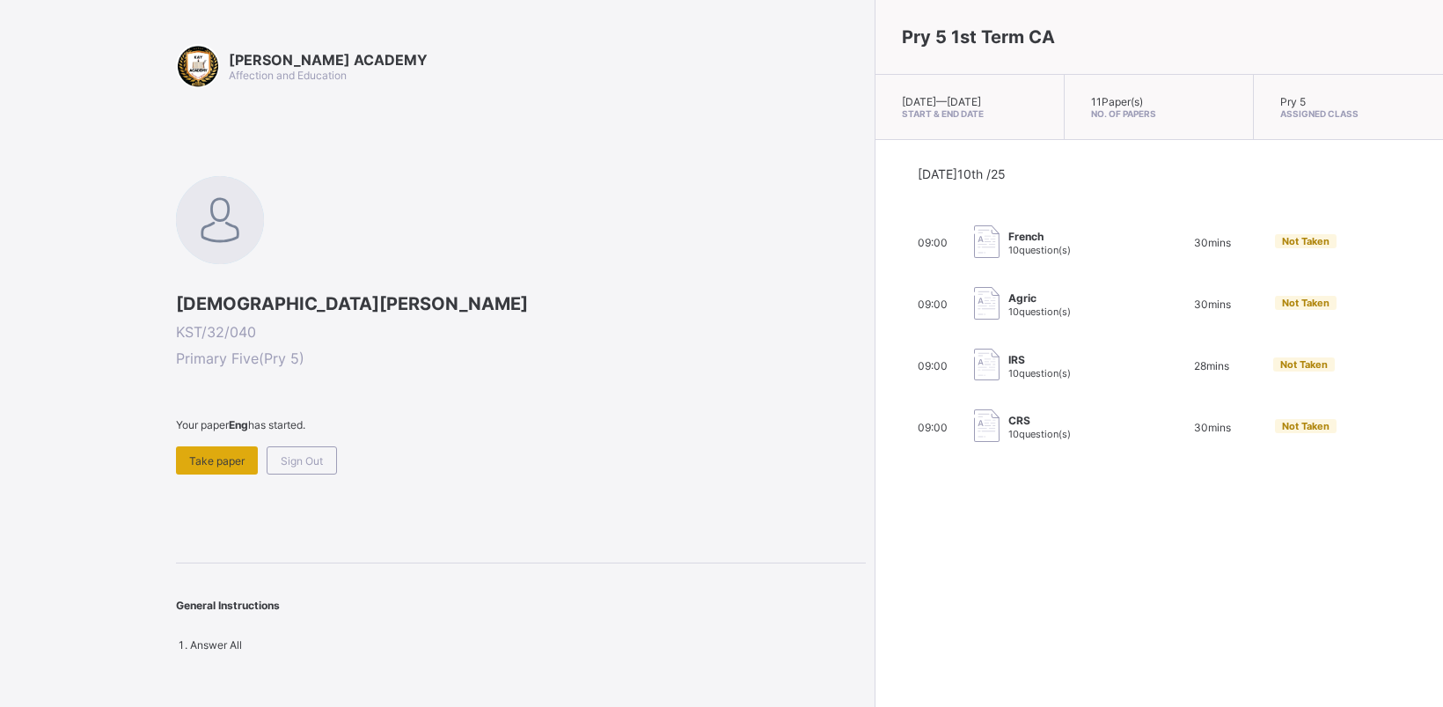
click at [225, 465] on div "Take paper" at bounding box center [217, 460] width 82 height 28
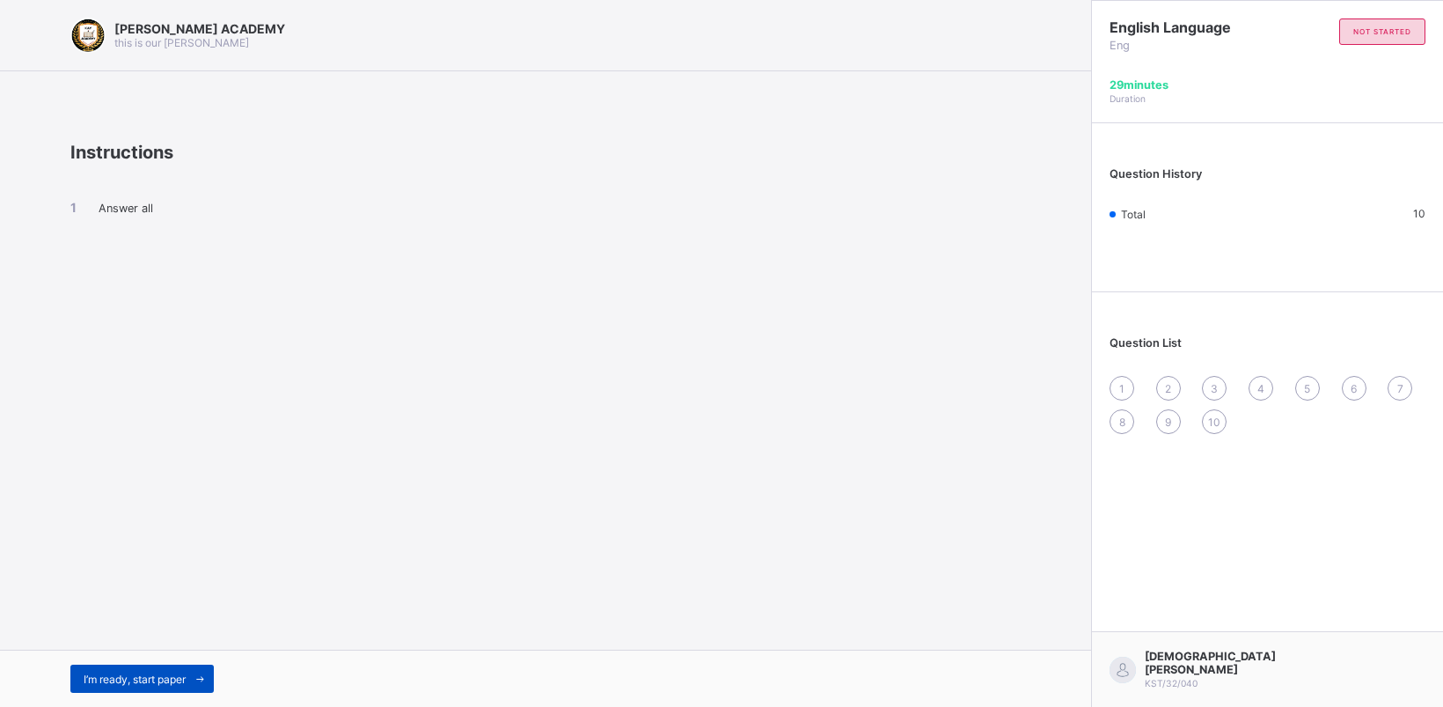
click at [177, 669] on div "I’m ready, start paper" at bounding box center [141, 678] width 143 height 28
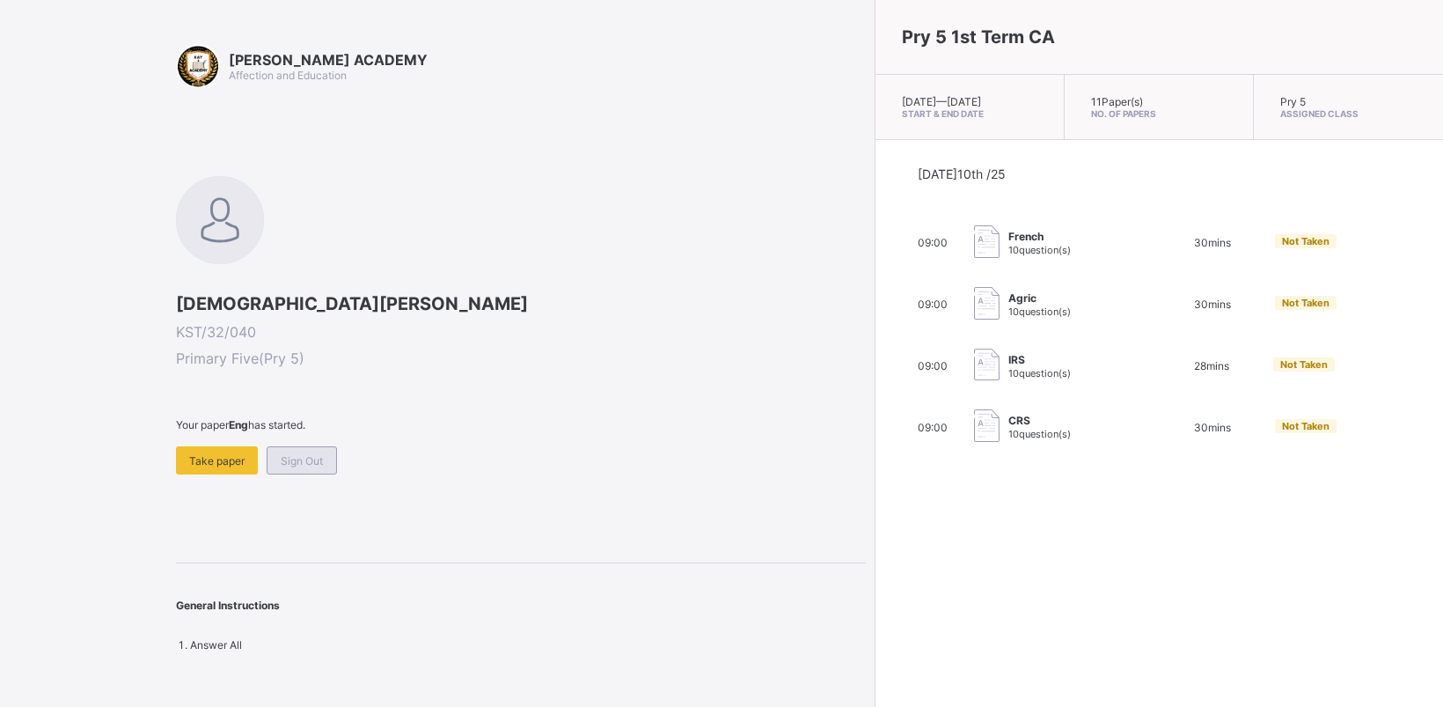
click at [283, 454] on span "Sign Out" at bounding box center [302, 460] width 42 height 13
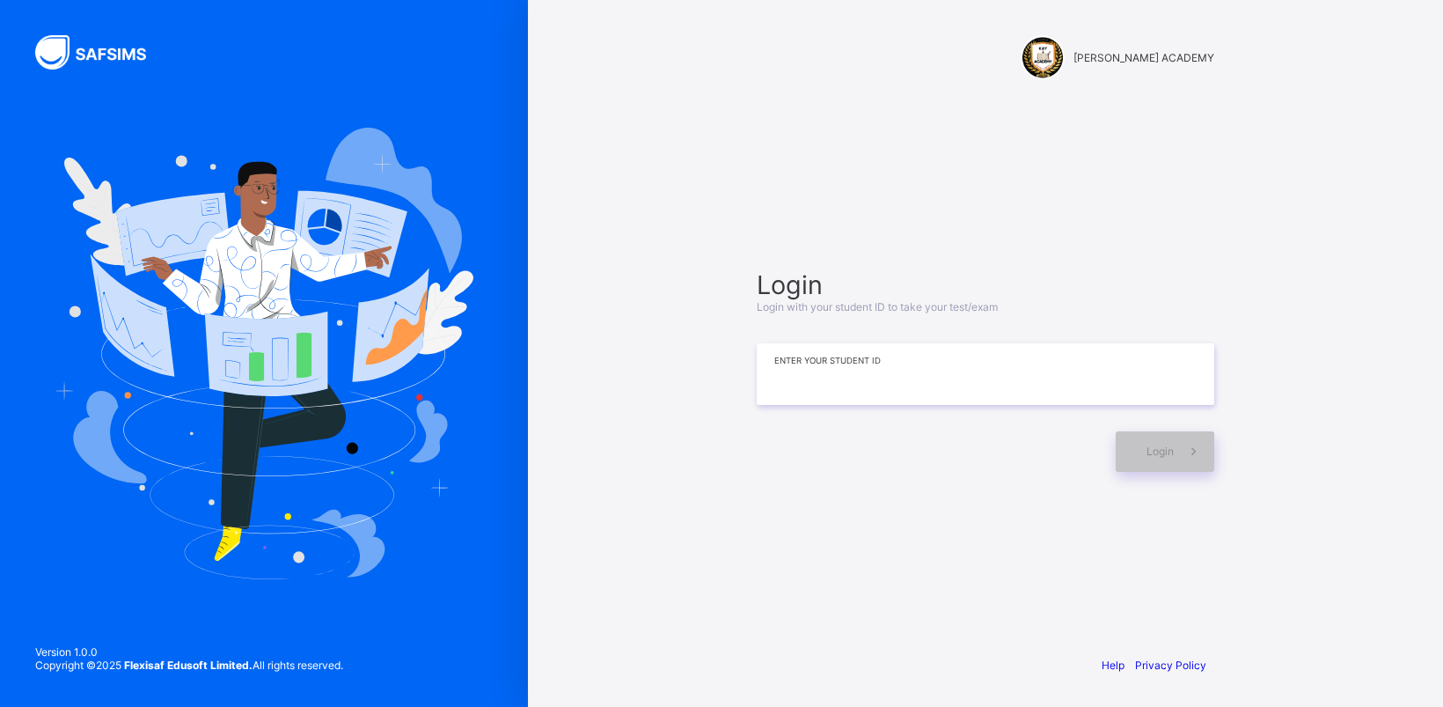
click at [933, 377] on input at bounding box center [986, 374] width 458 height 62
type input "**********"
click at [1171, 456] on span "Login" at bounding box center [1160, 450] width 27 height 13
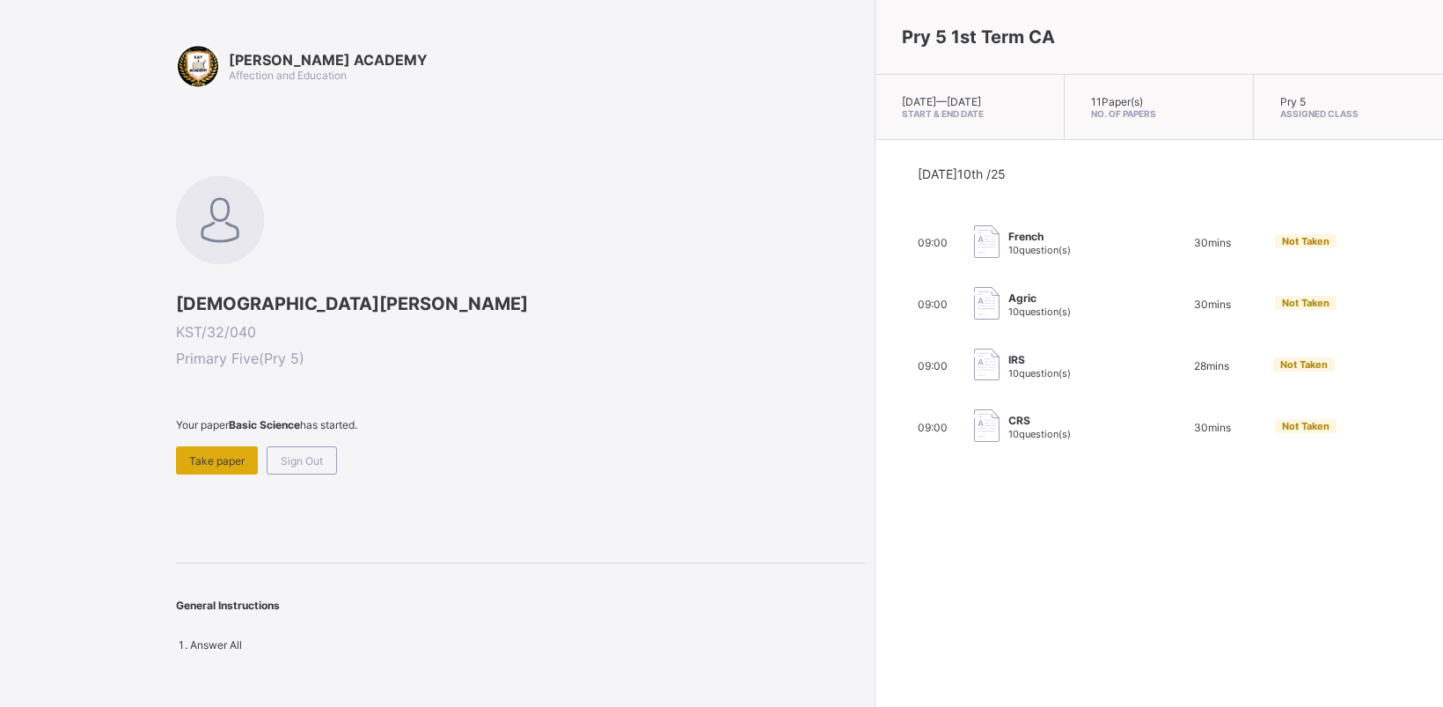
click at [212, 447] on div "Take paper" at bounding box center [217, 460] width 82 height 28
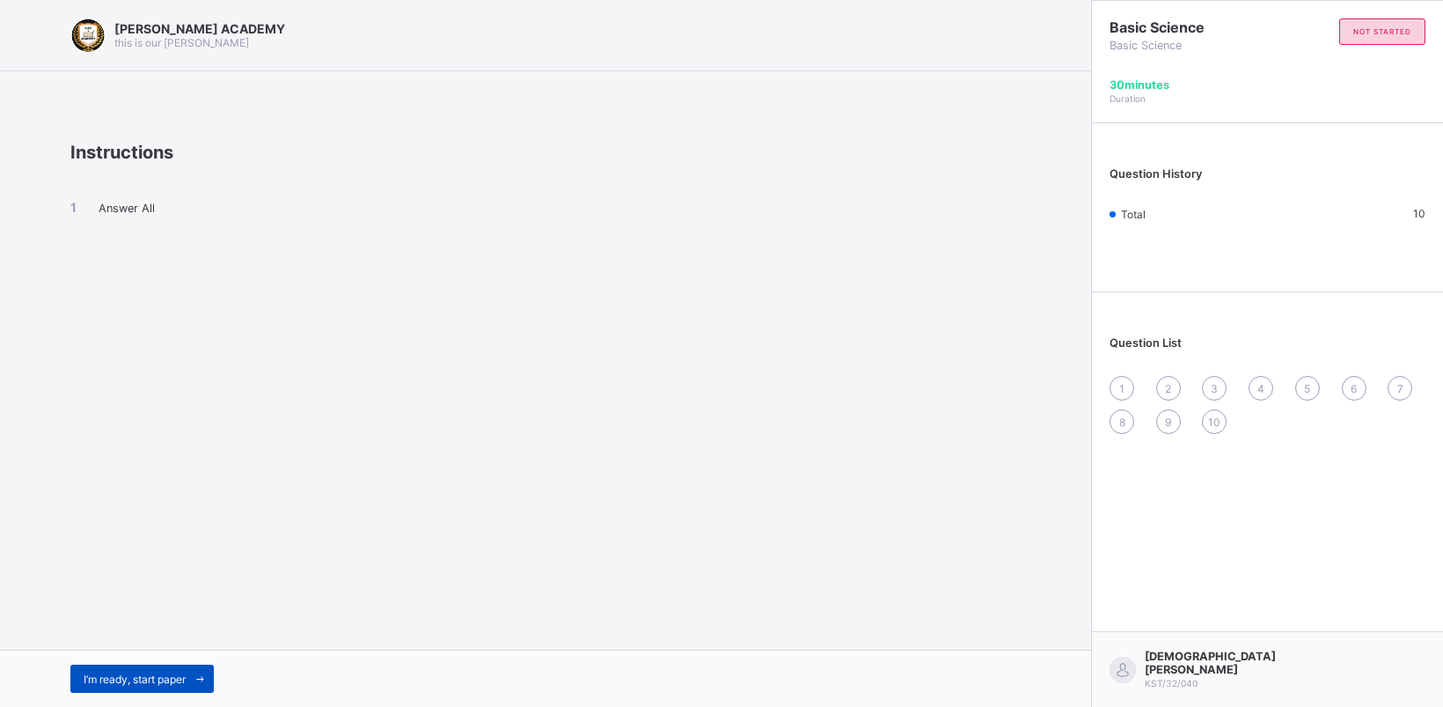
click at [132, 671] on div "I’m ready, start paper" at bounding box center [141, 678] width 143 height 28
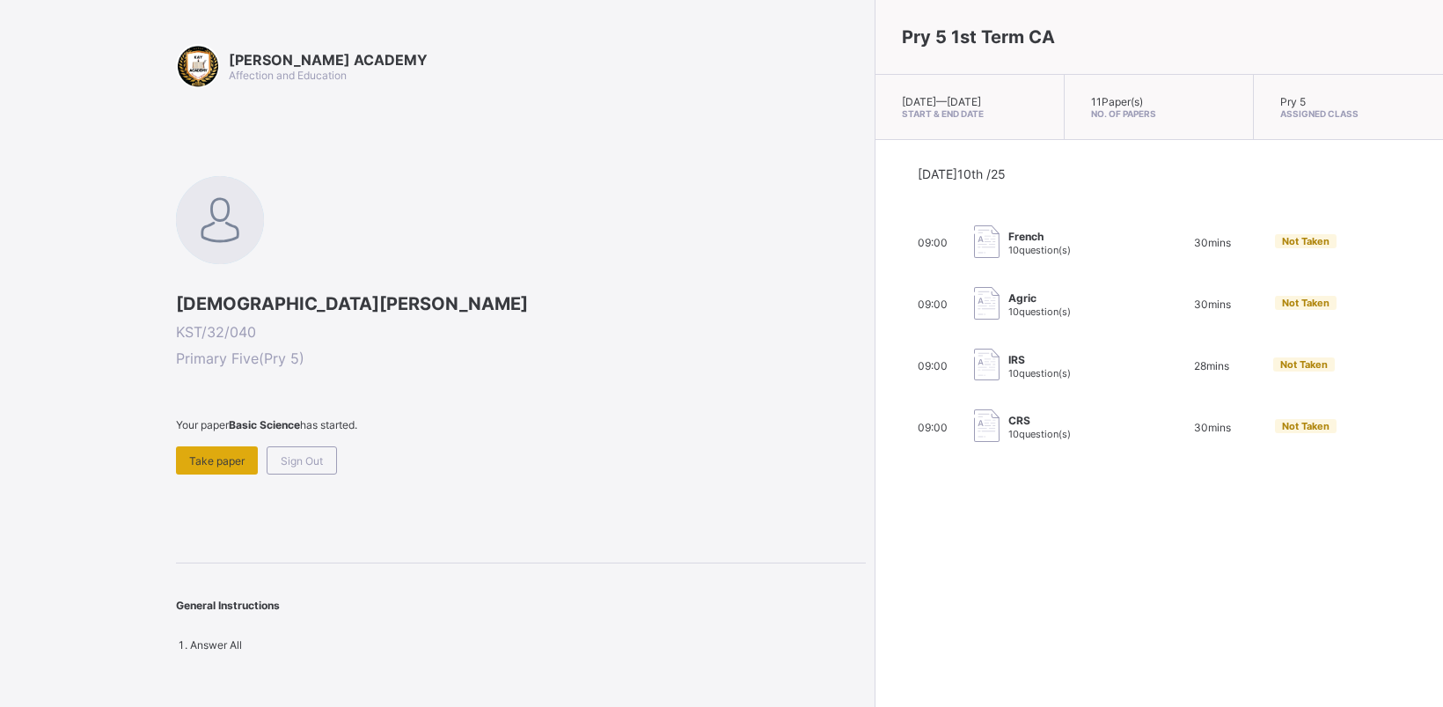
click at [233, 458] on span "Take paper" at bounding box center [216, 460] width 55 height 13
click at [284, 450] on div "Sign Out" at bounding box center [302, 460] width 70 height 28
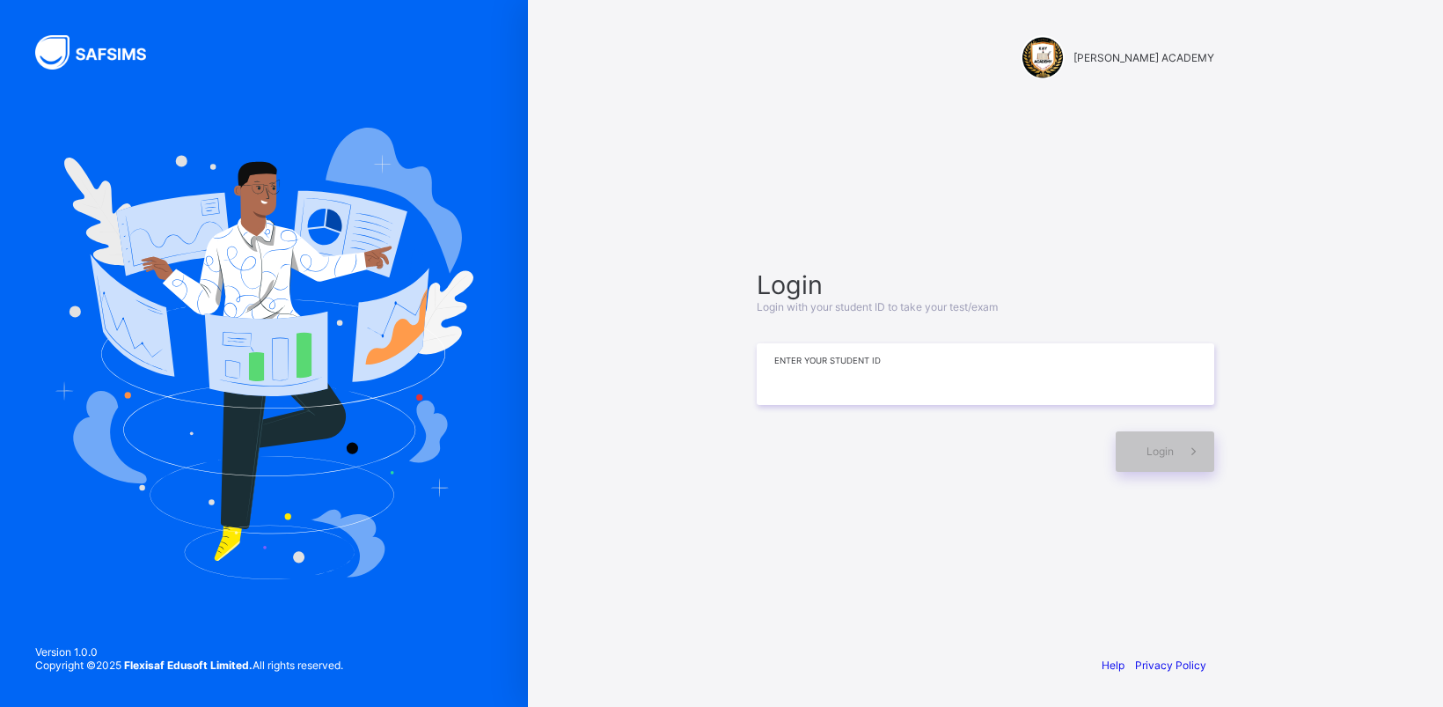
click at [833, 367] on input at bounding box center [986, 374] width 458 height 62
type input "**********"
drag, startPoint x: 1182, startPoint y: 443, endPoint x: 1177, endPoint y: 467, distance: 25.2
click at [1177, 467] on span at bounding box center [1194, 451] width 40 height 40
drag, startPoint x: 1177, startPoint y: 467, endPoint x: 1004, endPoint y: 488, distance: 173.8
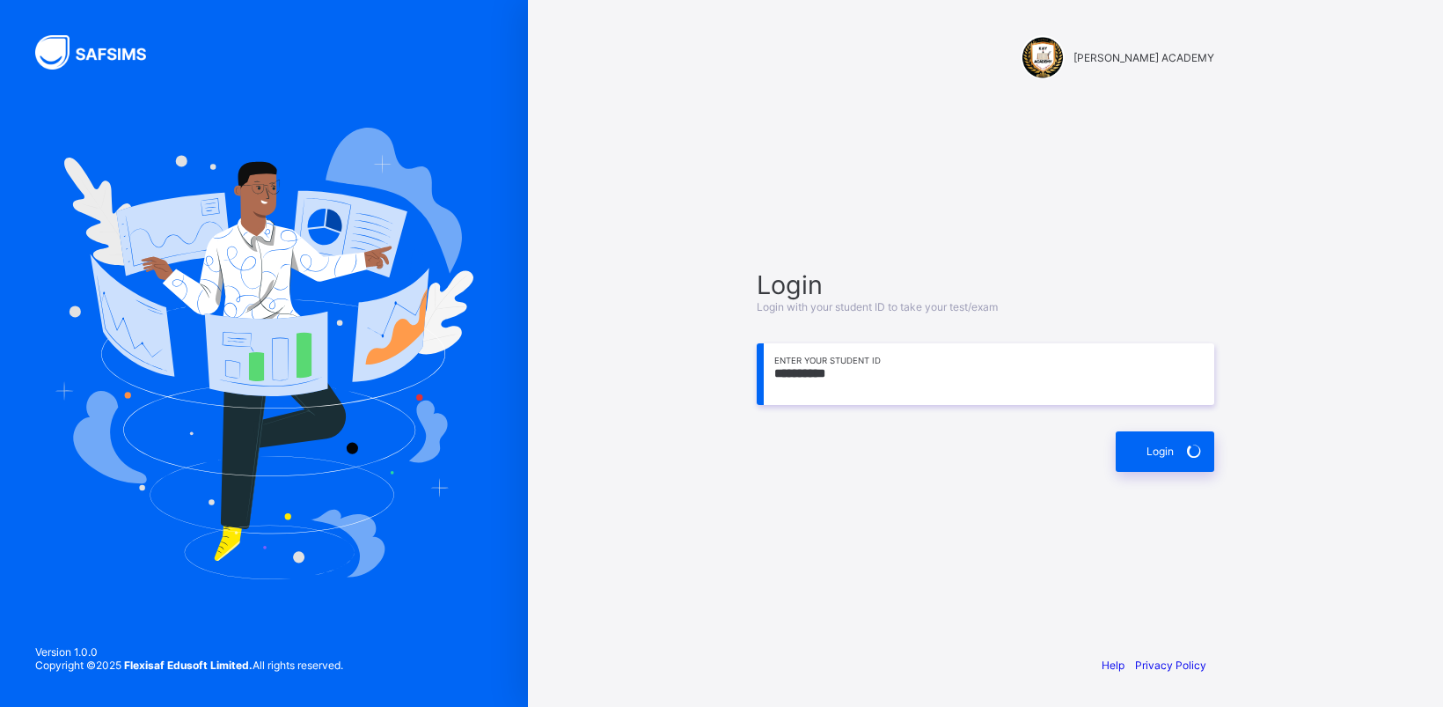
click at [1004, 488] on div "**********" at bounding box center [985, 370] width 493 height 471
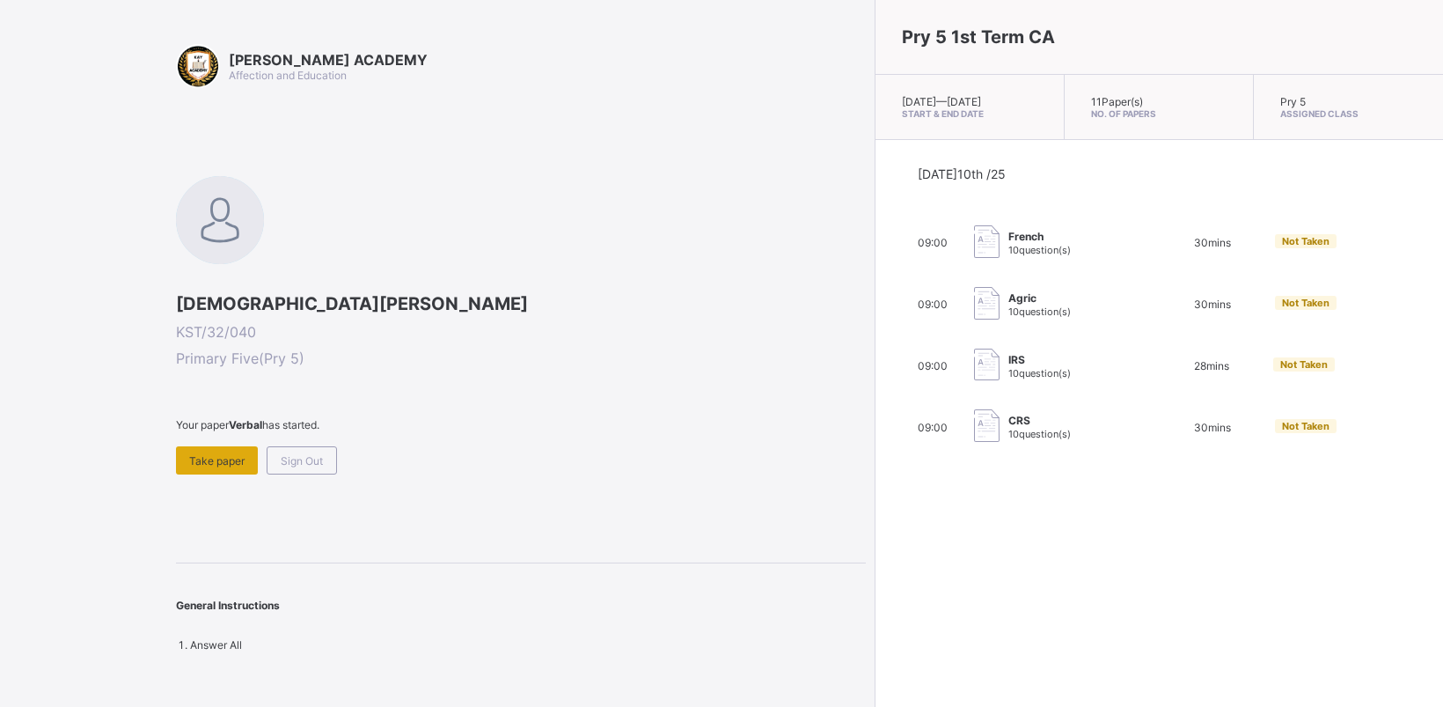
click at [224, 462] on span "Take paper" at bounding box center [216, 460] width 55 height 13
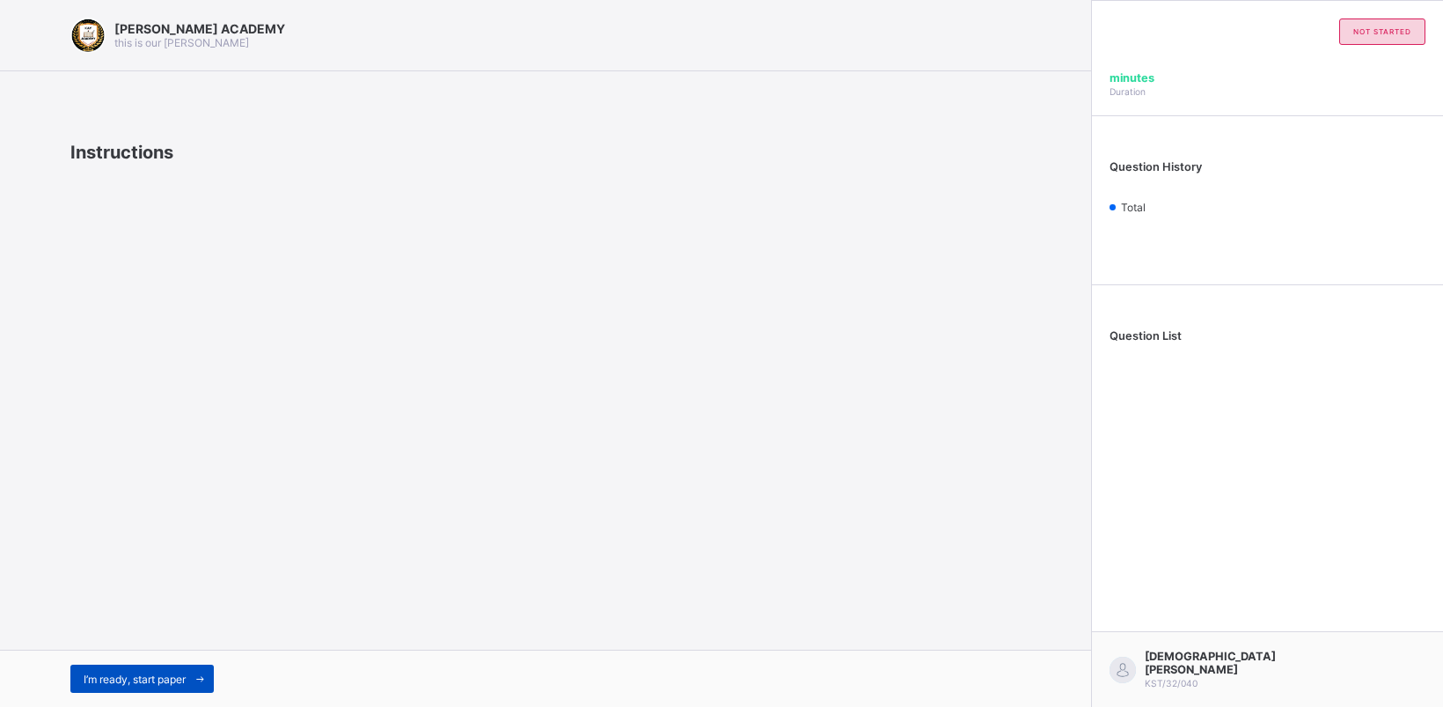
click at [174, 672] on span "I’m ready, start paper" at bounding box center [135, 678] width 102 height 13
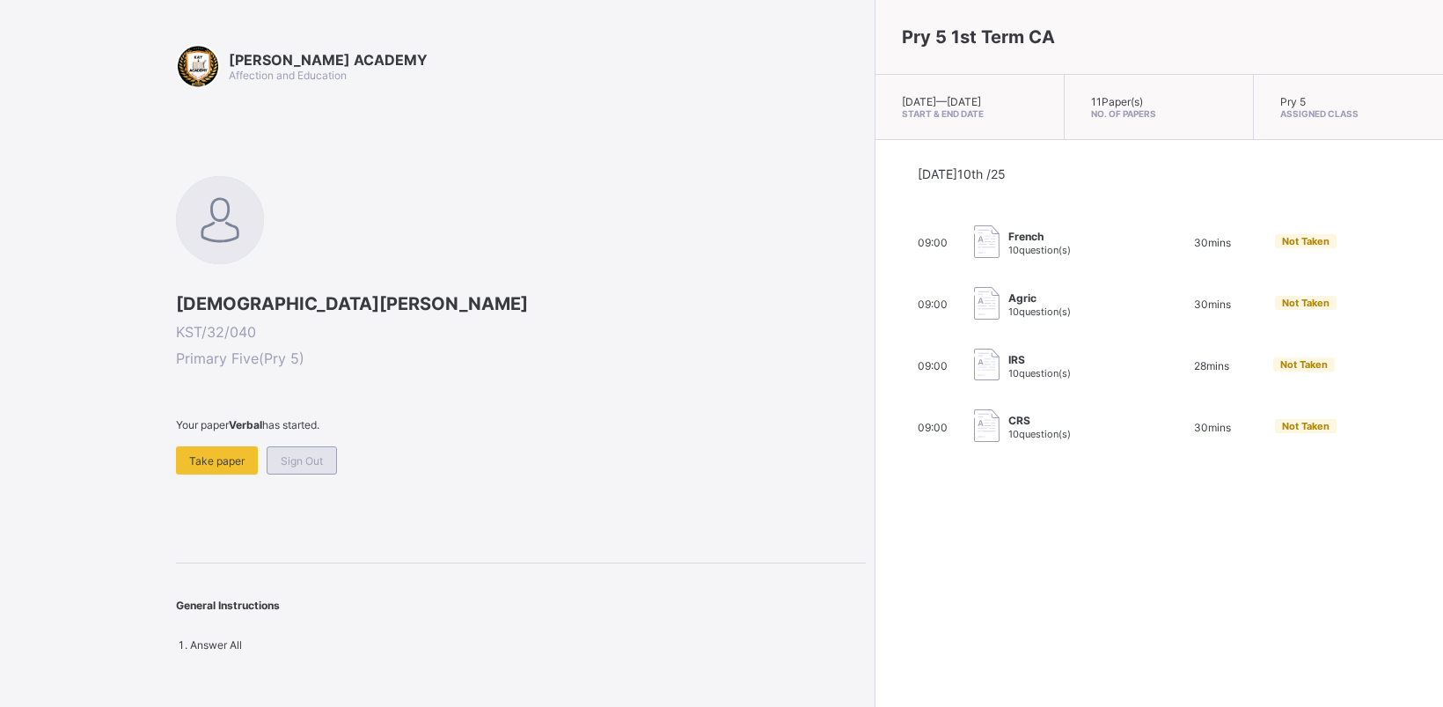
click at [299, 465] on div "Sign Out" at bounding box center [302, 460] width 70 height 28
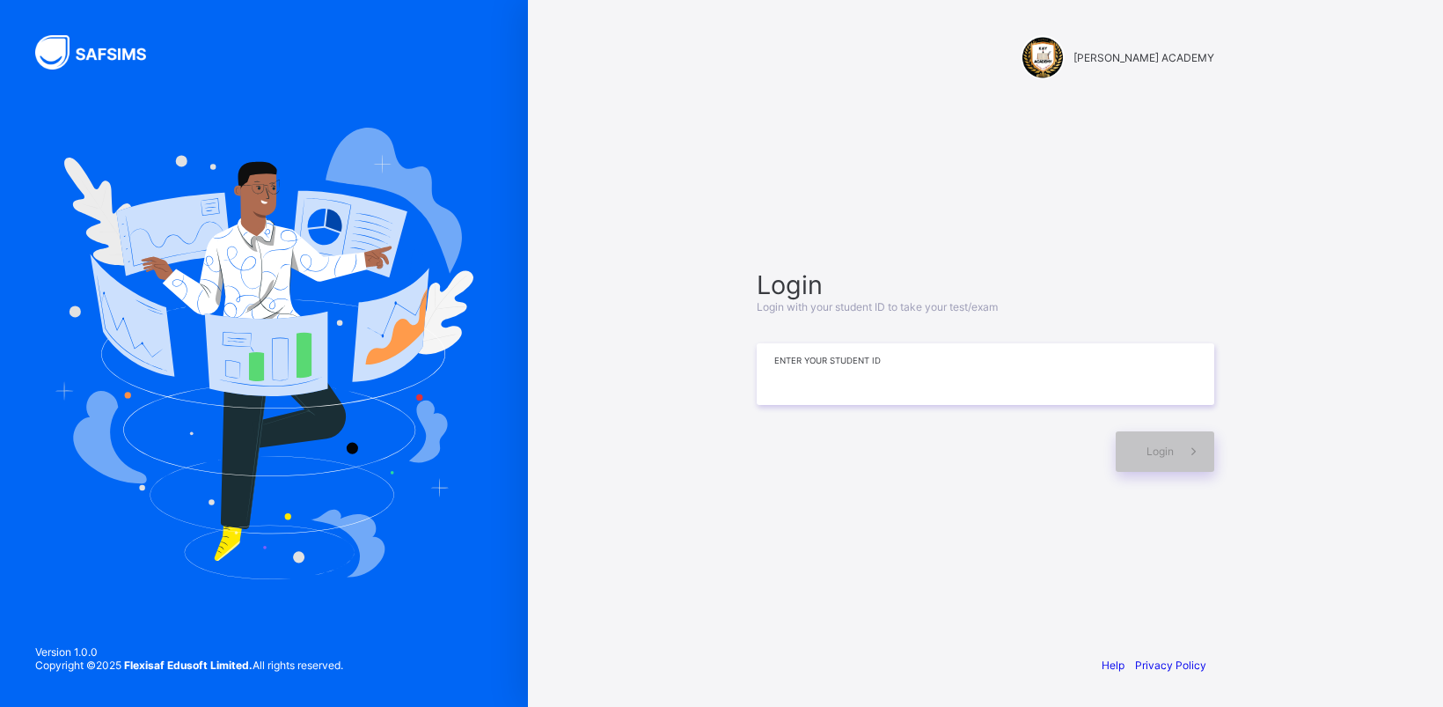
click at [874, 372] on input at bounding box center [986, 374] width 458 height 62
type input "**********"
click at [1168, 459] on div "Login" at bounding box center [1165, 451] width 99 height 40
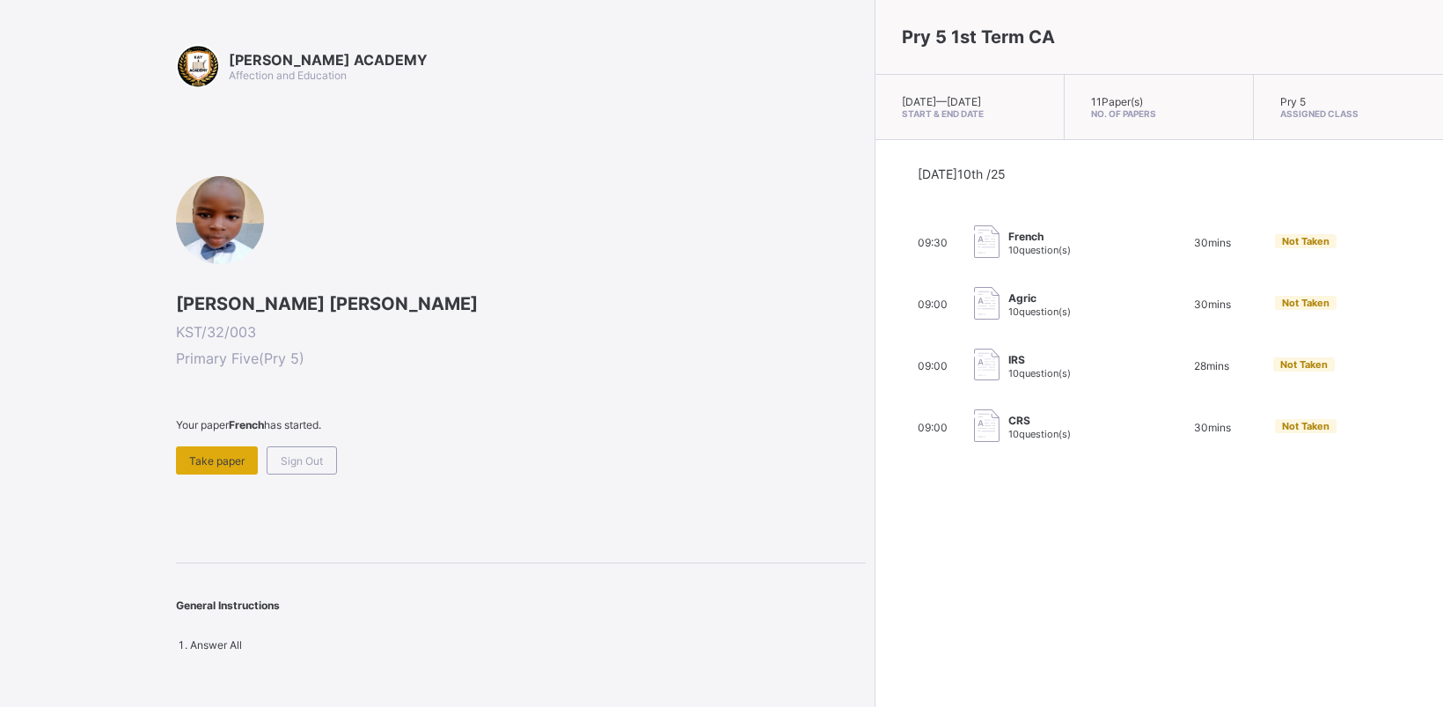
click at [204, 446] on div "Take paper" at bounding box center [217, 460] width 82 height 28
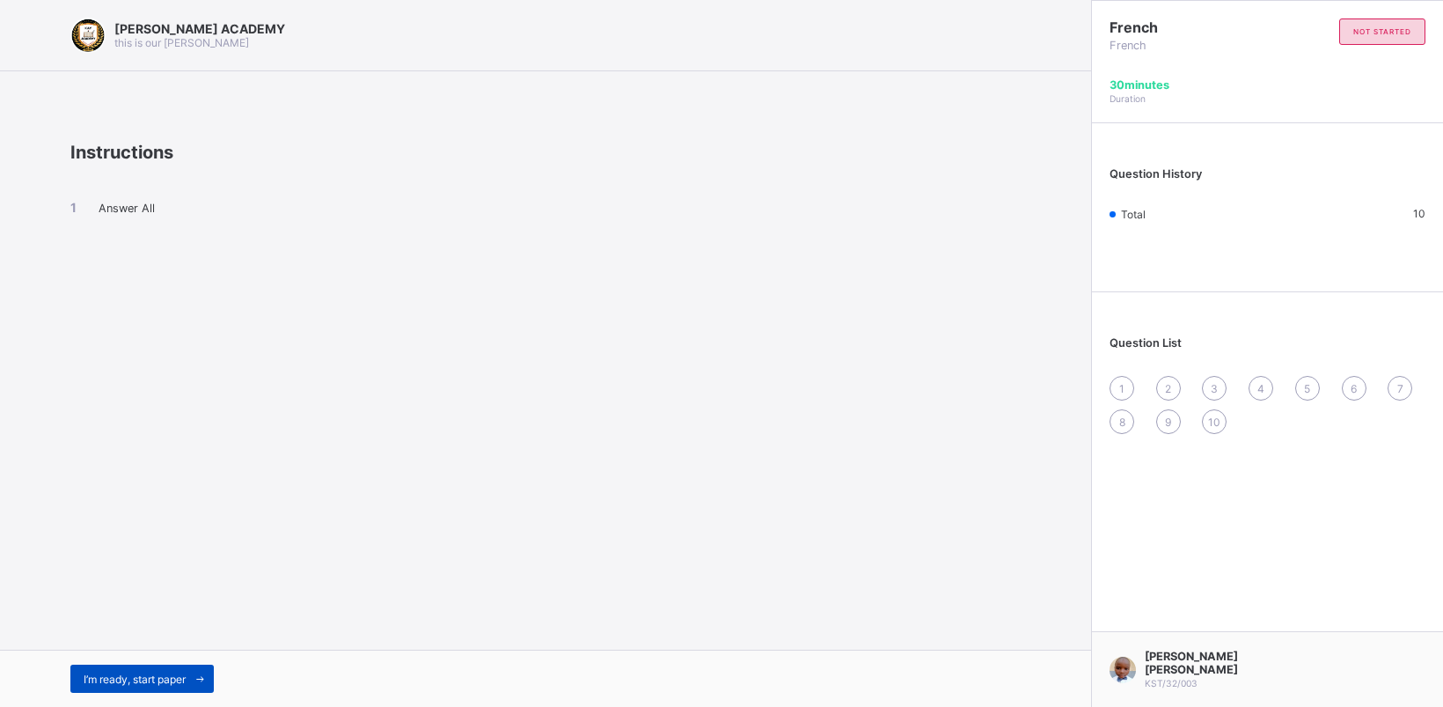
click at [167, 674] on span "I’m ready, start paper" at bounding box center [135, 678] width 102 height 13
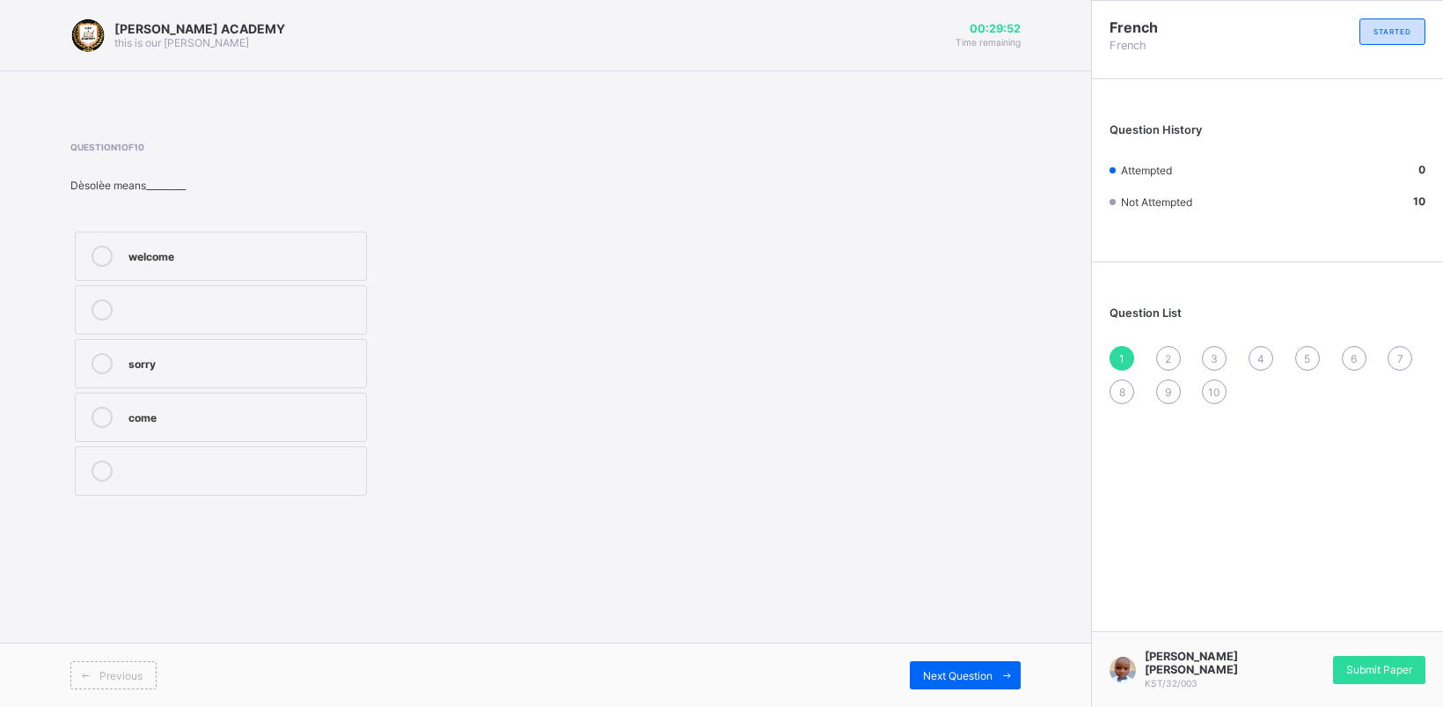
click at [152, 355] on div "sorry" at bounding box center [242, 362] width 229 height 18
click at [970, 671] on span "Next Question" at bounding box center [958, 675] width 70 height 13
click at [335, 406] on label "Niamey" at bounding box center [221, 417] width 292 height 49
click at [947, 667] on div "Next Question" at bounding box center [965, 675] width 111 height 28
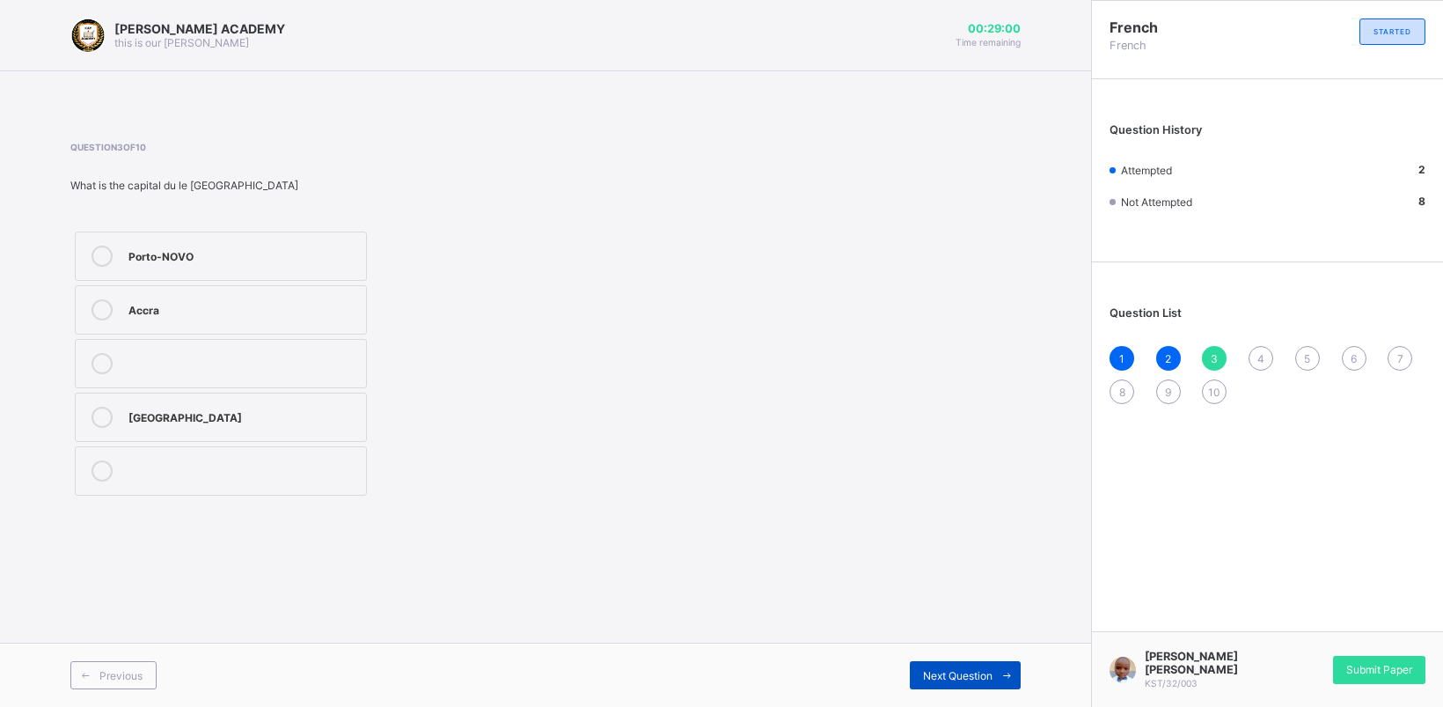
click at [947, 667] on div "Next Question" at bounding box center [965, 675] width 111 height 28
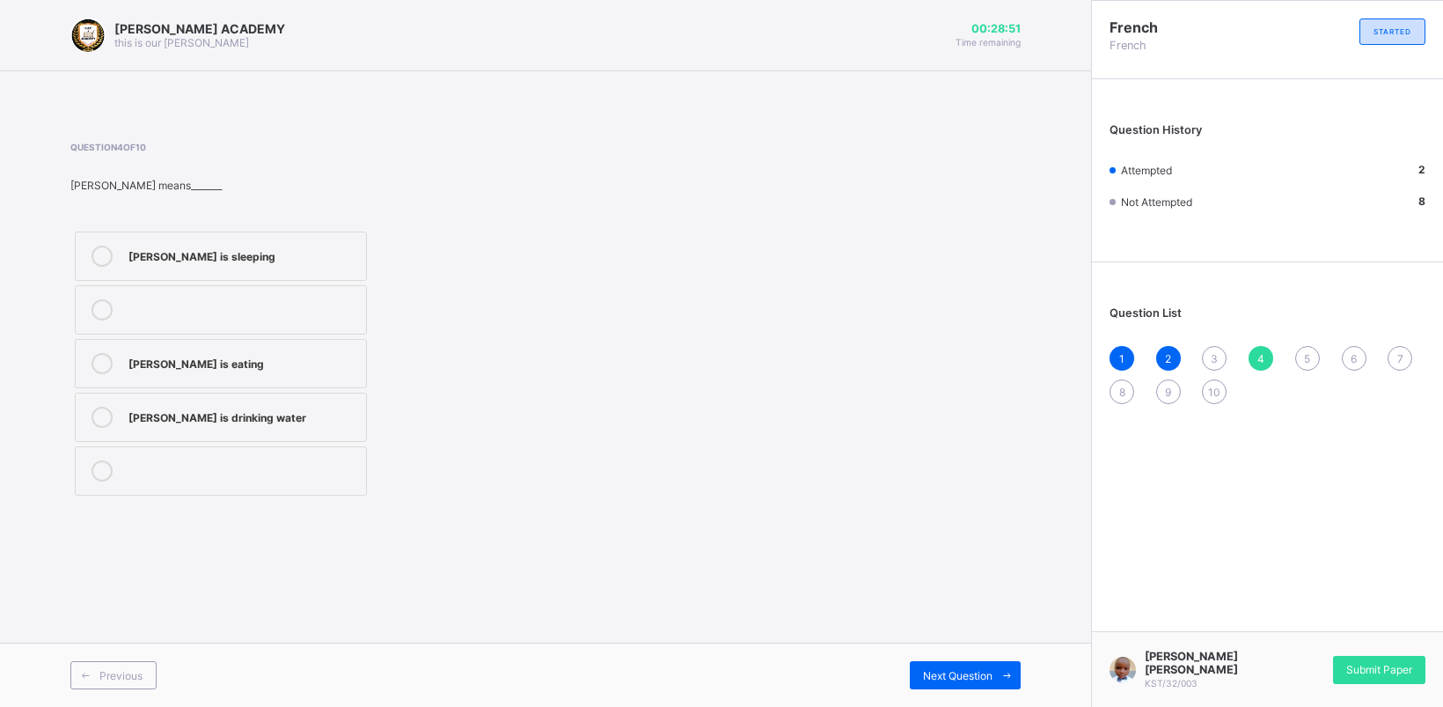
click at [1211, 352] on span "3" at bounding box center [1214, 358] width 7 height 13
click at [190, 301] on div "Accra" at bounding box center [242, 308] width 229 height 18
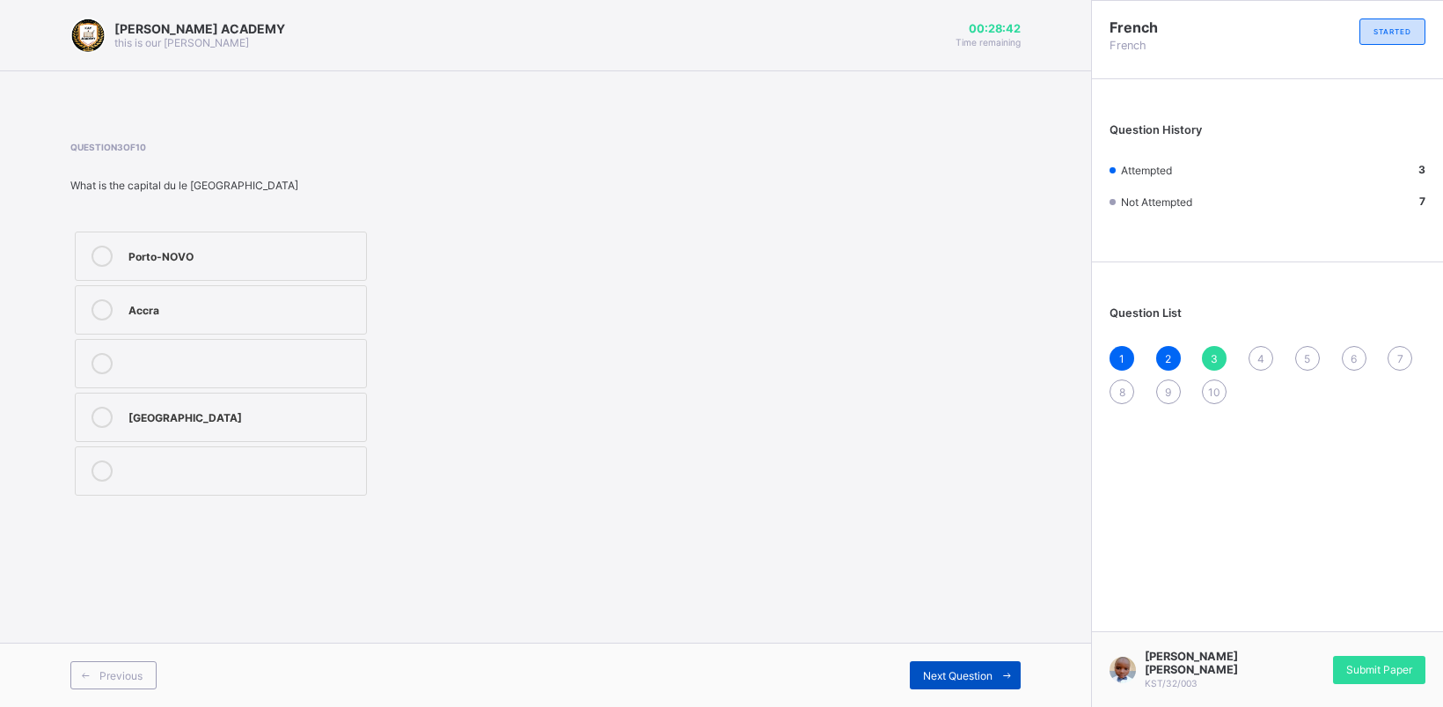
click at [974, 662] on div "Next Question" at bounding box center [965, 675] width 111 height 28
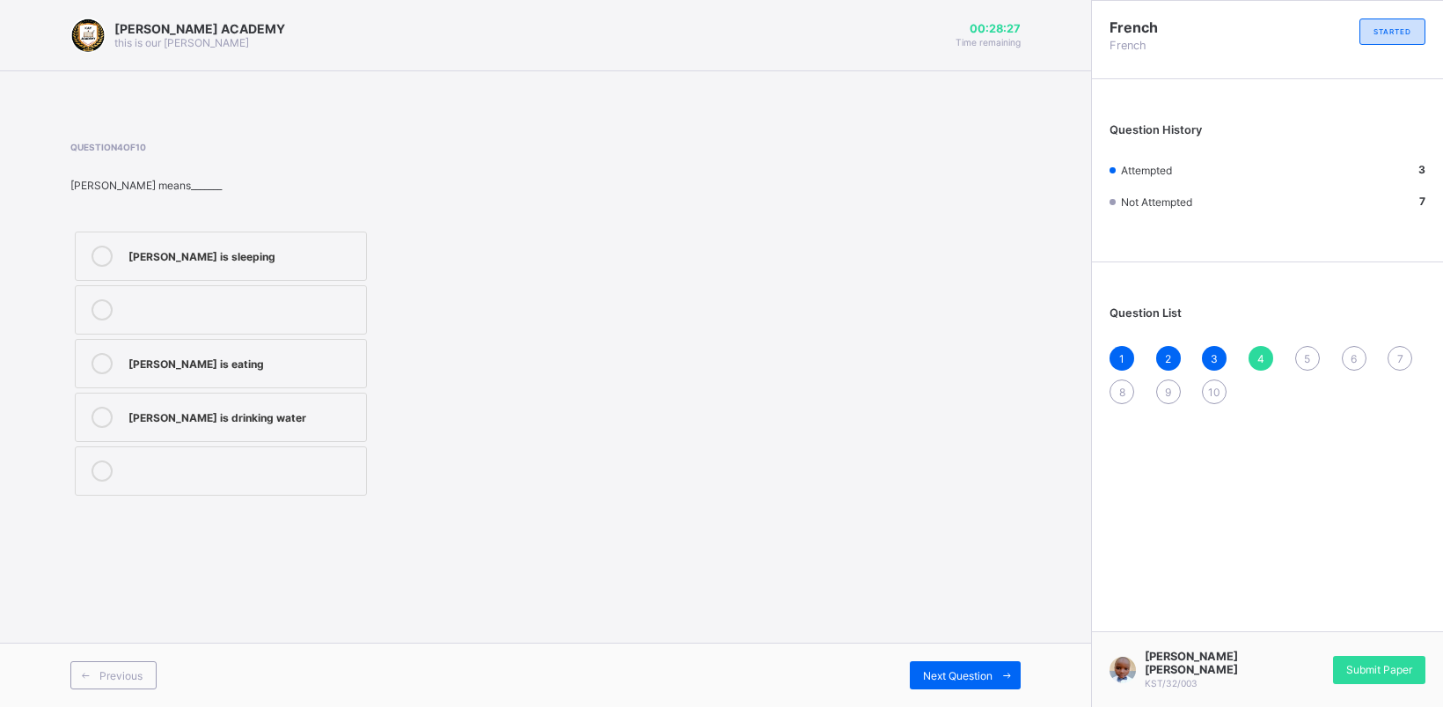
click at [327, 349] on label "[PERSON_NAME] is eating" at bounding box center [221, 363] width 292 height 49
click at [926, 669] on span "Next Question" at bounding box center [958, 675] width 70 height 13
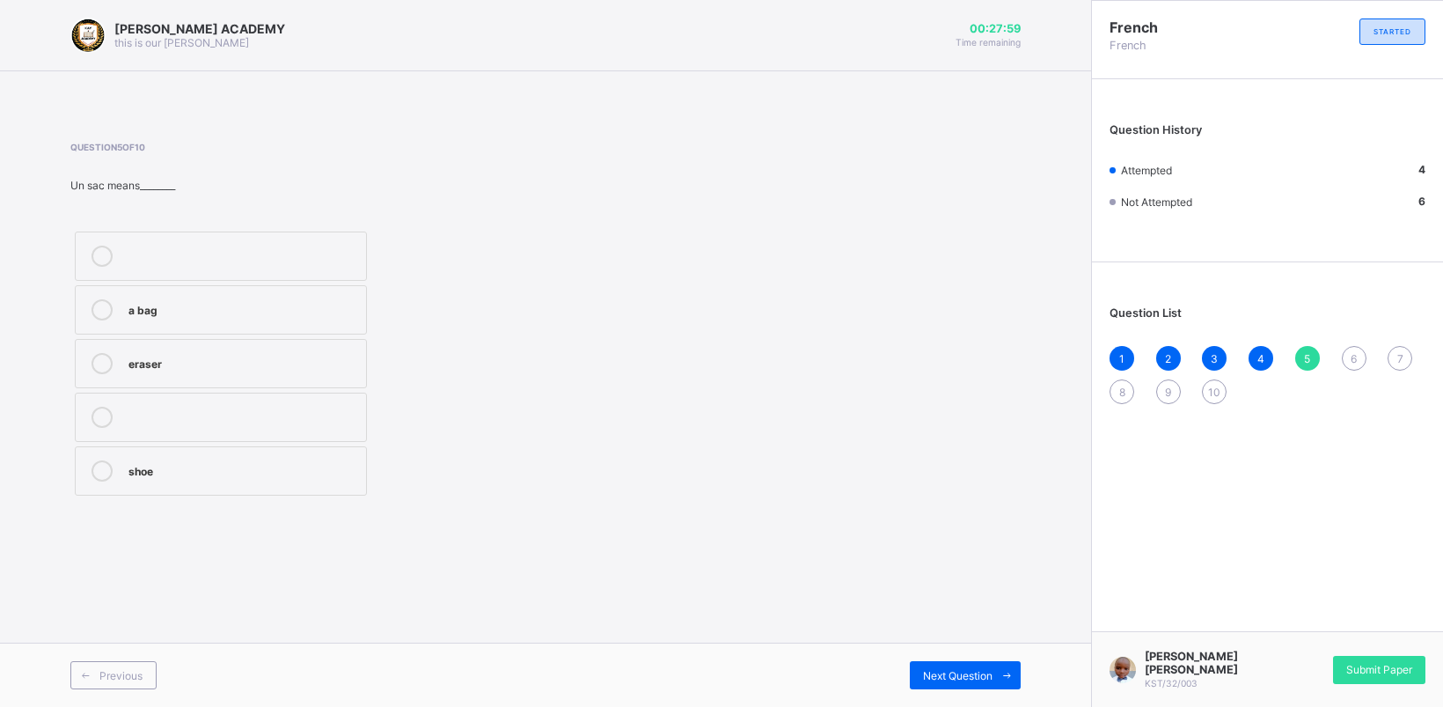
click at [242, 304] on div "a bag" at bounding box center [242, 308] width 229 height 18
click at [964, 679] on span "Next Question" at bounding box center [958, 675] width 70 height 13
click at [340, 356] on div "what is your name" at bounding box center [242, 362] width 229 height 18
click at [947, 660] on div "Previous Next Question" at bounding box center [545, 674] width 1091 height 64
click at [951, 671] on span "Next Question" at bounding box center [958, 675] width 70 height 13
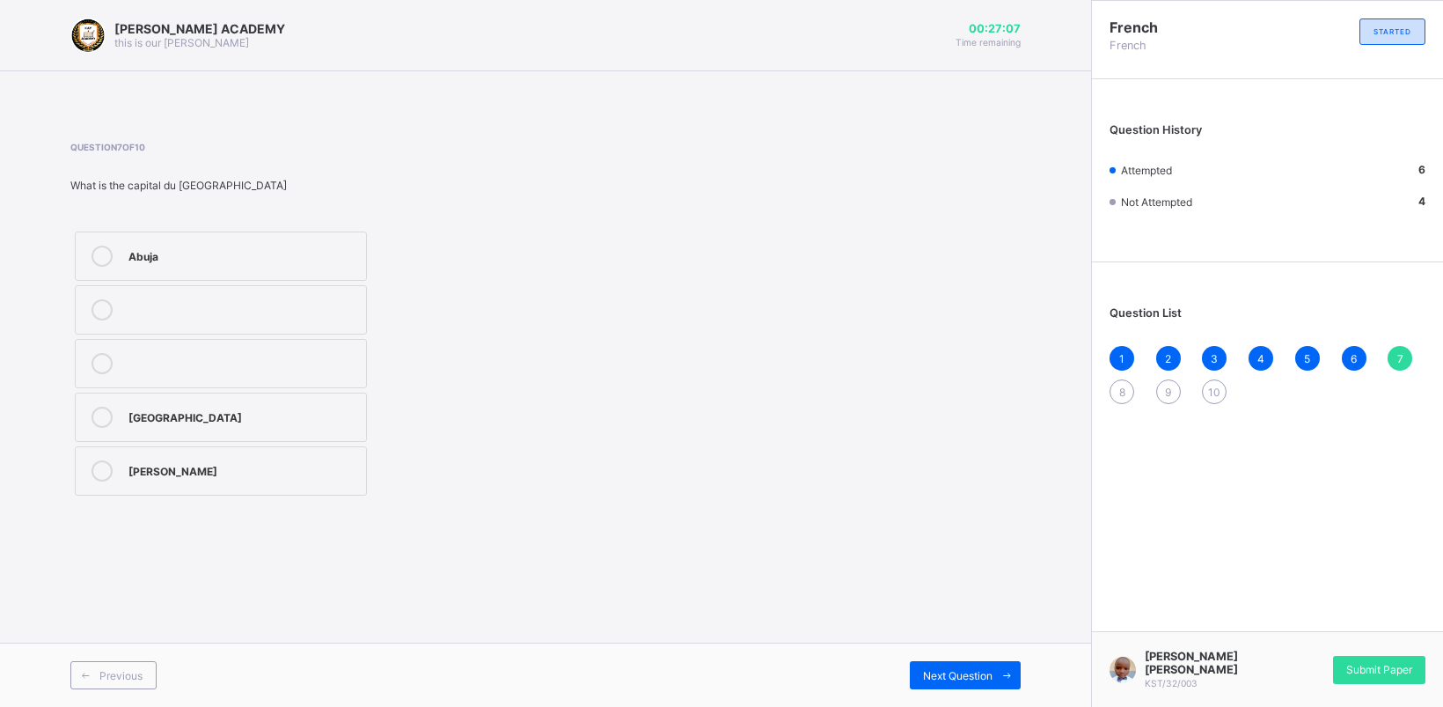
click at [776, 575] on div "[PERSON_NAME] ACADEMY this is our [PERSON_NAME] 00:27:07 Time remaining Questio…" at bounding box center [545, 353] width 1091 height 707
click at [299, 412] on div "[GEOGRAPHIC_DATA]" at bounding box center [242, 416] width 229 height 18
click at [984, 669] on span "Next Question" at bounding box center [958, 675] width 70 height 13
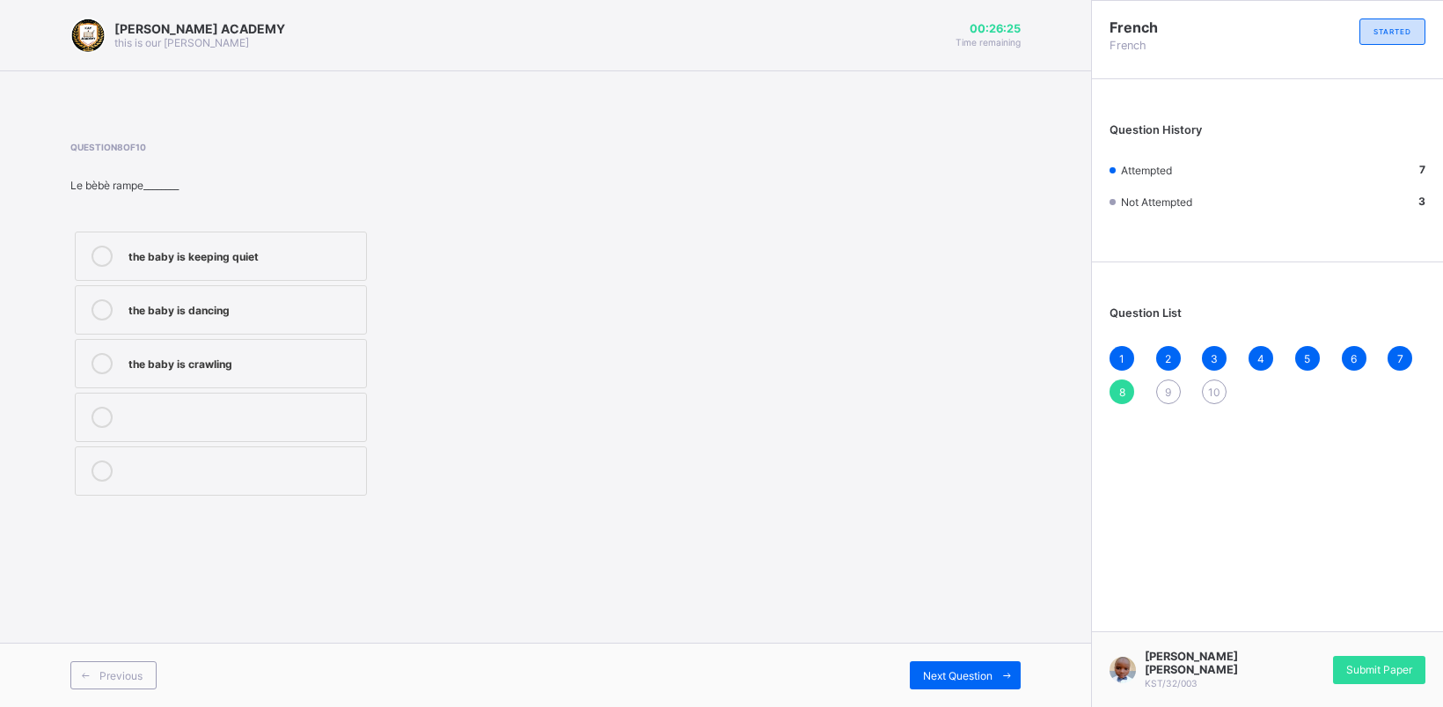
click at [260, 352] on label "the baby is crawling" at bounding box center [221, 363] width 292 height 49
click at [952, 669] on span "Next Question" at bounding box center [958, 675] width 70 height 13
click at [341, 246] on div "Serah is praying" at bounding box center [242, 255] width 229 height 18
click at [946, 663] on div "Next Question" at bounding box center [965, 675] width 111 height 28
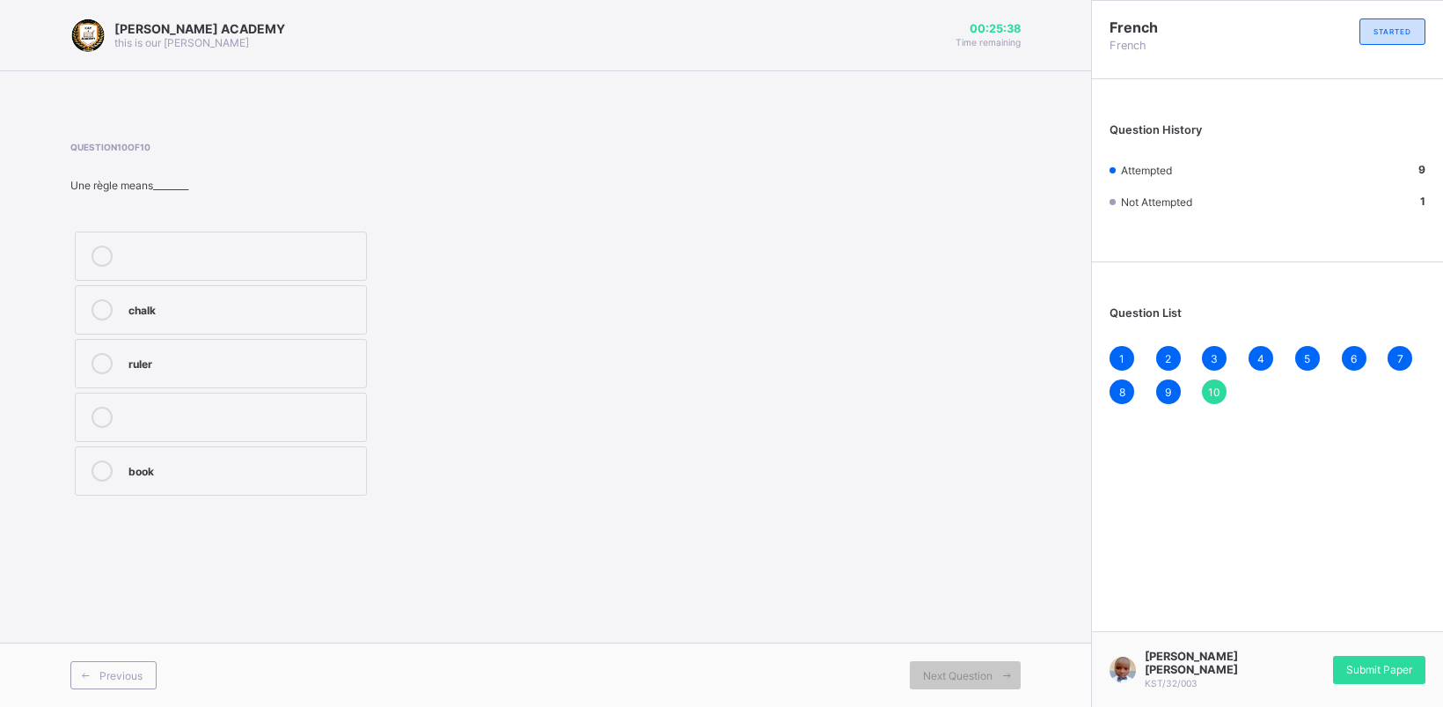
click at [348, 348] on label "ruler" at bounding box center [221, 363] width 292 height 49
click at [1339, 670] on div "Submit Paper" at bounding box center [1379, 670] width 92 height 28
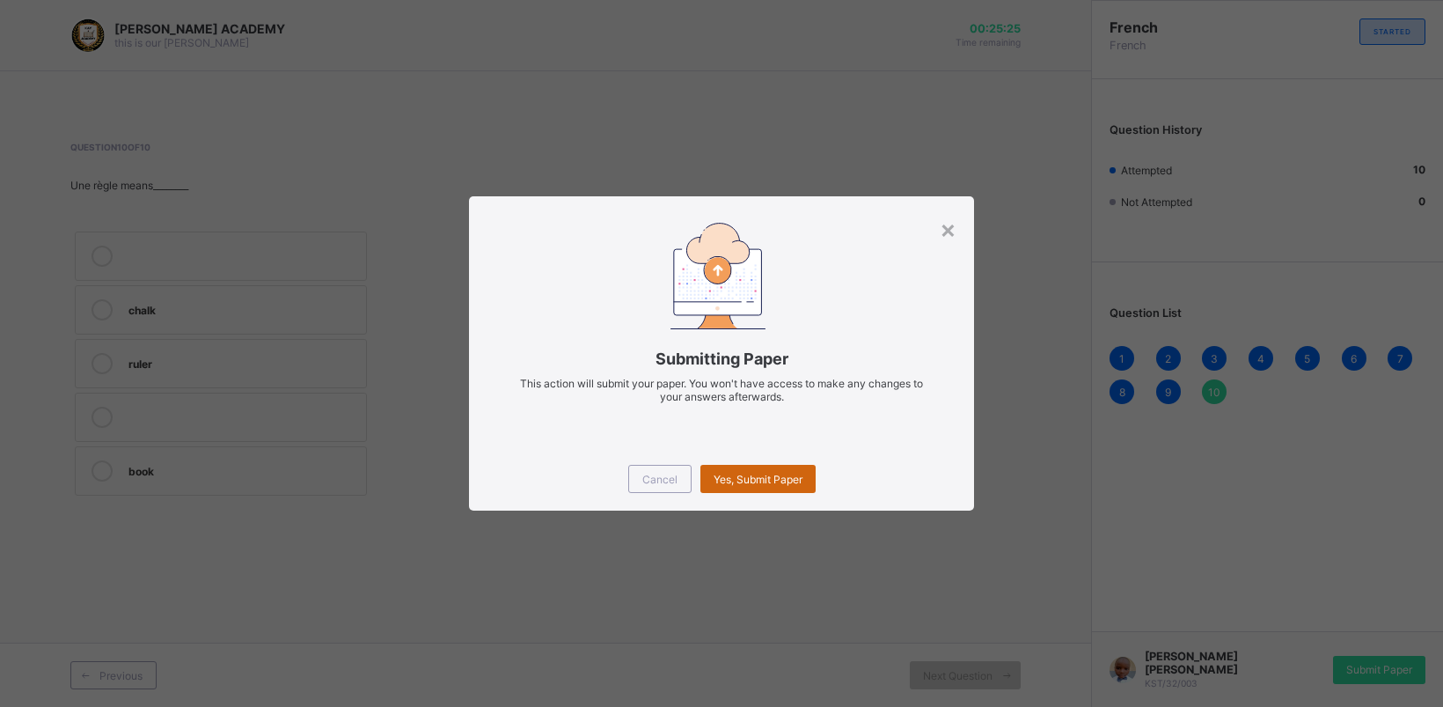
click at [770, 466] on div "Yes, Submit Paper" at bounding box center [758, 479] width 115 height 28
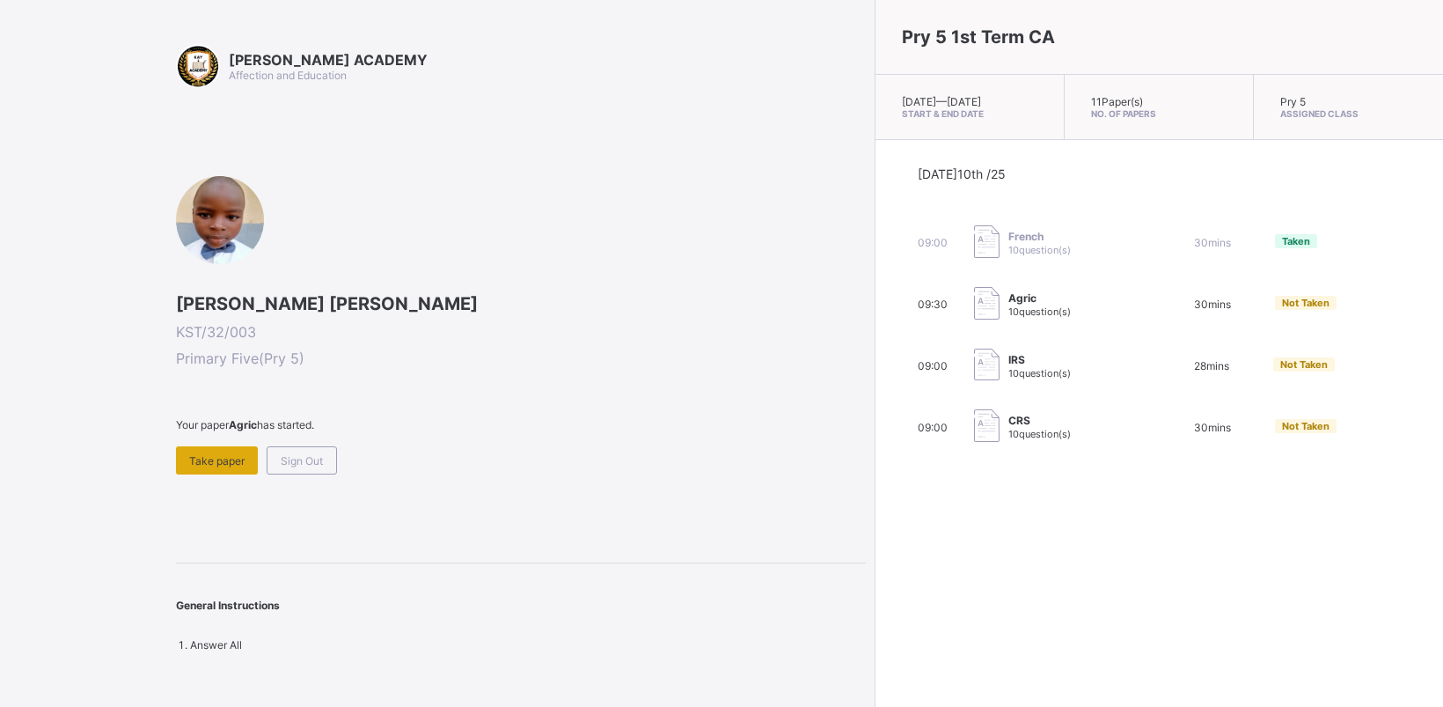
click at [202, 446] on div "Take paper" at bounding box center [217, 460] width 82 height 28
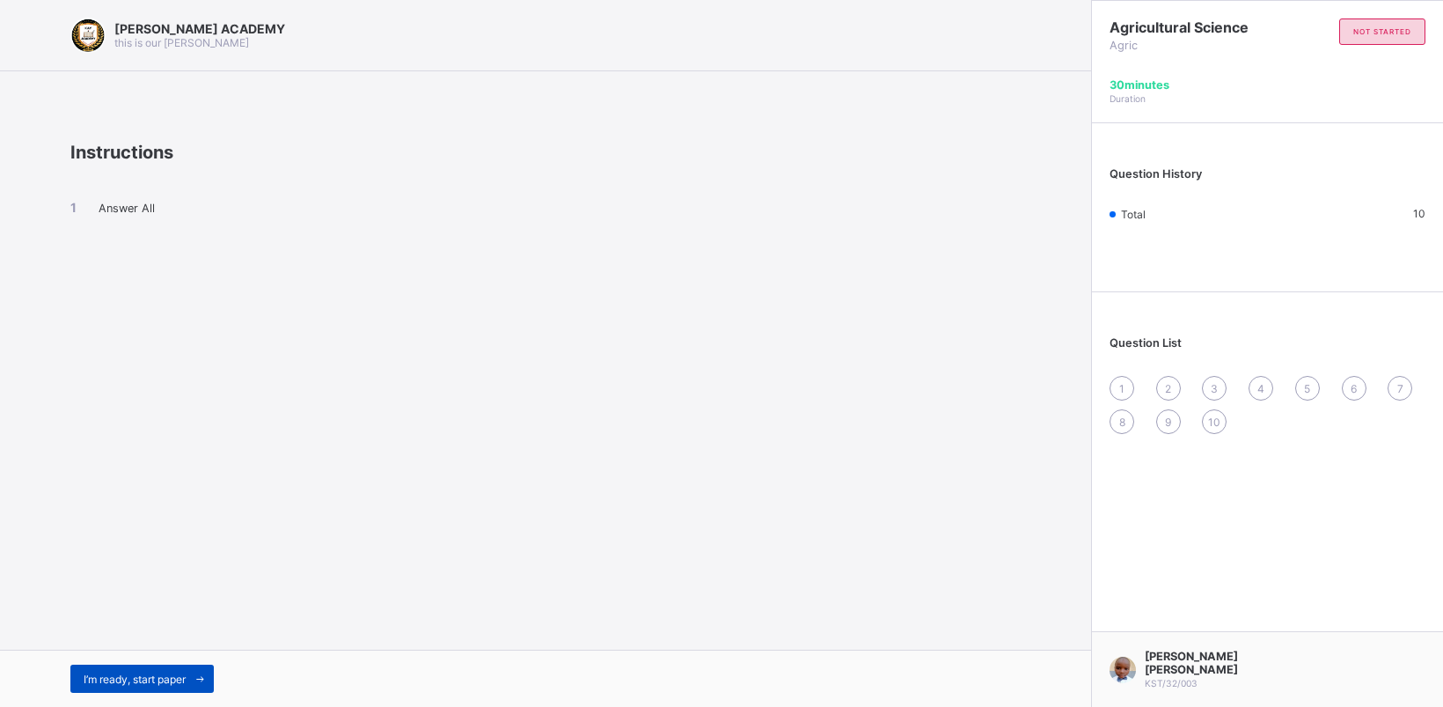
click at [119, 669] on div "I’m ready, start paper" at bounding box center [141, 678] width 143 height 28
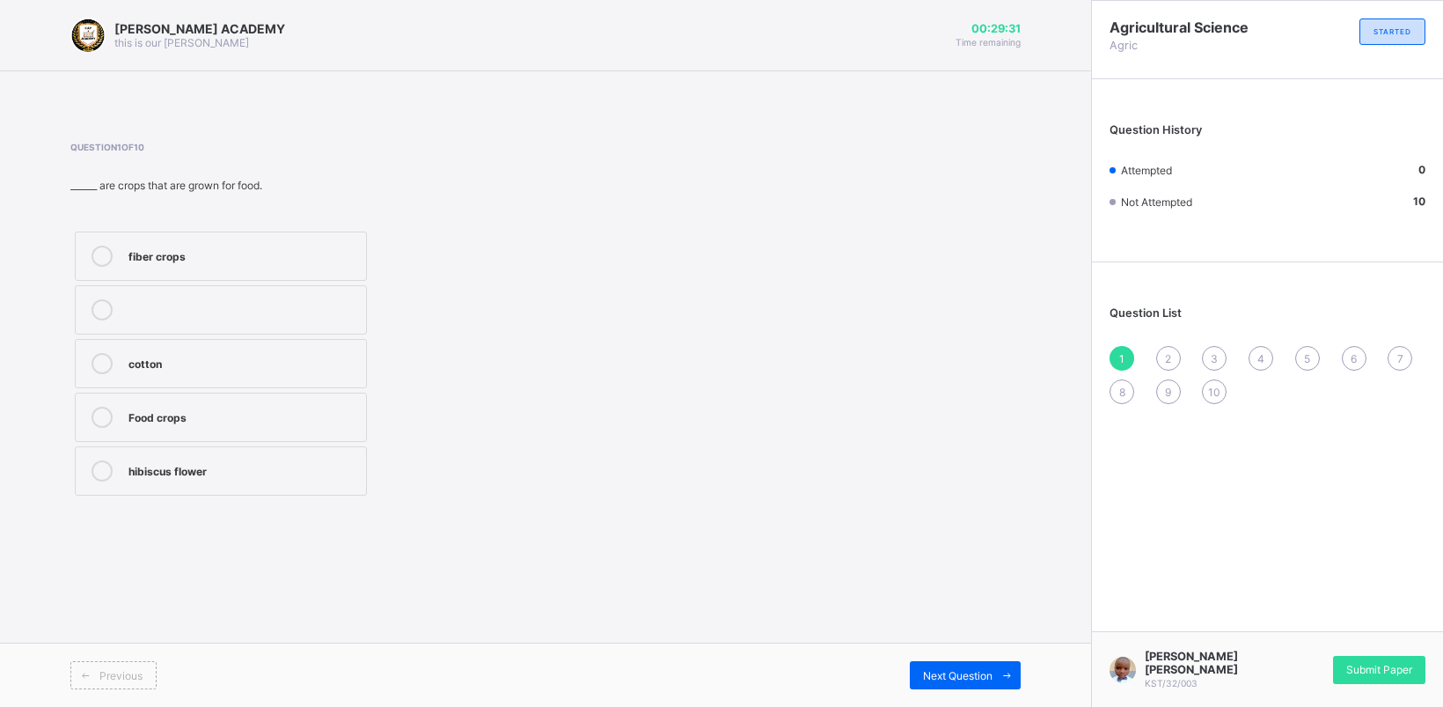
click at [275, 242] on label "fiber crops" at bounding box center [221, 255] width 292 height 49
click at [930, 665] on div "Next Question" at bounding box center [965, 675] width 111 height 28
click at [333, 297] on label "four" at bounding box center [221, 309] width 292 height 49
click at [948, 676] on span "Next Question" at bounding box center [958, 675] width 70 height 13
click at [344, 407] on div "plants" at bounding box center [242, 416] width 229 height 18
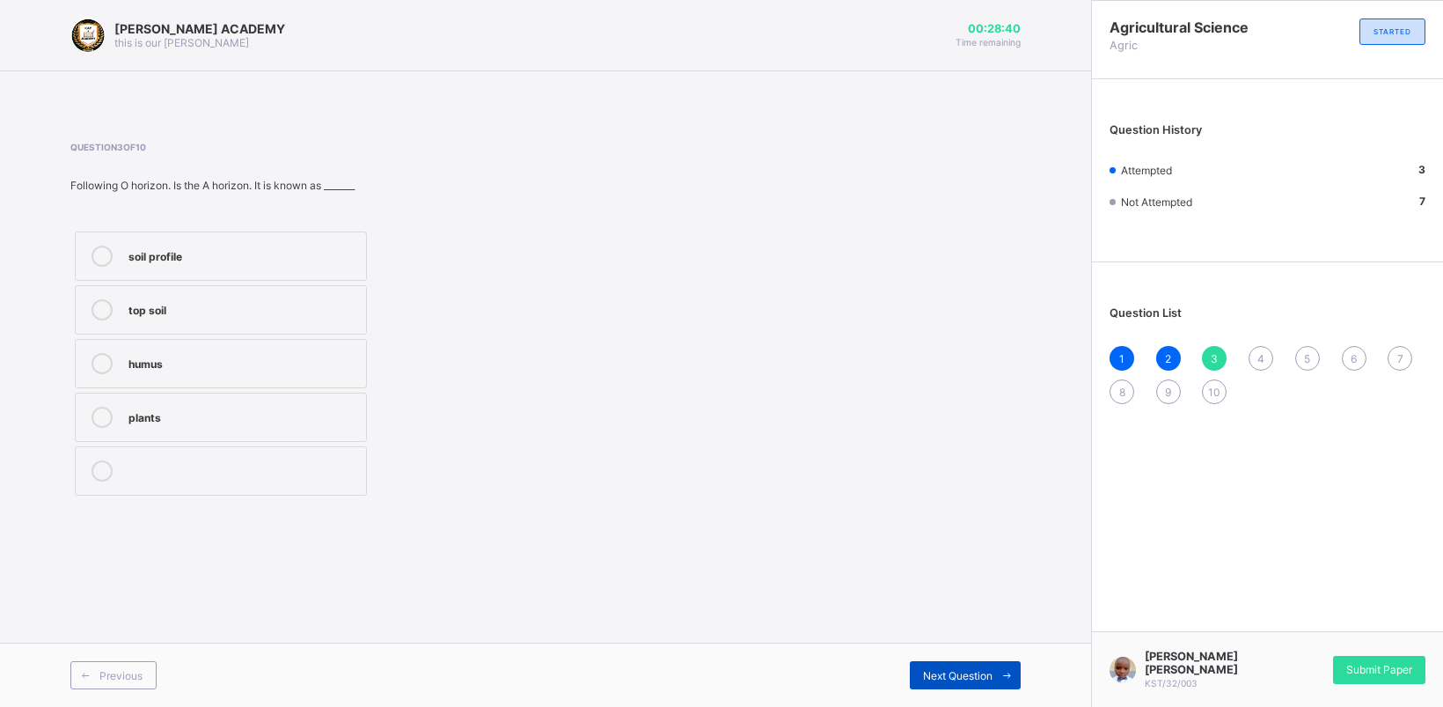
click at [980, 663] on div "Next Question" at bounding box center [965, 675] width 111 height 28
click at [340, 451] on label "[MEDICAL_DATA]" at bounding box center [221, 470] width 292 height 49
click at [978, 669] on span "Next Question" at bounding box center [958, 675] width 70 height 13
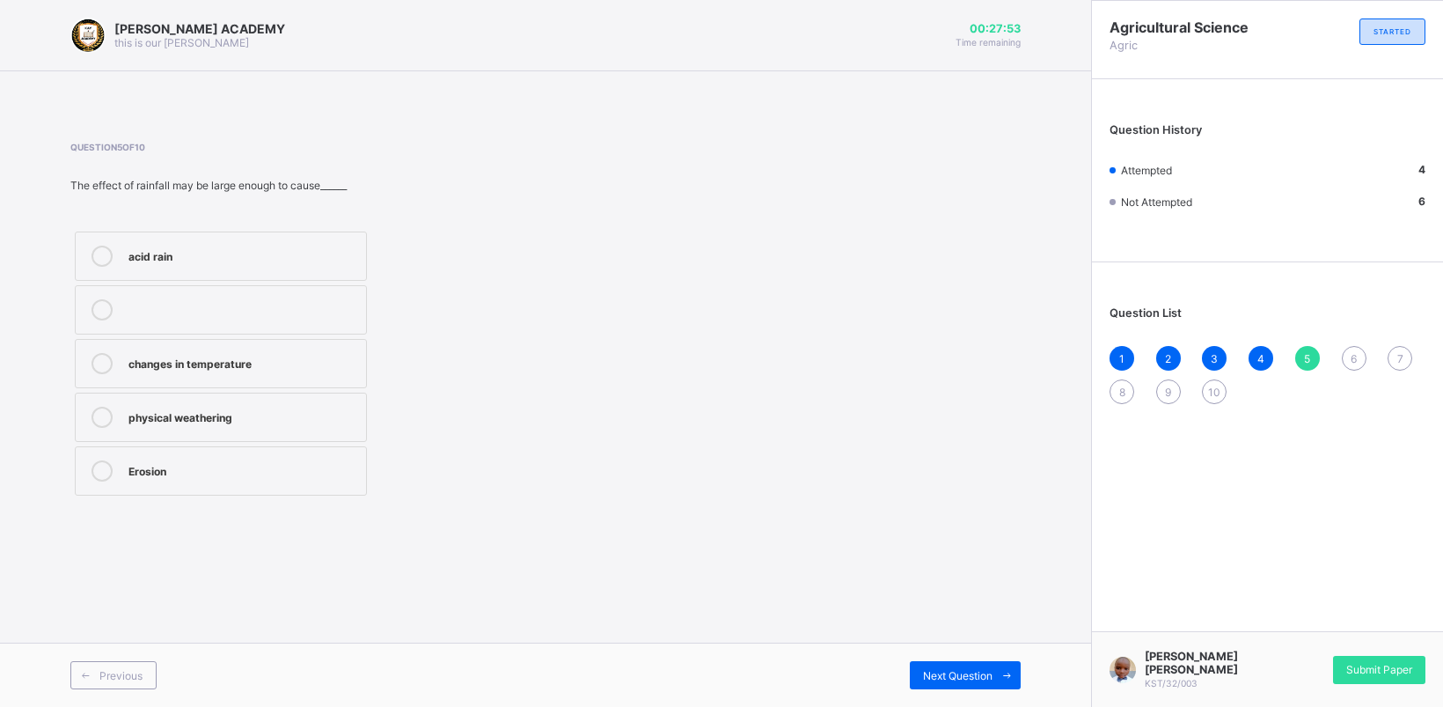
click at [344, 464] on div "Erosion" at bounding box center [242, 469] width 229 height 18
click at [942, 667] on div "Next Question" at bounding box center [965, 675] width 111 height 28
click at [313, 353] on div "chemical weathering" at bounding box center [242, 362] width 229 height 18
click at [937, 661] on div "Next Question" at bounding box center [965, 675] width 111 height 28
click at [335, 238] on label "oxygen" at bounding box center [221, 255] width 292 height 49
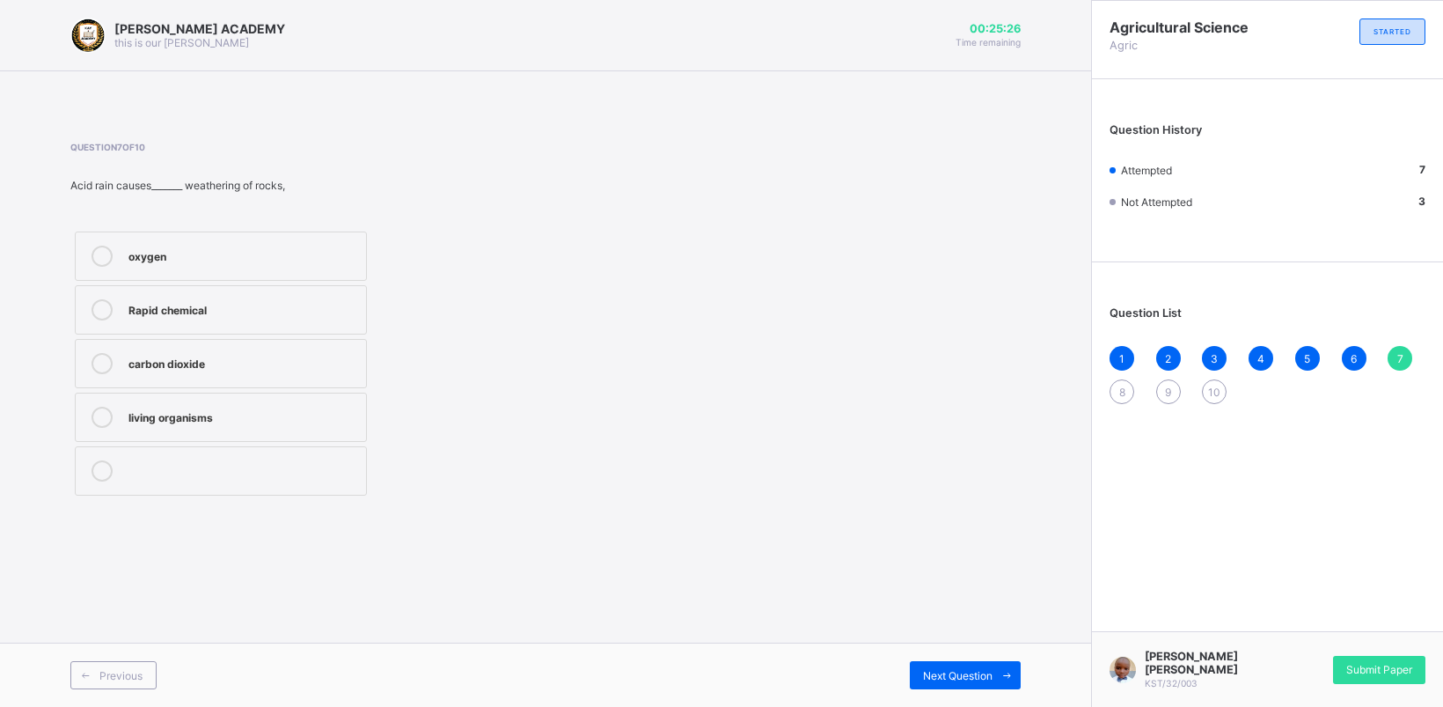
click at [949, 660] on div "Previous Next Question" at bounding box center [545, 674] width 1091 height 64
click at [953, 666] on div "Next Question" at bounding box center [965, 675] width 111 height 28
click at [170, 289] on label "Soil profile" at bounding box center [221, 309] width 292 height 49
click at [952, 670] on span "Next Question" at bounding box center [958, 675] width 70 height 13
click at [278, 345] on label "plants and animals" at bounding box center [221, 363] width 292 height 49
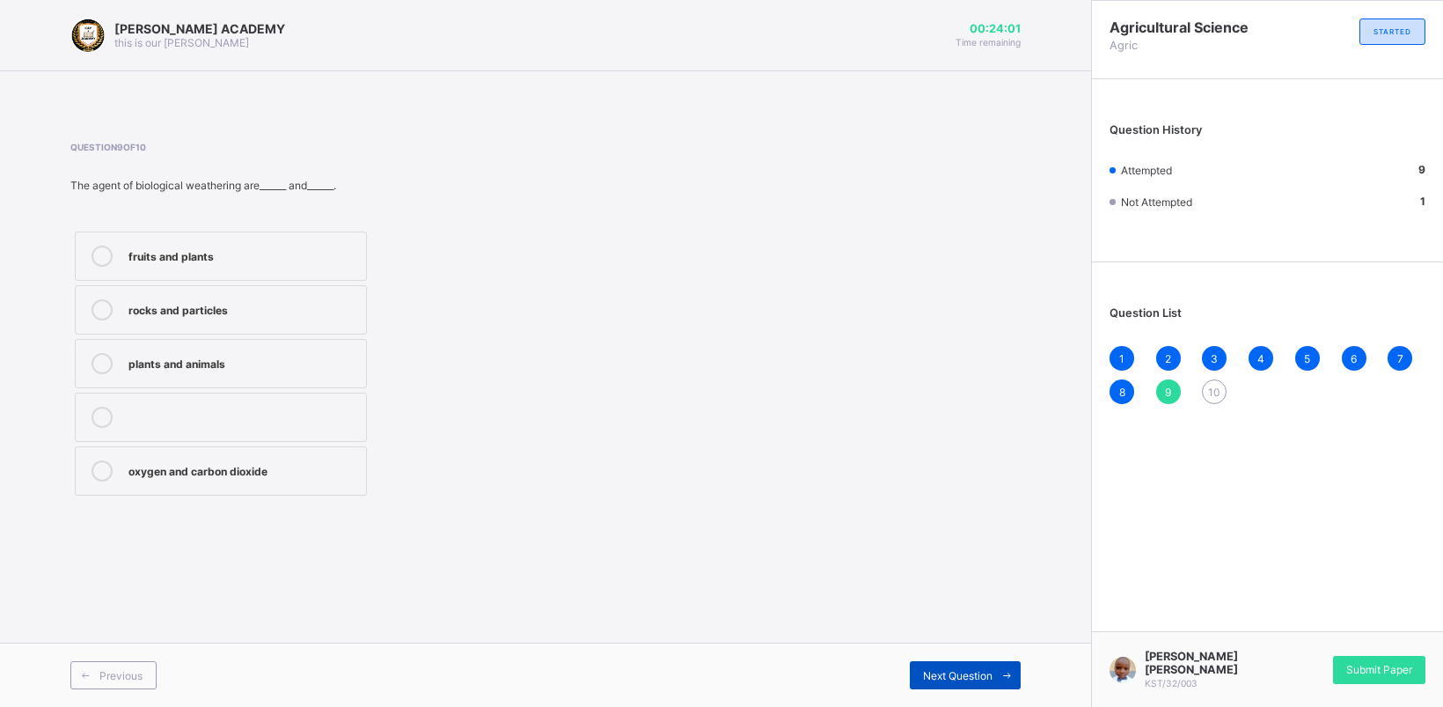
click at [983, 667] on div "Next Question" at bounding box center [965, 675] width 111 height 28
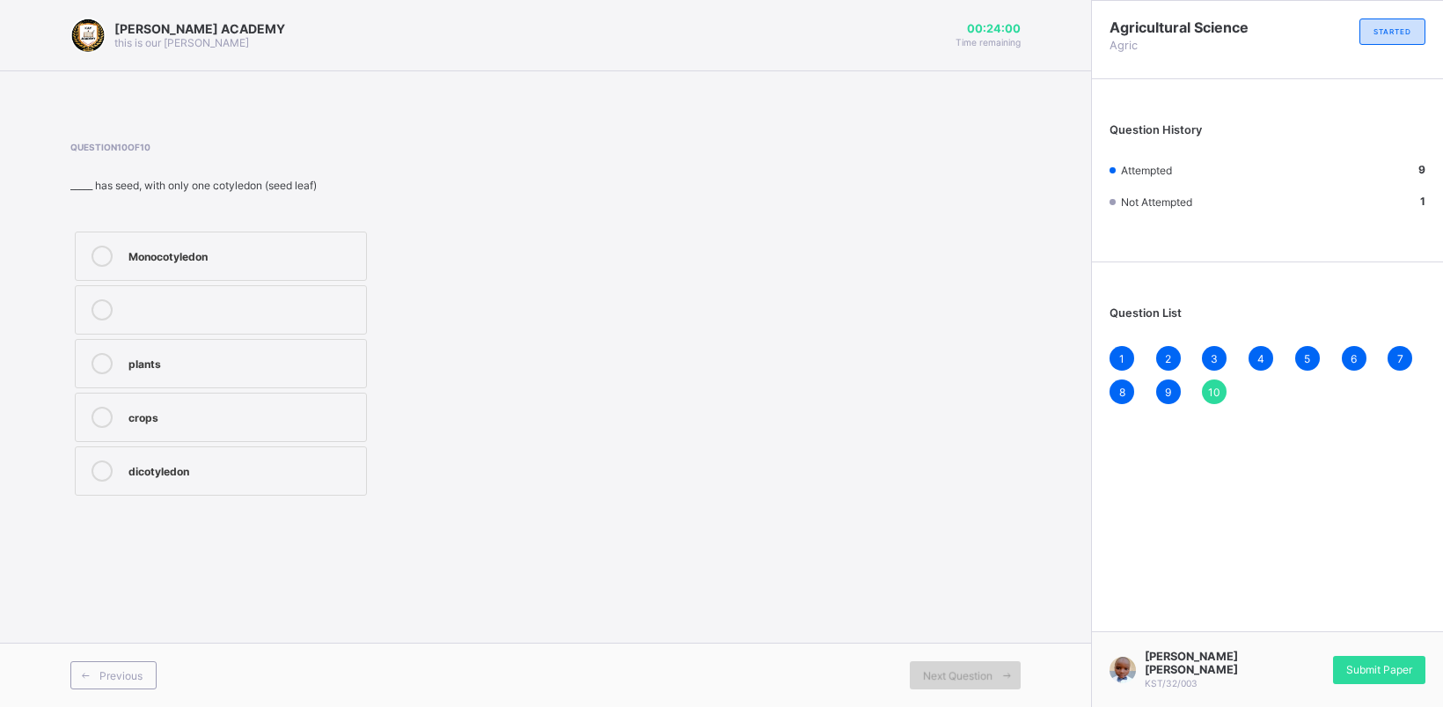
click at [983, 667] on div "Next Question" at bounding box center [965, 675] width 111 height 28
click at [165, 449] on label "dicotyledon" at bounding box center [221, 470] width 292 height 49
click at [1365, 652] on div "[PERSON_NAME] [PERSON_NAME]/32/003 Submit Paper" at bounding box center [1267, 669] width 352 height 76
click at [1365, 667] on span "Submit Paper" at bounding box center [1380, 669] width 66 height 13
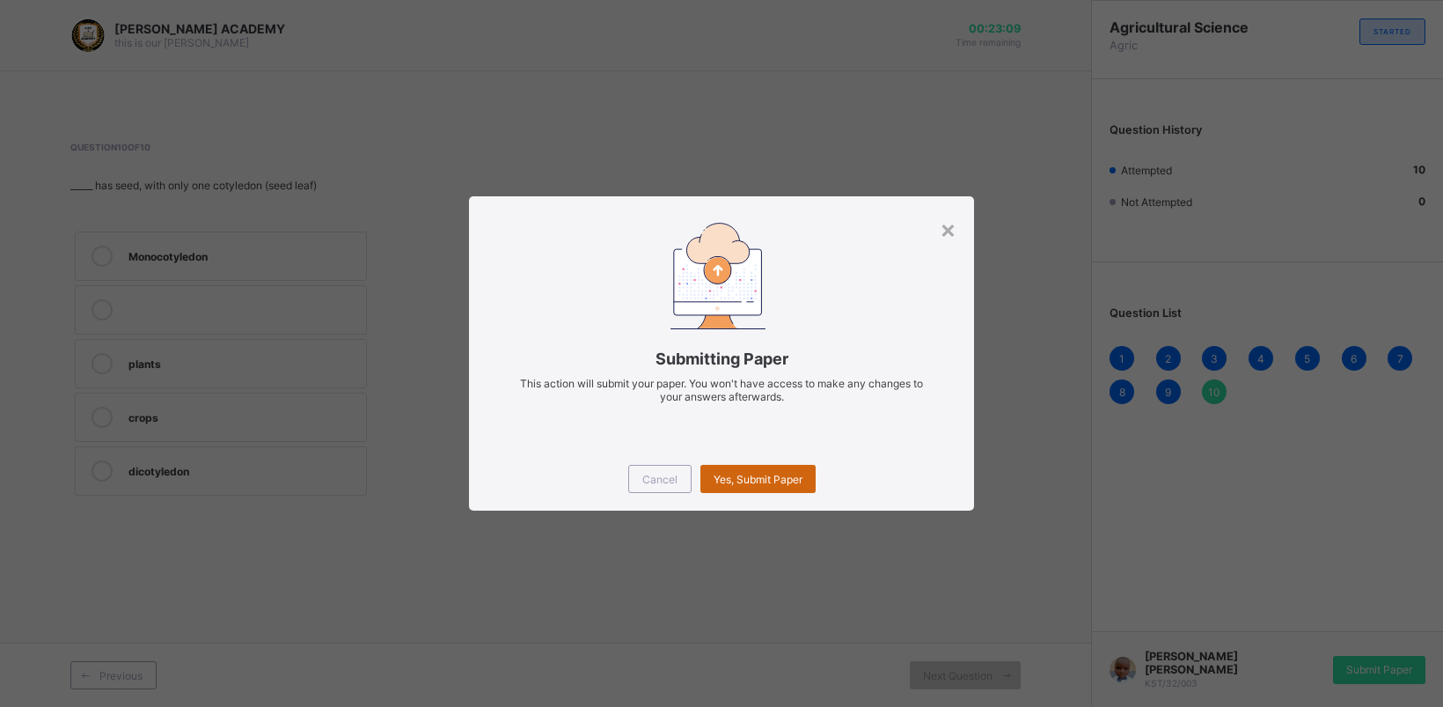
click at [740, 468] on div "Yes, Submit Paper" at bounding box center [758, 479] width 115 height 28
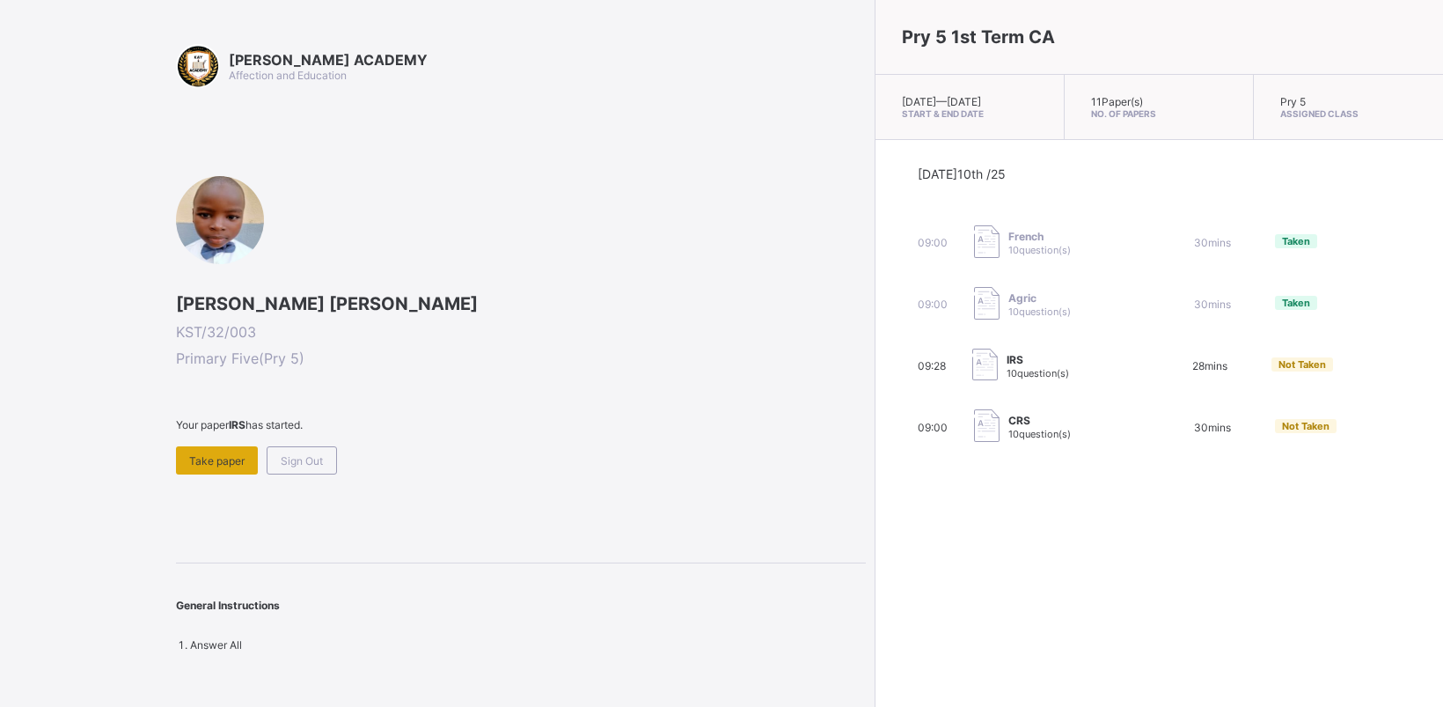
click at [223, 449] on div "Take paper" at bounding box center [217, 460] width 82 height 28
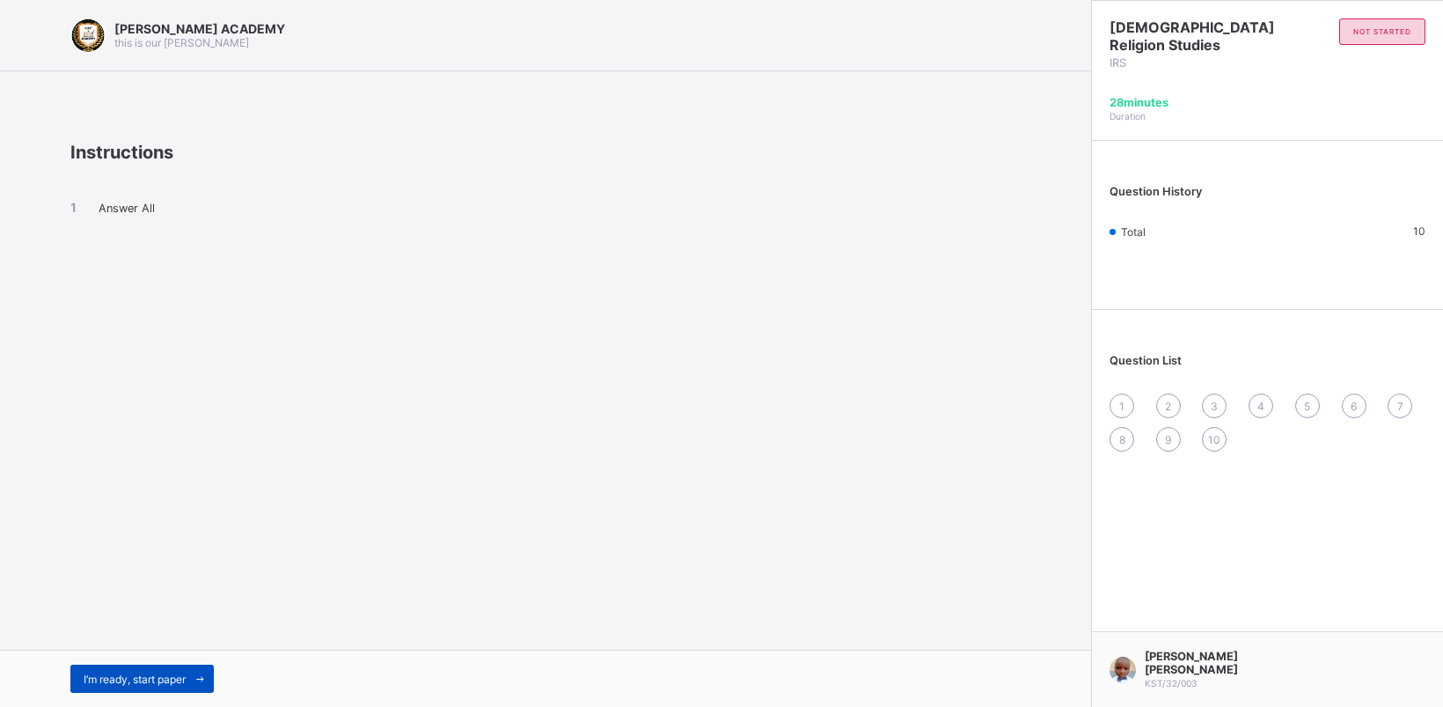
click at [77, 669] on div "I’m ready, start paper" at bounding box center [141, 678] width 143 height 28
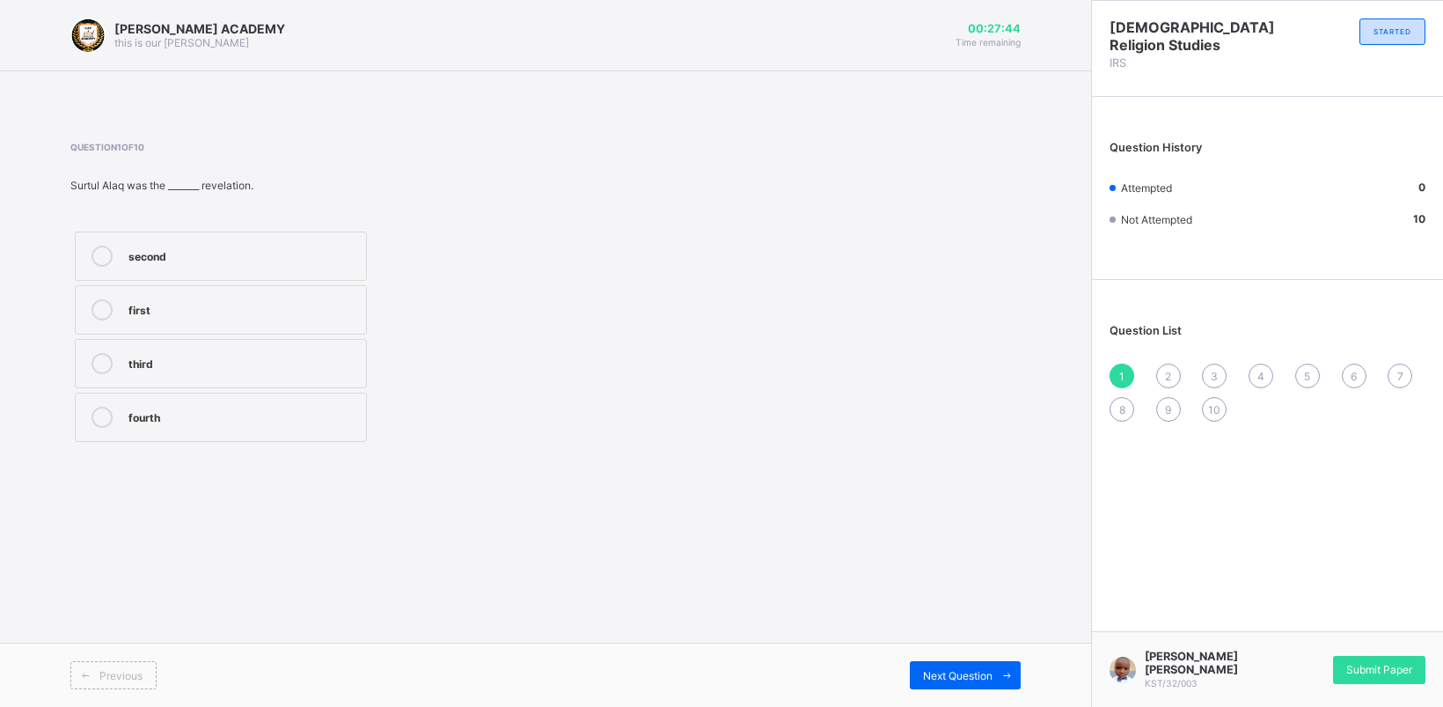
click at [191, 409] on div "fourth" at bounding box center [242, 416] width 229 height 18
click at [987, 665] on div "Next Question" at bounding box center [965, 675] width 111 height 28
click at [336, 344] on label "reading and knowledge" at bounding box center [221, 363] width 292 height 49
click at [953, 662] on div "Next Question" at bounding box center [965, 675] width 111 height 28
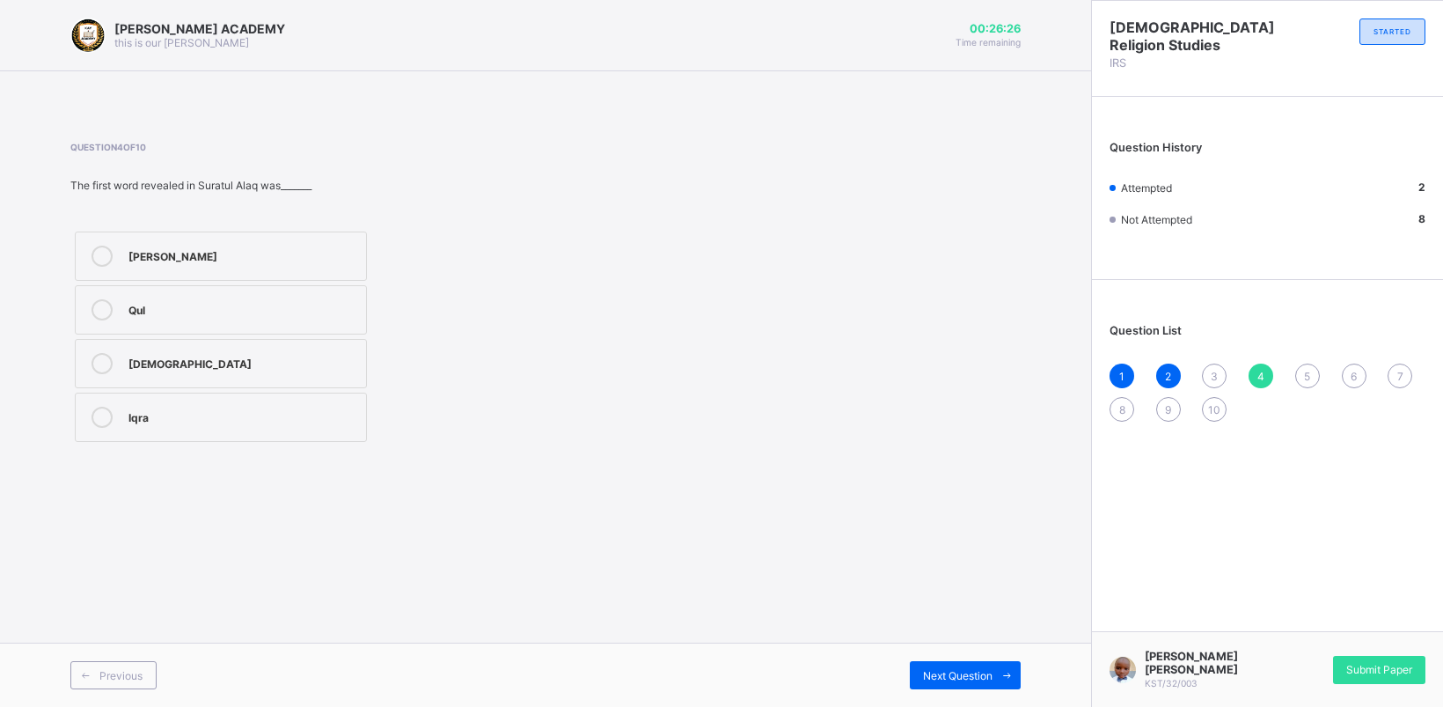
click at [1211, 363] on div "3" at bounding box center [1214, 375] width 25 height 25
click at [309, 349] on label "18" at bounding box center [221, 363] width 292 height 49
click at [973, 666] on div "Next Question" at bounding box center [965, 675] width 111 height 28
click at [297, 407] on div "Iqra" at bounding box center [242, 416] width 229 height 18
click at [965, 661] on div "Next Question" at bounding box center [965, 675] width 111 height 28
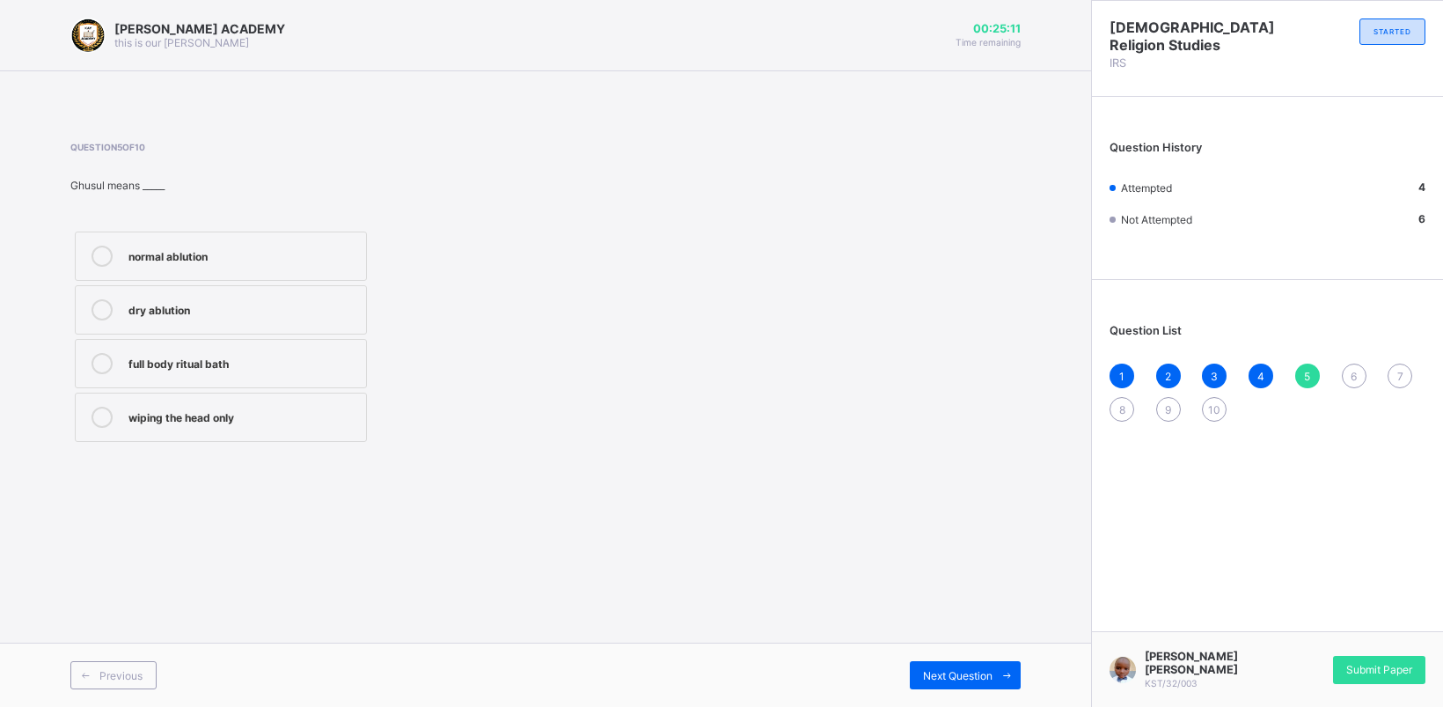
click at [302, 350] on label "full body ritual bath" at bounding box center [221, 363] width 292 height 49
click at [283, 308] on div "dry ablution" at bounding box center [242, 308] width 229 height 18
click at [297, 352] on label "full body ritual bath" at bounding box center [221, 363] width 292 height 49
click at [942, 663] on div "Next Question" at bounding box center [965, 675] width 111 height 28
click at [317, 247] on div "ater Janaba (impurity)" at bounding box center [242, 255] width 229 height 18
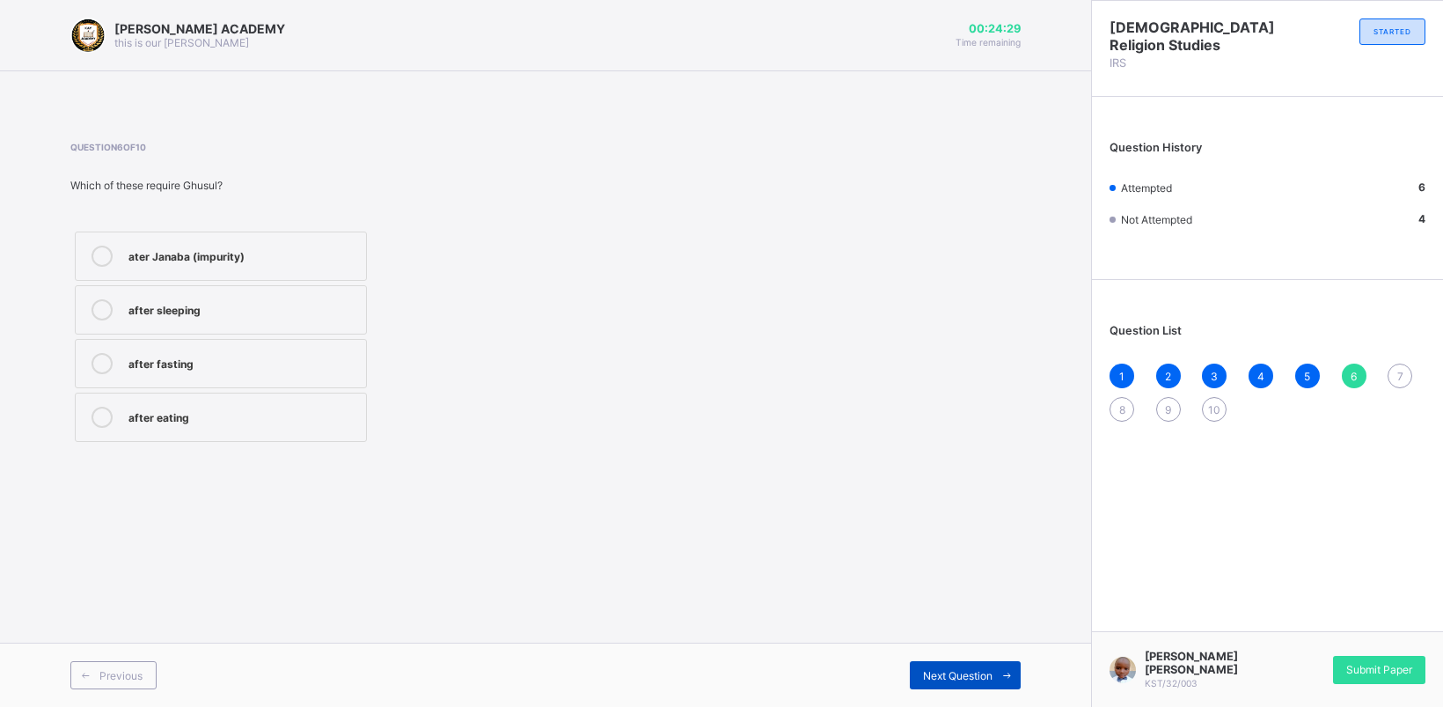
click at [979, 672] on span "Next Question" at bounding box center [958, 675] width 70 height 13
click at [340, 345] on label "washing the entire body" at bounding box center [221, 363] width 292 height 49
click at [968, 674] on span "Next Question" at bounding box center [958, 675] width 70 height 13
click at [334, 255] on div "passing wind" at bounding box center [242, 255] width 229 height 18
click at [943, 666] on div "Next Question" at bounding box center [965, 675] width 111 height 28
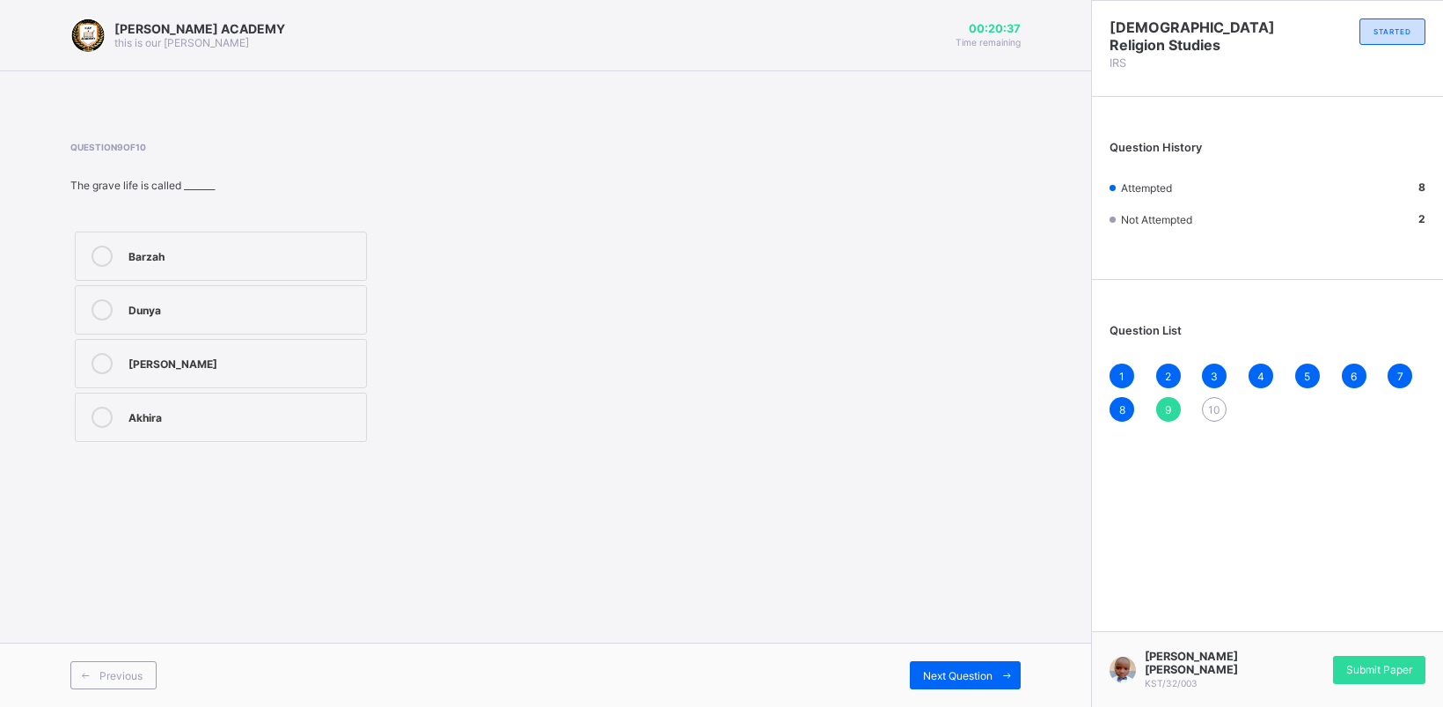
click at [335, 357] on div "[PERSON_NAME]" at bounding box center [242, 362] width 229 height 18
click at [958, 671] on span "Next Question" at bounding box center [958, 675] width 70 height 13
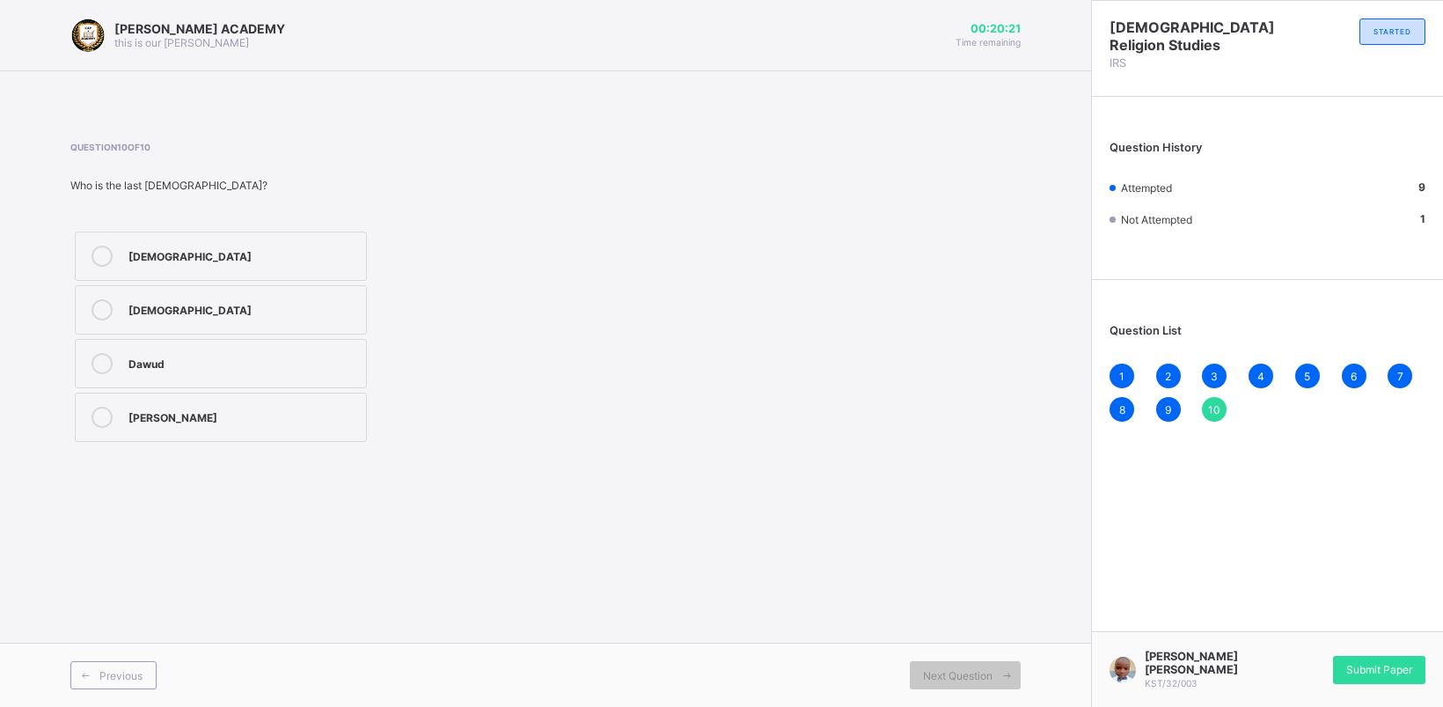
click at [295, 301] on div "[DEMOGRAPHIC_DATA]" at bounding box center [242, 308] width 229 height 18
click at [1383, 662] on div "Submit Paper" at bounding box center [1379, 670] width 92 height 28
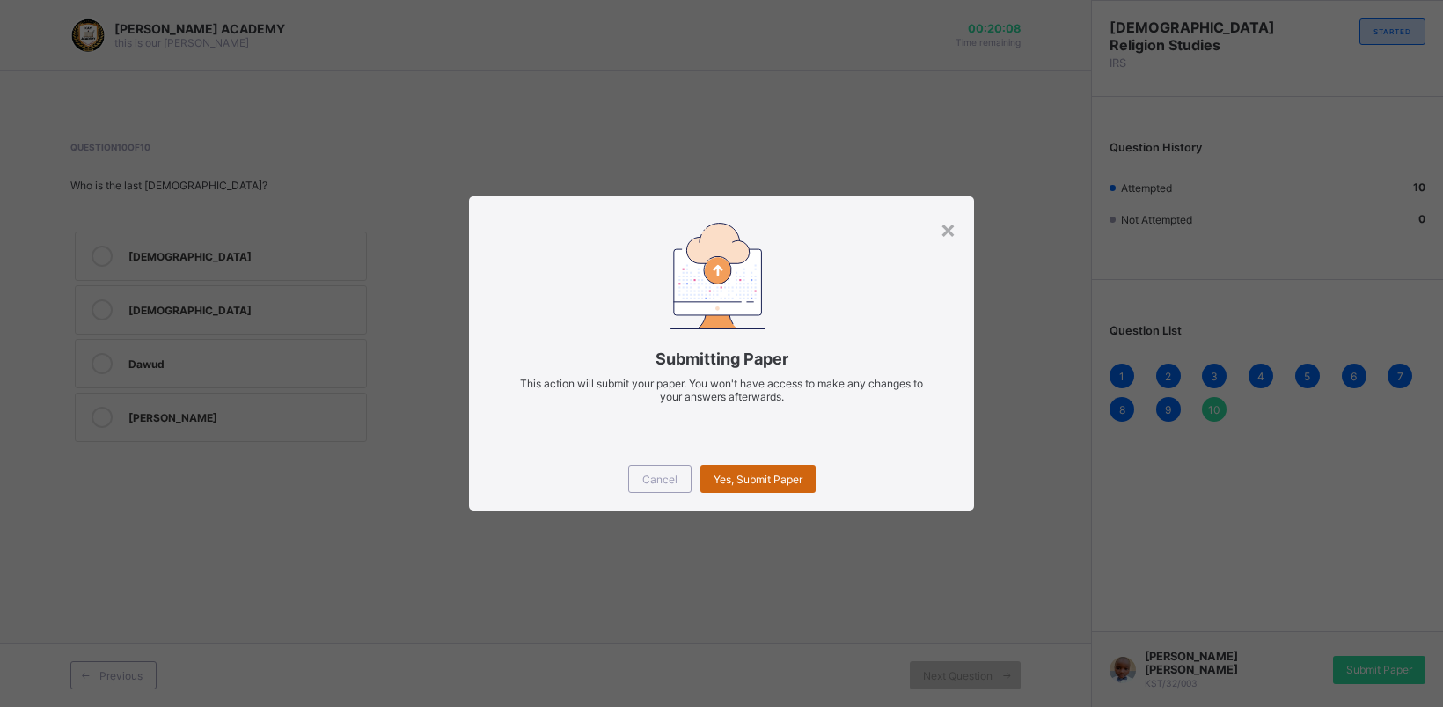
click at [763, 465] on div "Yes, Submit Paper" at bounding box center [758, 479] width 115 height 28
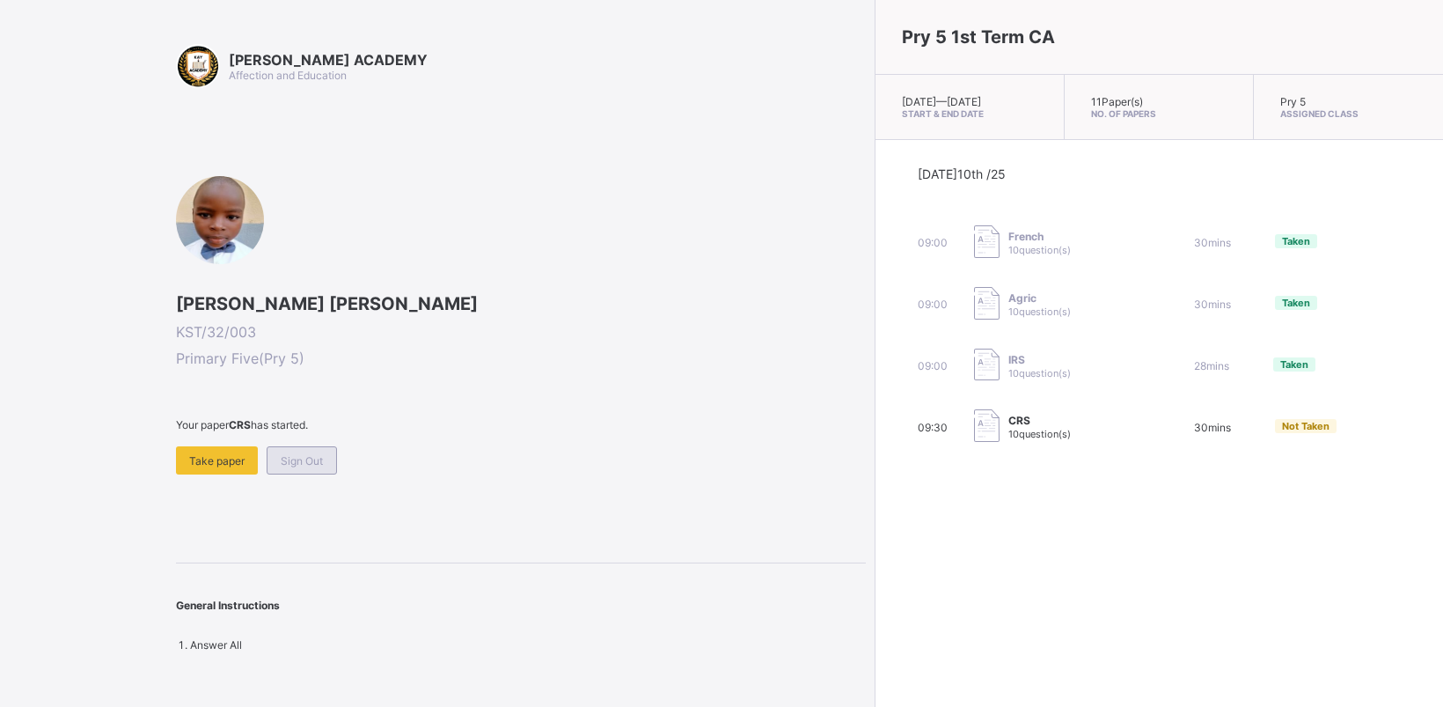
click at [300, 462] on span "Sign Out" at bounding box center [302, 460] width 42 height 13
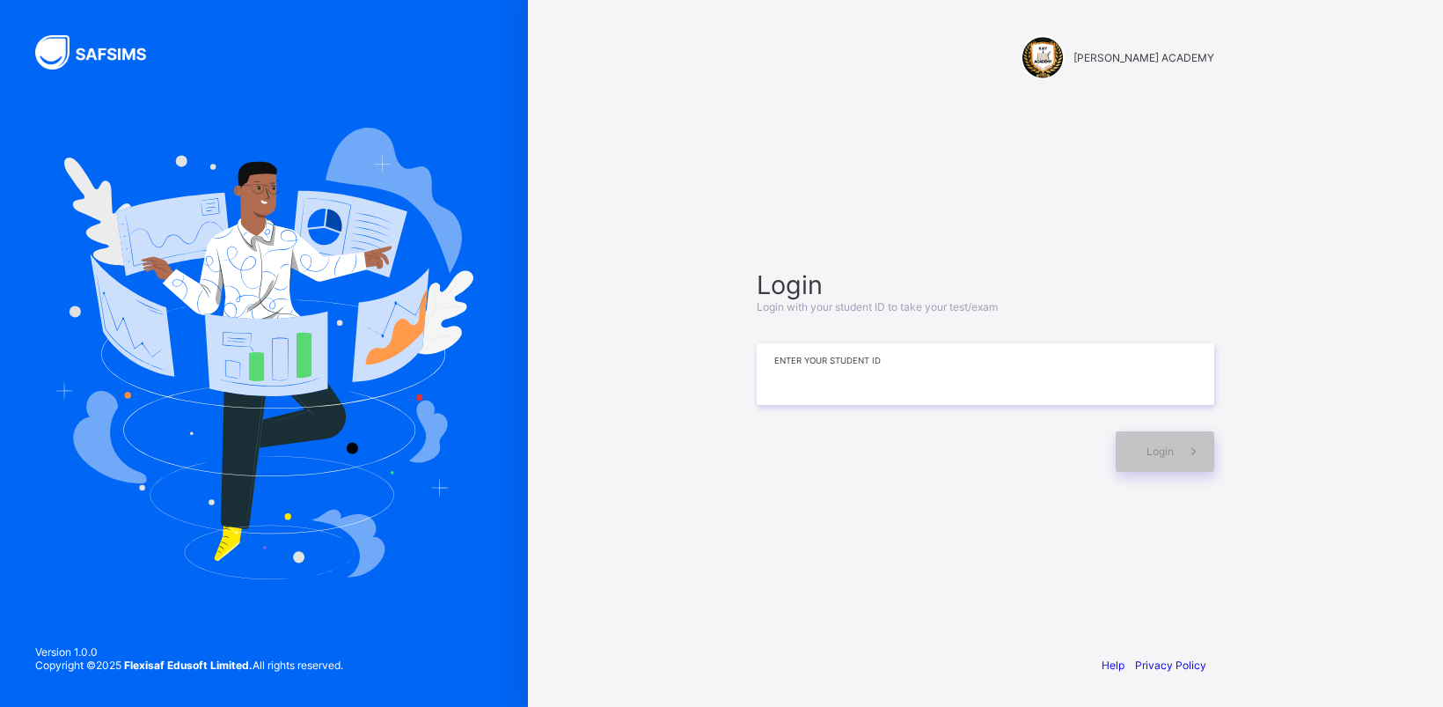
click at [966, 367] on input at bounding box center [986, 374] width 458 height 62
type input "*******"
